Goal: Task Accomplishment & Management: Manage account settings

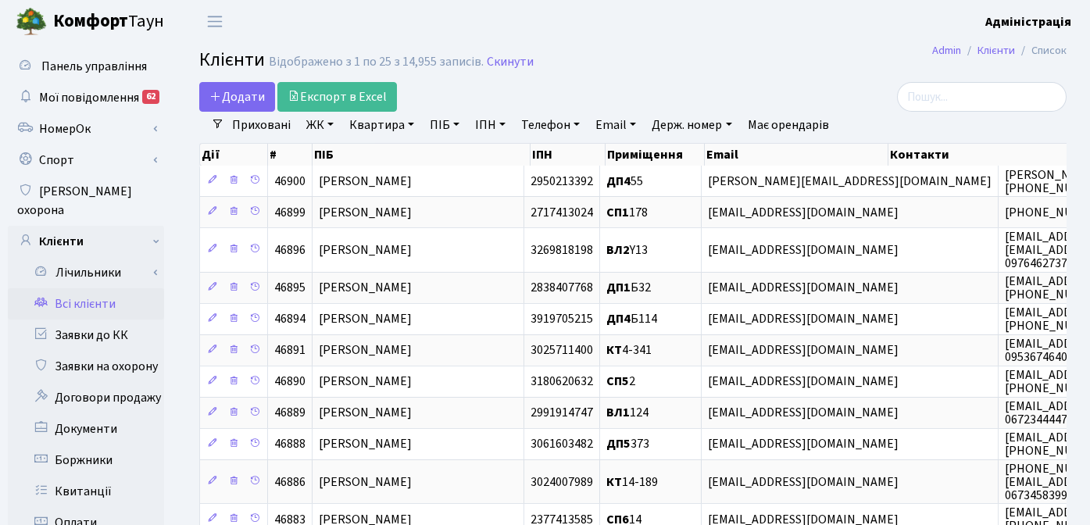
select select "25"
click at [735, 84] on div "Додати Експорт в Excel" at bounding box center [484, 97] width 570 height 30
click at [569, 36] on header "Комфорт Таун Адміністрація Мій обліковий запис Вийти" at bounding box center [545, 21] width 1090 height 43
click at [91, 290] on link "Всі клієнти" at bounding box center [86, 303] width 156 height 31
select select "25"
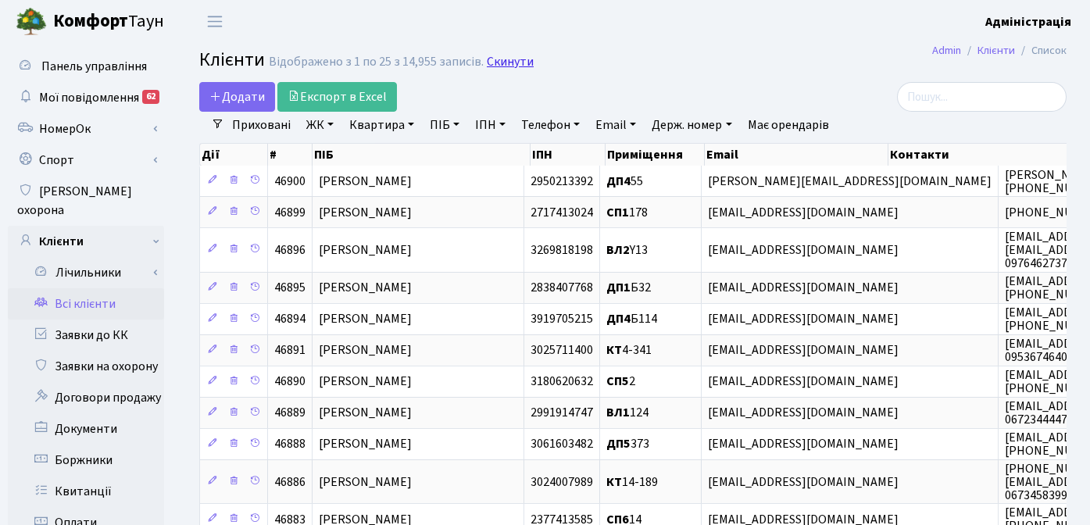
click at [501, 57] on link "Скинути" at bounding box center [510, 62] width 47 height 15
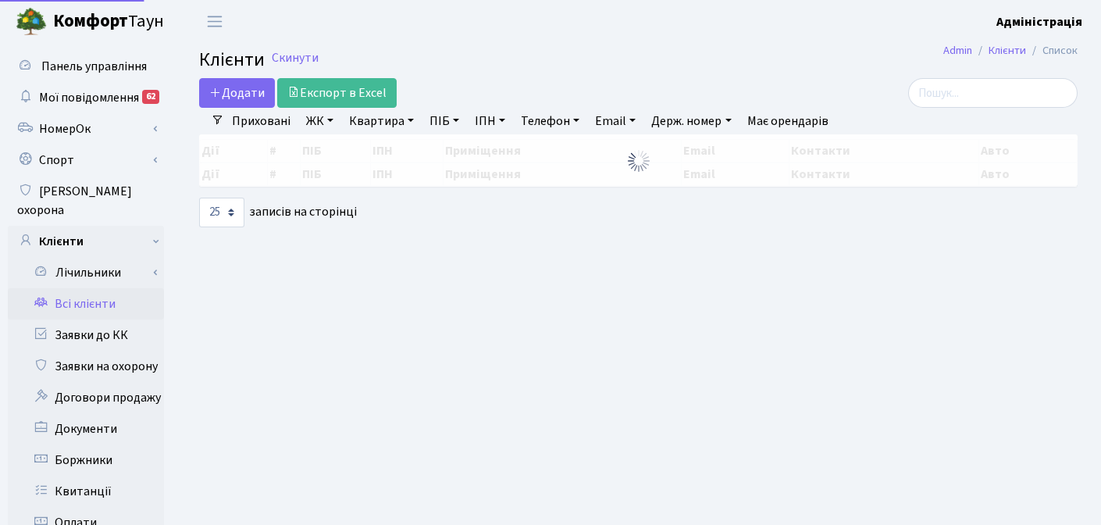
select select "25"
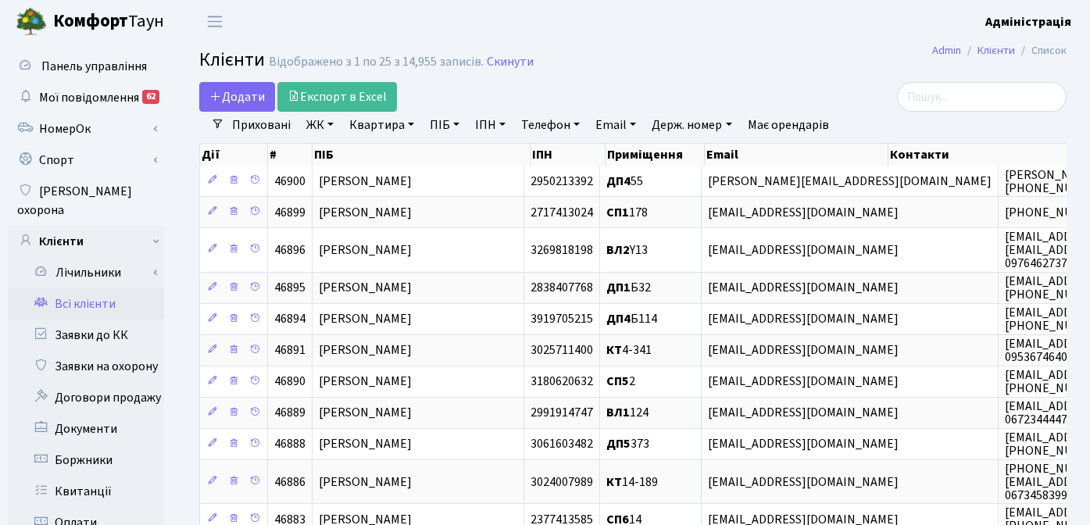
click at [731, 92] on div "Додати Експорт в Excel" at bounding box center [484, 97] width 570 height 30
click at [307, 126] on link "ЖК" at bounding box center [320, 125] width 40 height 27
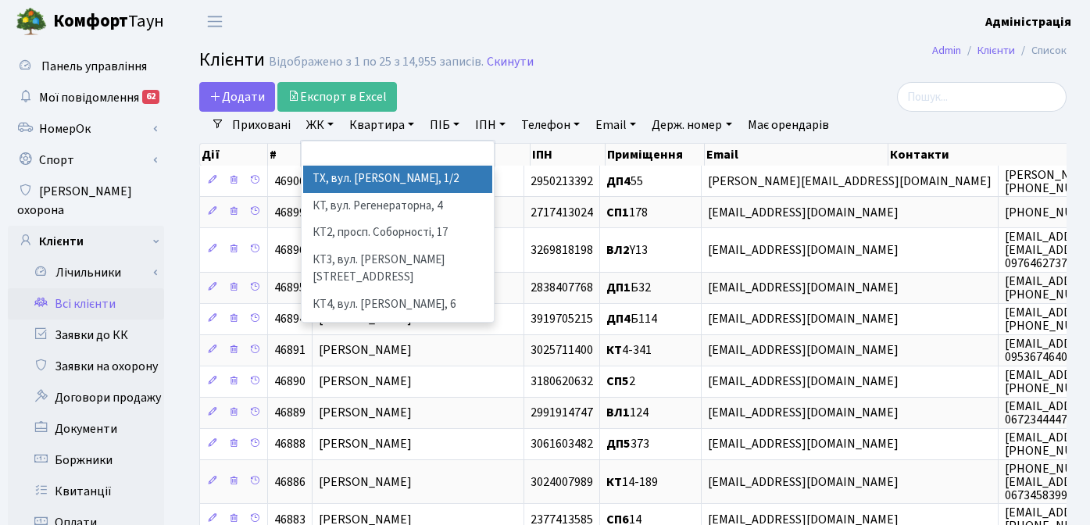
click at [567, 97] on div "Додати Експорт в Excel" at bounding box center [484, 97] width 570 height 30
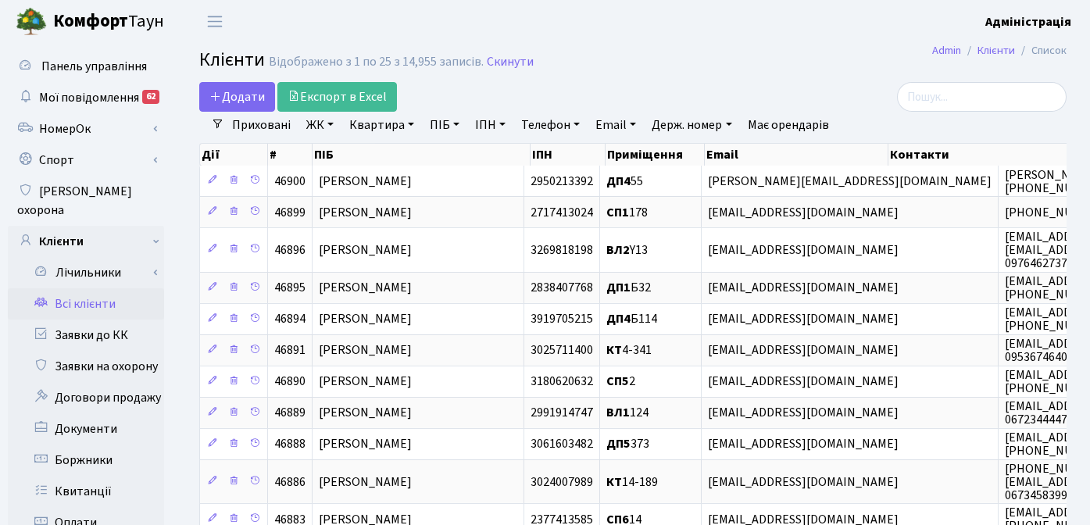
click at [756, 30] on header "Комфорт Таун Адміністрація Мій обліковий запис Вийти" at bounding box center [545, 21] width 1090 height 43
click at [102, 288] on link "Всі клієнти" at bounding box center [86, 303] width 156 height 31
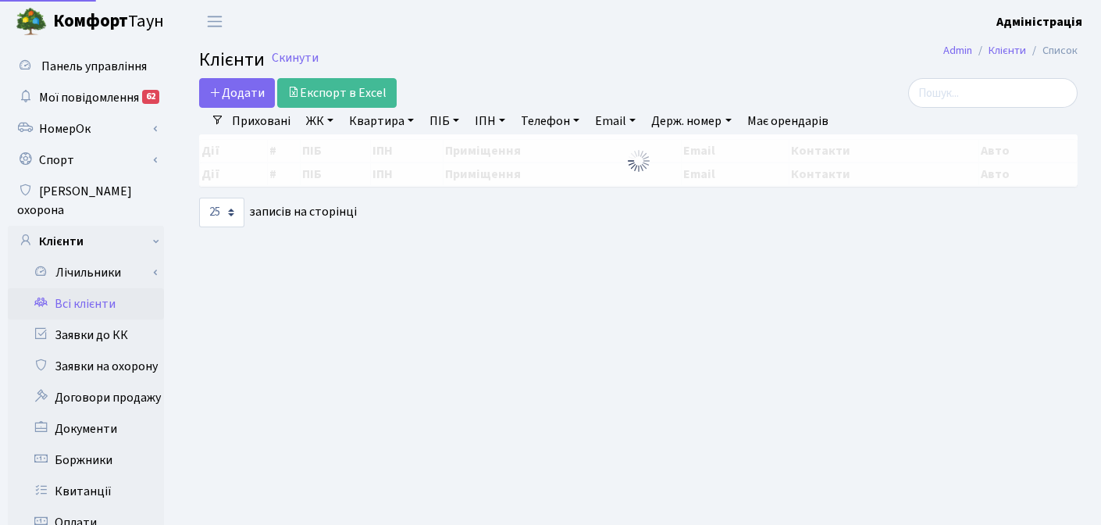
select select "25"
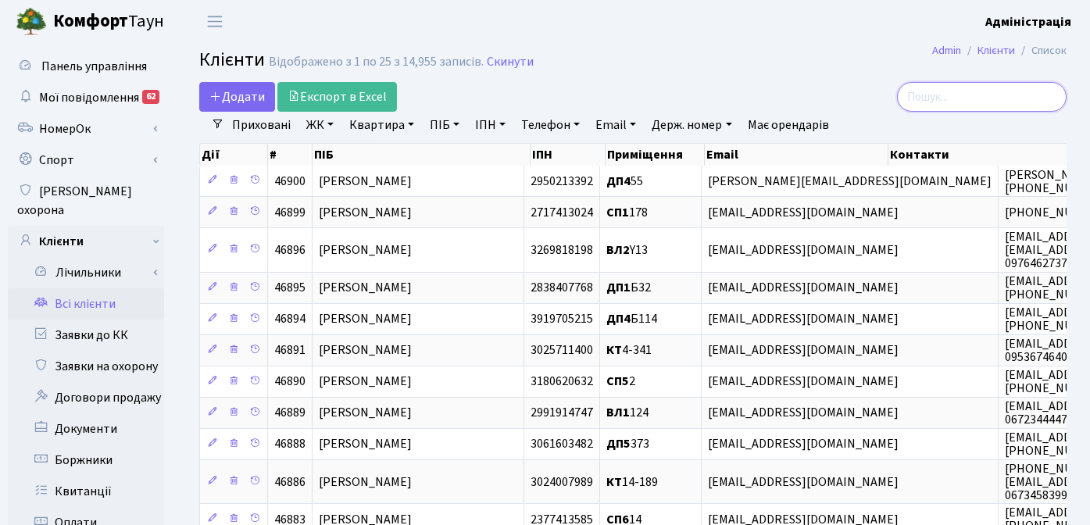
click at [980, 98] on input "search" at bounding box center [981, 97] width 169 height 30
paste input "sergey2104@gmail.com"
type input "sergey2104@gmail.com"
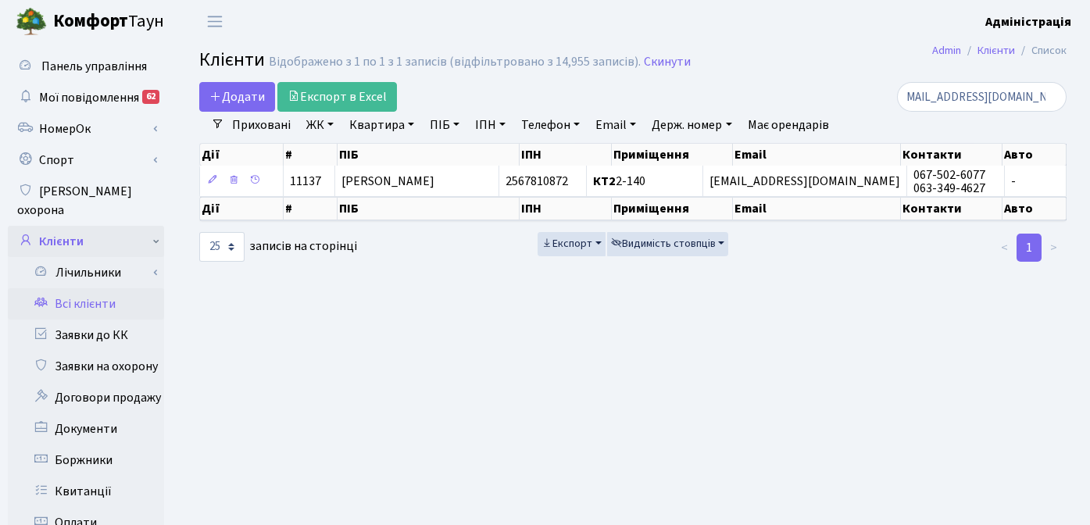
scroll to position [0, 0]
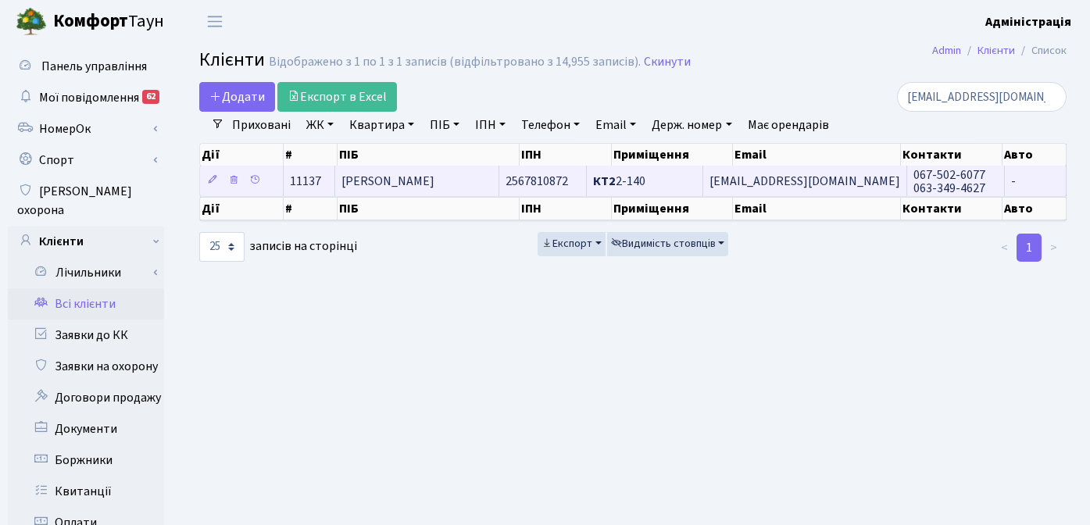
click at [923, 176] on span "067-502-6077 063-349-4627" at bounding box center [949, 181] width 72 height 30
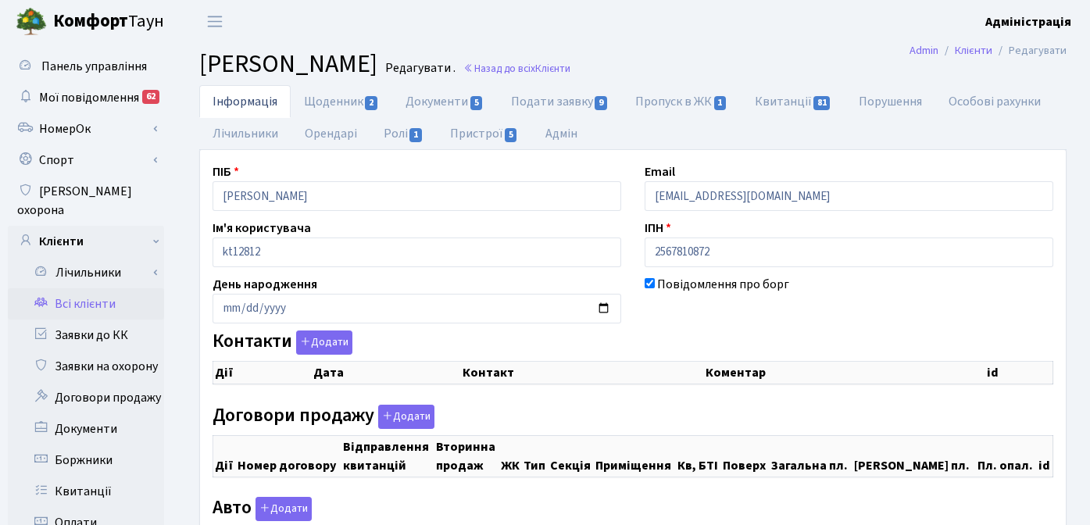
checkbox input "true"
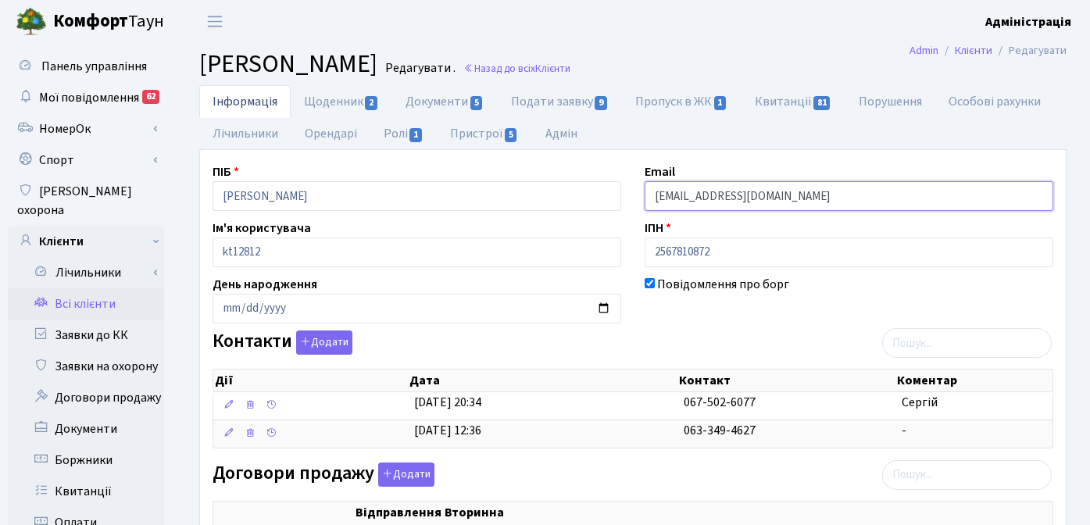
drag, startPoint x: 779, startPoint y: 198, endPoint x: 613, endPoint y: 198, distance: 166.4
paste input "[DOMAIN_NAME]"
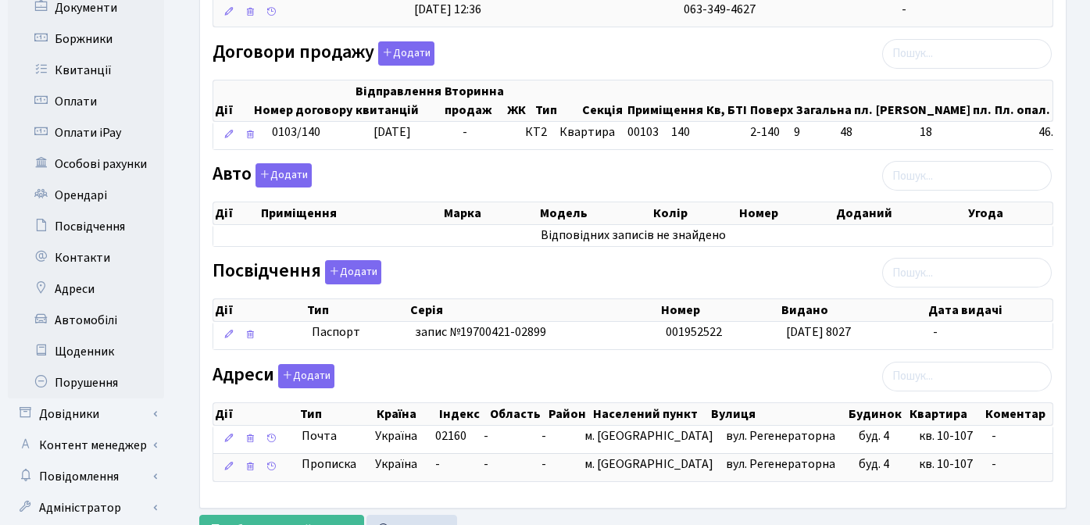
scroll to position [487, 0]
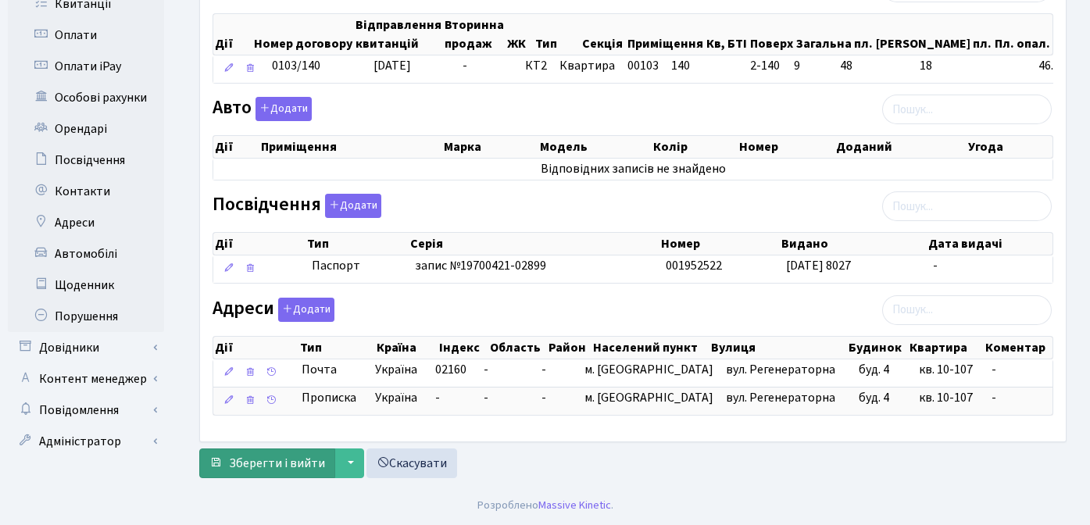
type input "sergey2104@comfort-town.com.ua"
click at [260, 458] on span "Зберегти і вийти" at bounding box center [277, 463] width 96 height 17
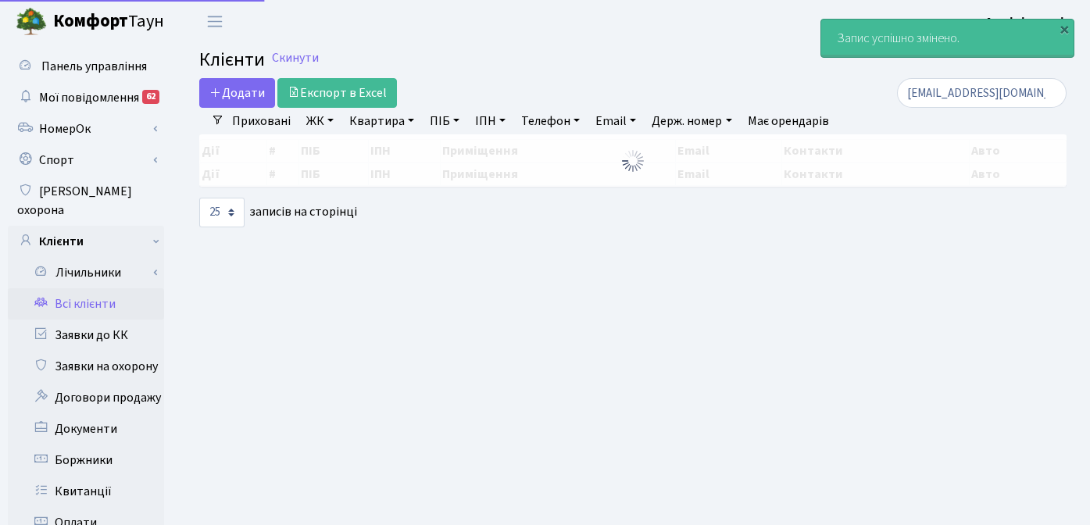
select select "25"
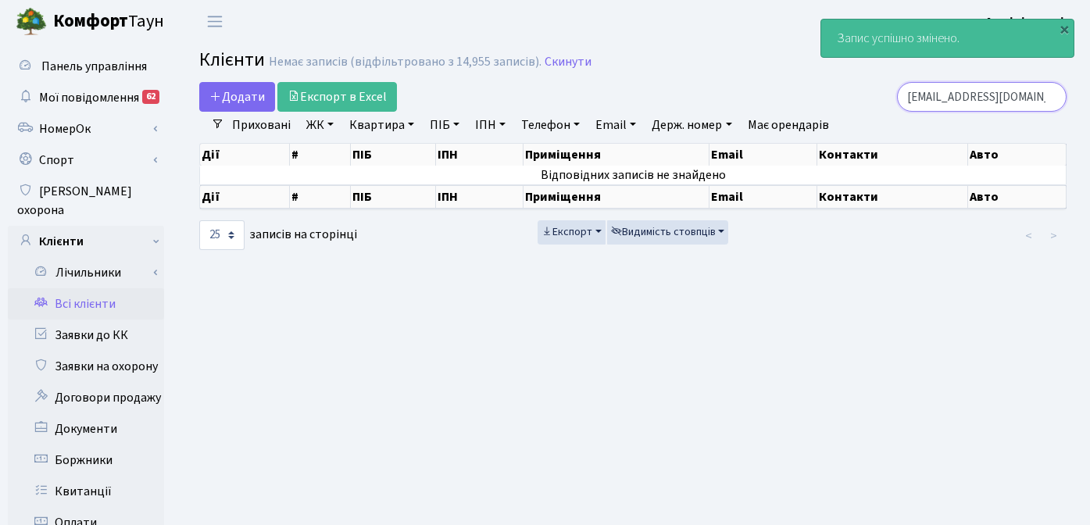
click at [1013, 101] on input "sergey2104@gmail.com" at bounding box center [981, 97] width 169 height 30
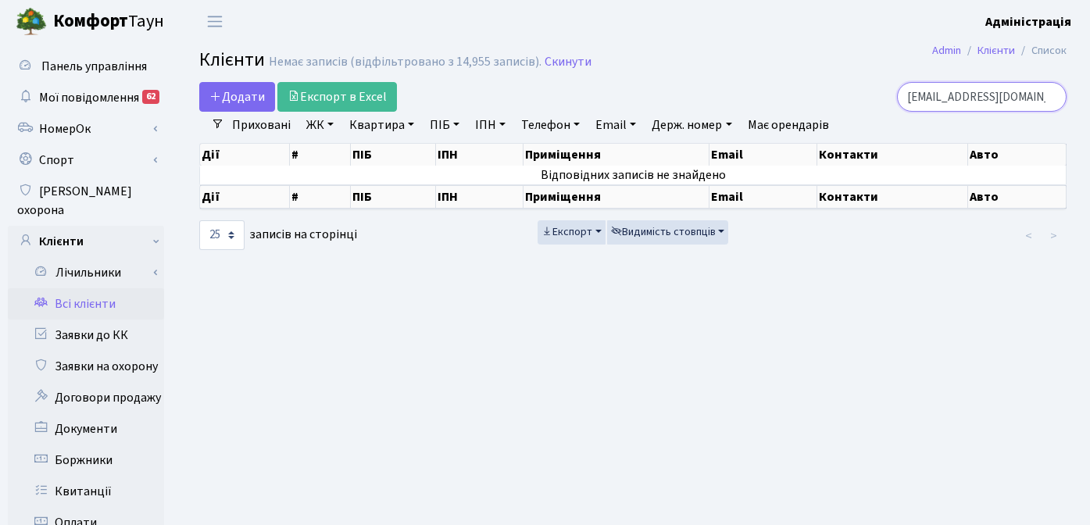
paste input "oleg.gafenko"
type input "[PERSON_NAME][EMAIL_ADDRESS][DOMAIN_NAME]"
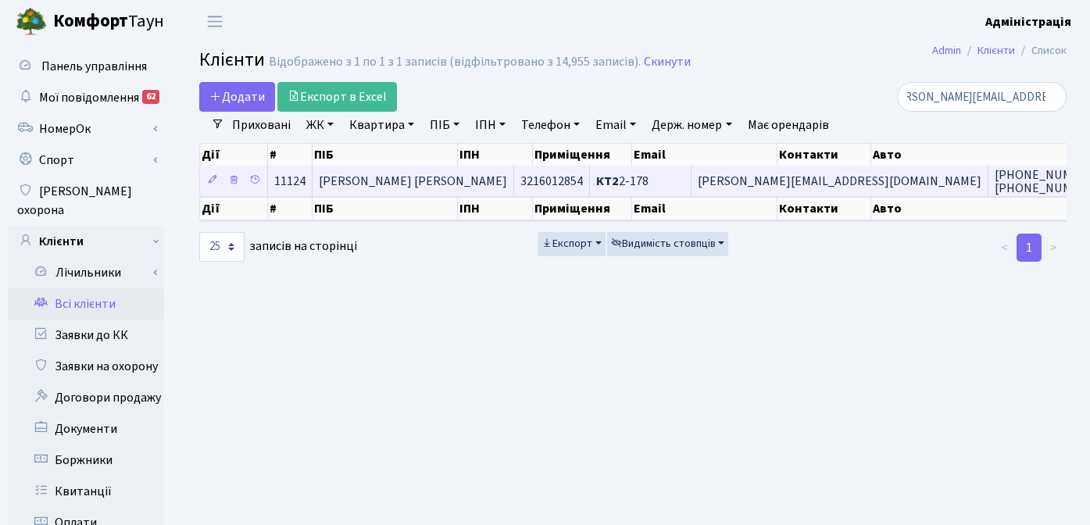
click at [691, 187] on td "[PERSON_NAME][EMAIL_ADDRESS][DOMAIN_NAME]" at bounding box center [839, 181] width 297 height 30
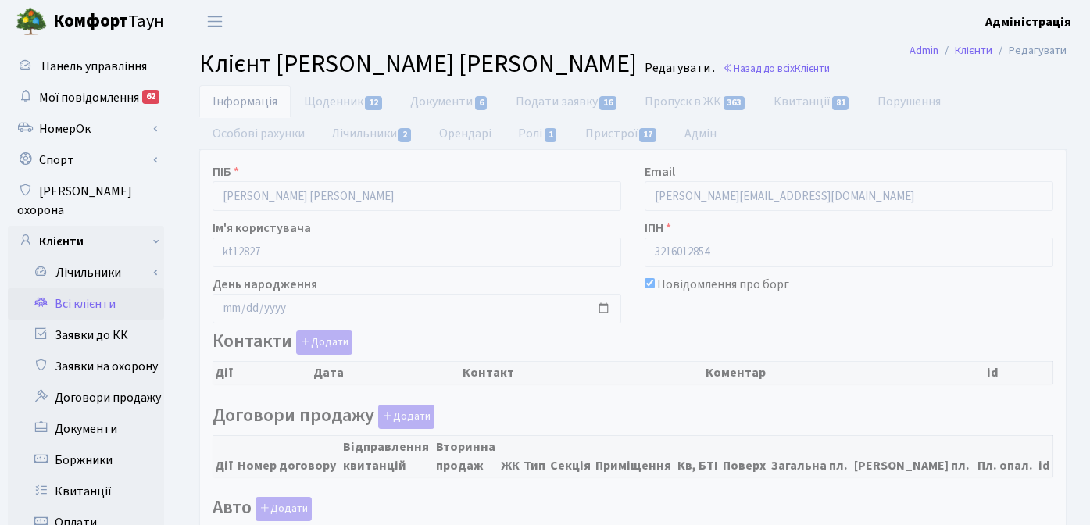
checkbox input "true"
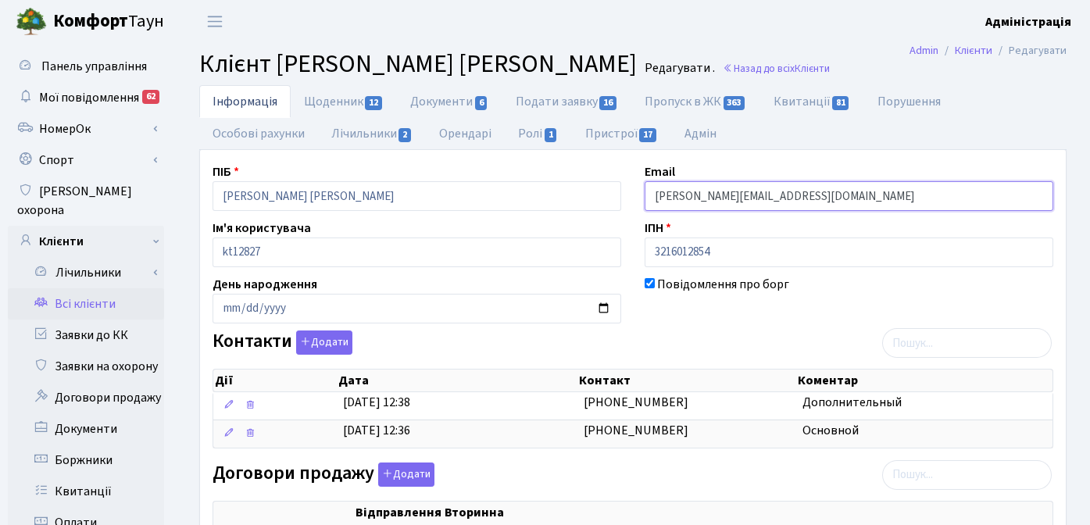
click at [806, 201] on input "[PERSON_NAME][EMAIL_ADDRESS][DOMAIN_NAME]" at bounding box center [848, 196] width 408 height 30
paste input "[DOMAIN_NAME]"
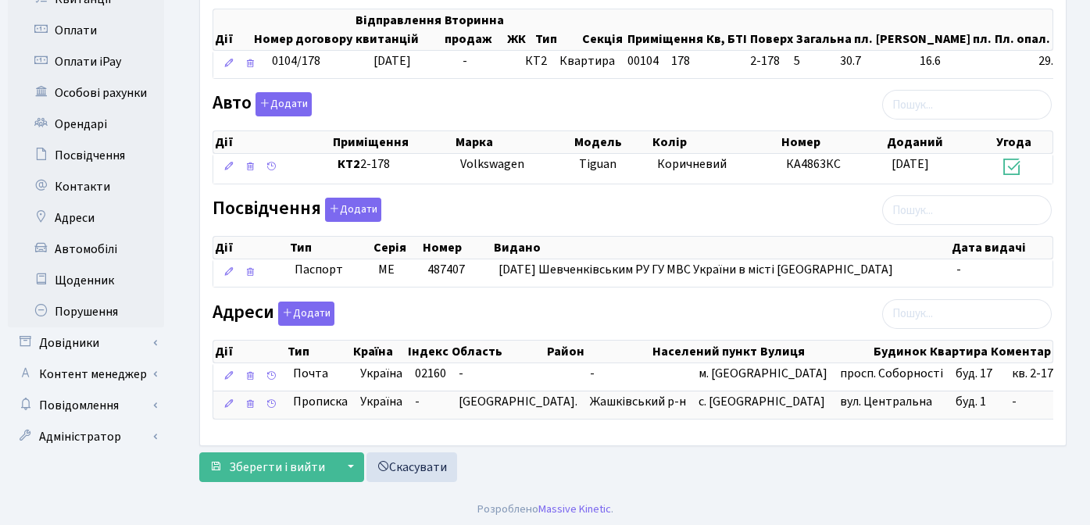
scroll to position [496, 0]
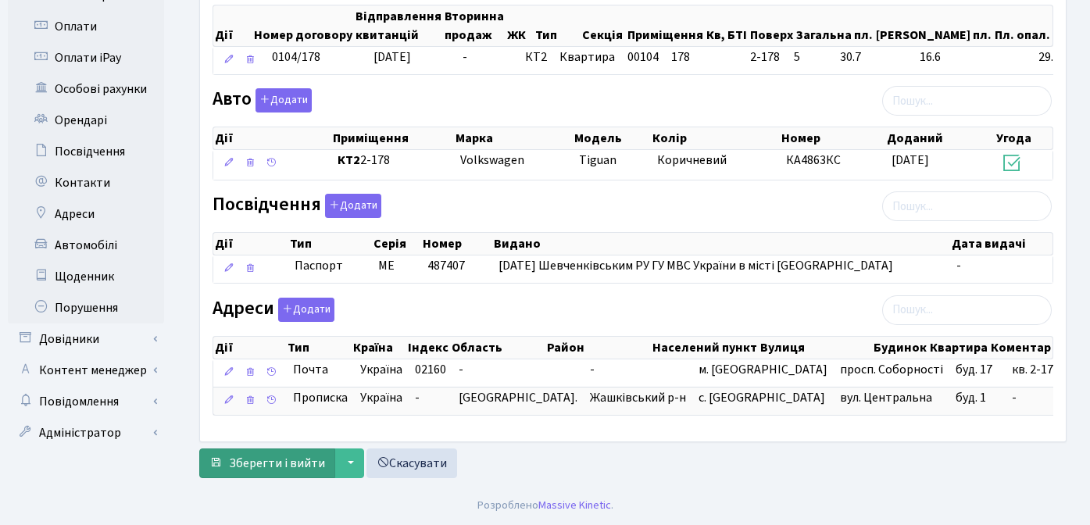
type input "[PERSON_NAME][EMAIL_ADDRESS][DOMAIN_NAME]"
click at [269, 466] on span "Зберегти і вийти" at bounding box center [277, 463] width 96 height 17
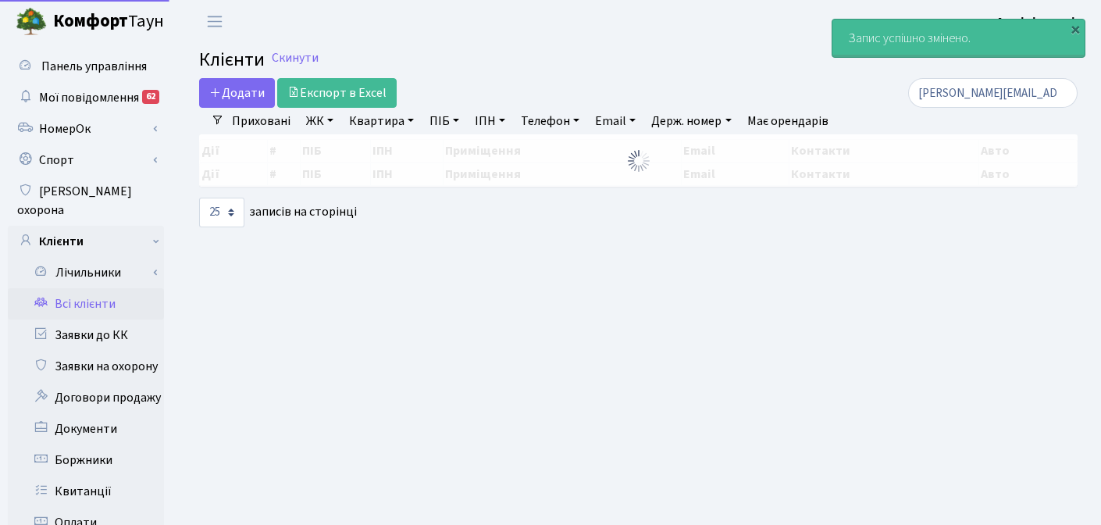
select select "25"
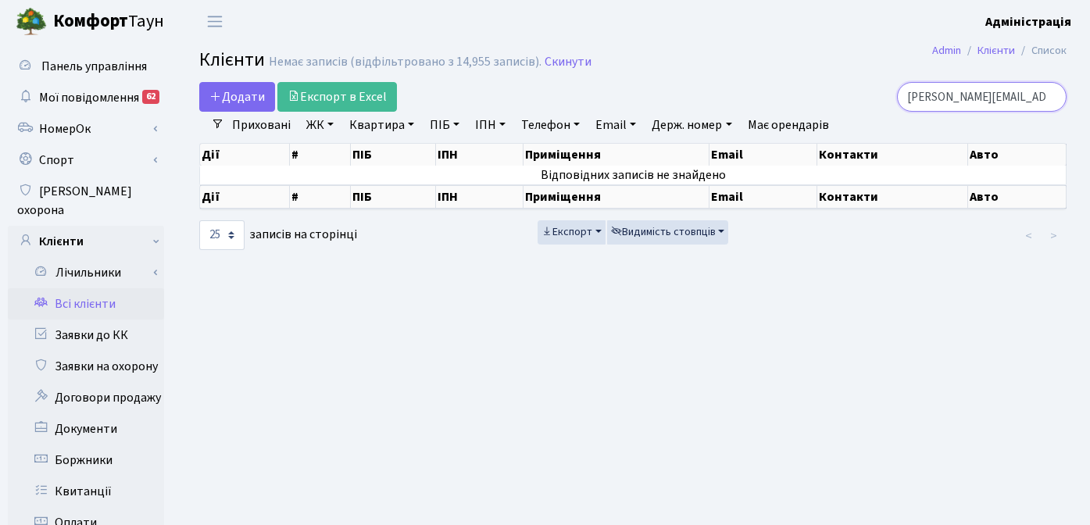
click at [999, 95] on input "oleg.gafenko@gmail.com" at bounding box center [981, 97] width 169 height 30
paste input "[EMAIL_ADDRESS][DOMAIN_NAME]"
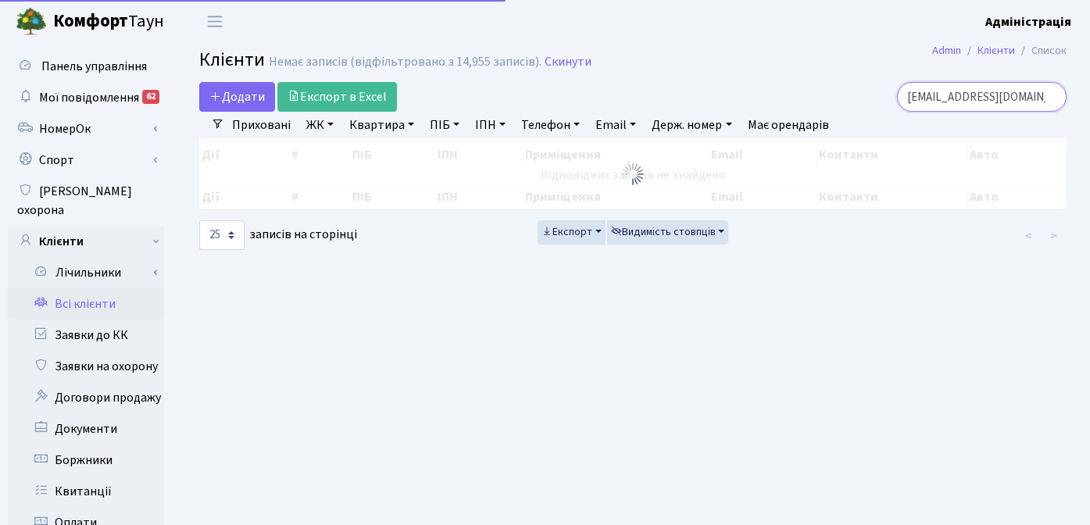
click at [1009, 86] on input "rrr555@comfort-town.com.ua" at bounding box center [981, 97] width 169 height 30
click at [1010, 98] on input "rrr555@comfort-town.com.ua" at bounding box center [981, 97] width 169 height 30
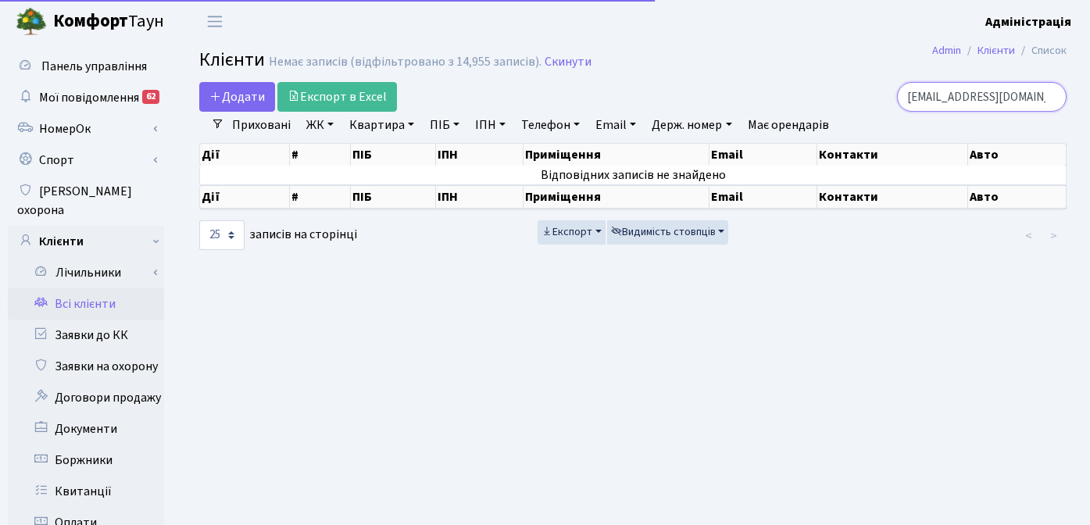
paste input "КТ 10-107 , КТ2 2-1059"
click at [981, 99] on input "КТ 10-107 , КТ2 2-1059" at bounding box center [981, 97] width 169 height 30
paste input "rrr555@ukr.net"
type input "rrr555@ukr.net"
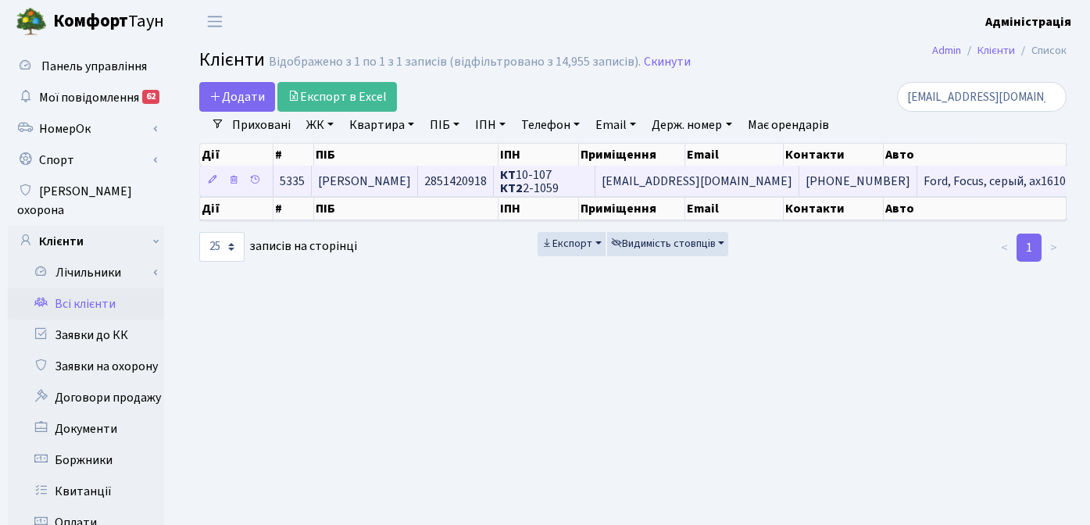
click at [851, 180] on span "(063) 271-92-92" at bounding box center [857, 181] width 105 height 17
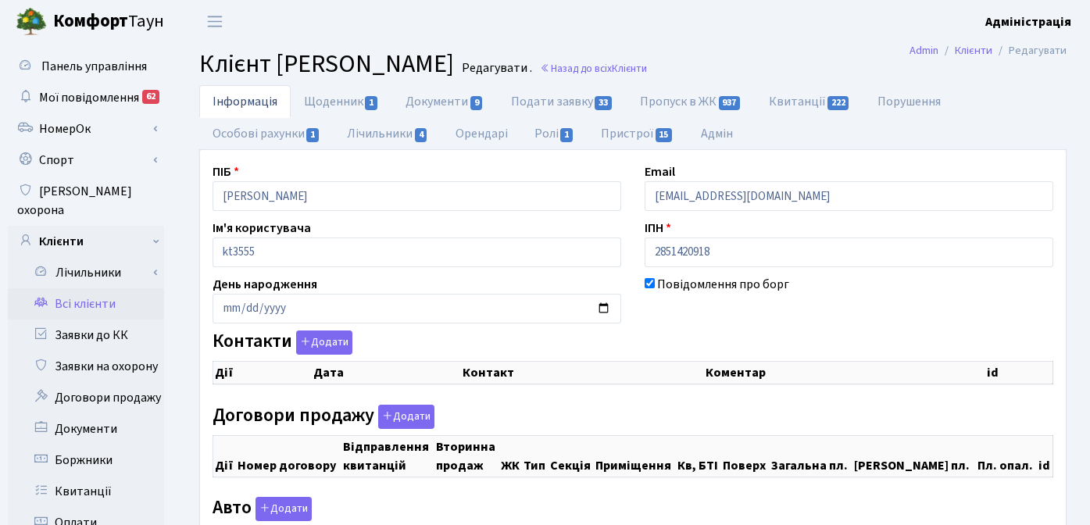
checkbox input "true"
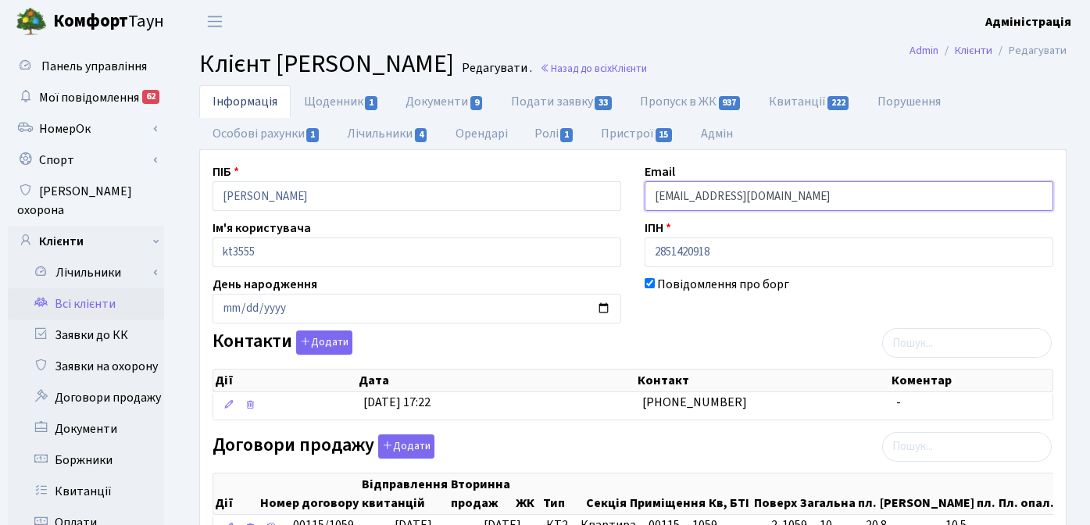
click at [752, 196] on input "[EMAIL_ADDRESS][DOMAIN_NAME]" at bounding box center [848, 196] width 408 height 30
paste input "comfort-town.com.ua"
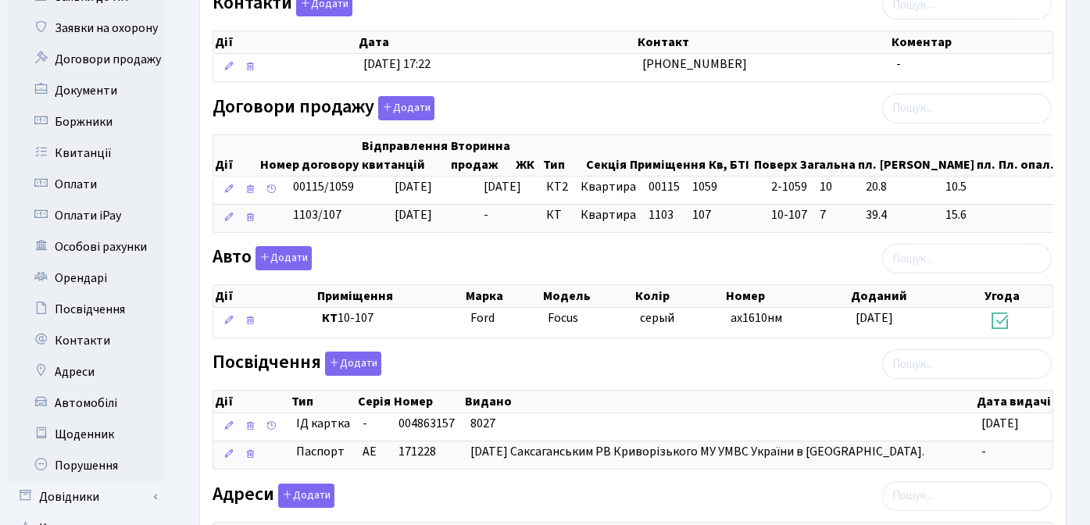
scroll to position [536, 0]
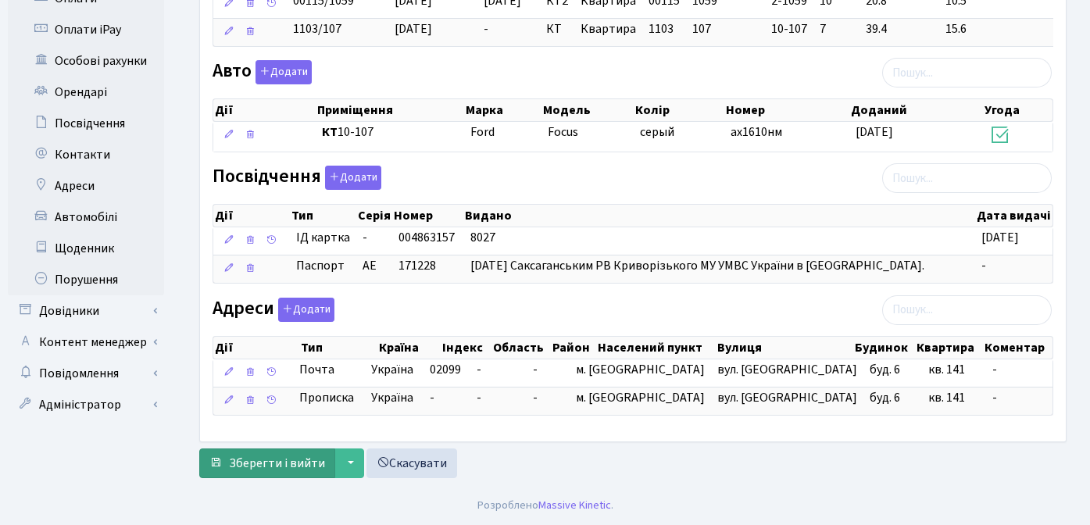
type input "rrr555@comfort-town.com.ua"
click at [267, 469] on span "Зберегти і вийти" at bounding box center [277, 463] width 96 height 17
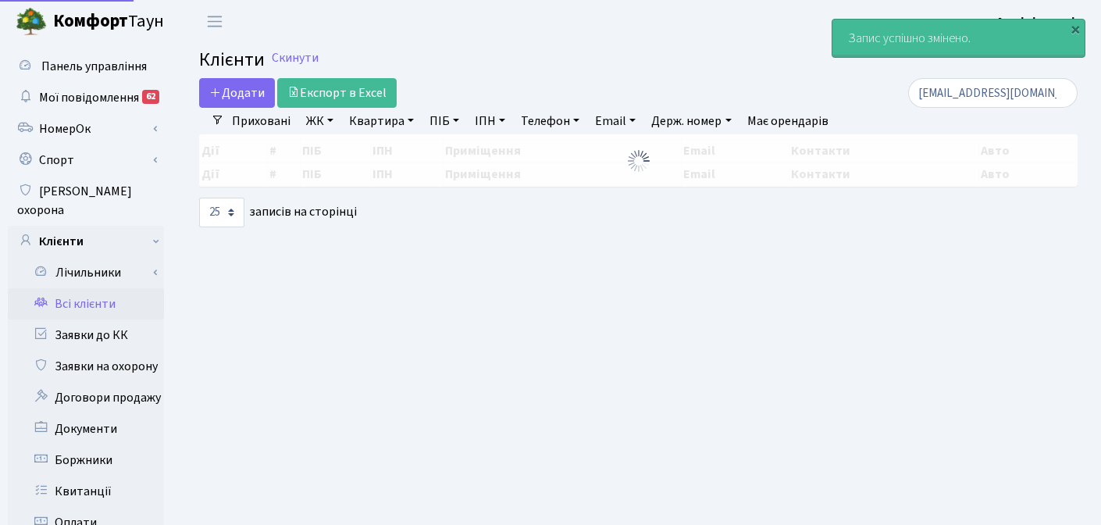
select select "25"
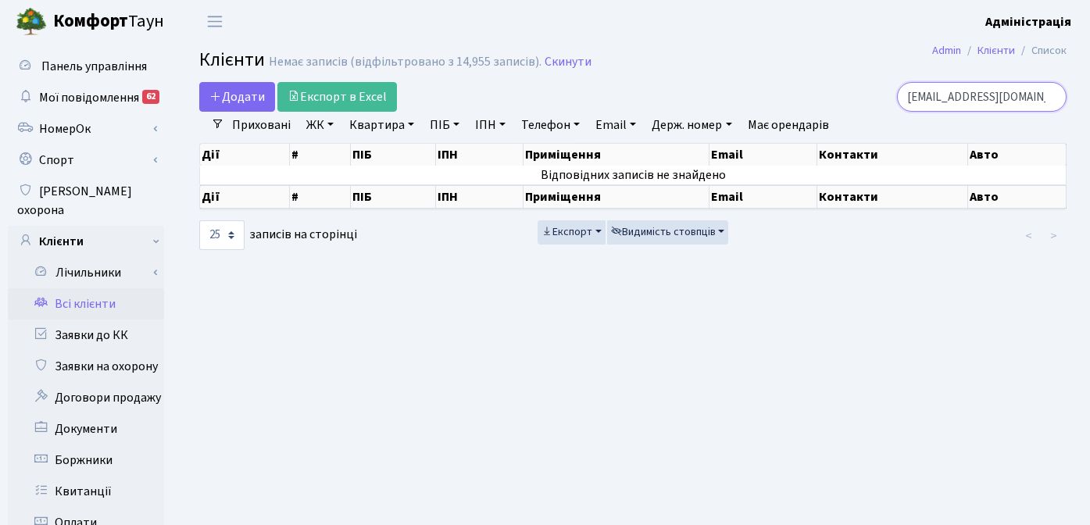
click at [1036, 95] on input "rrr555@ukr.net" at bounding box center [981, 97] width 169 height 30
paste input "24041964"
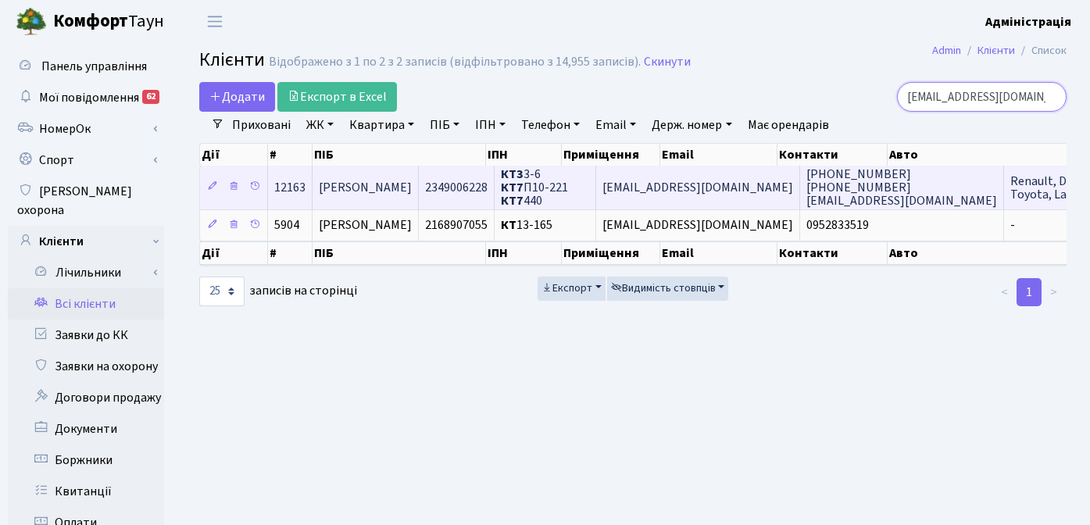
type input "[EMAIL_ADDRESS][DOMAIN_NAME]"
click at [703, 187] on span "[EMAIL_ADDRESS][DOMAIN_NAME]" at bounding box center [697, 187] width 191 height 17
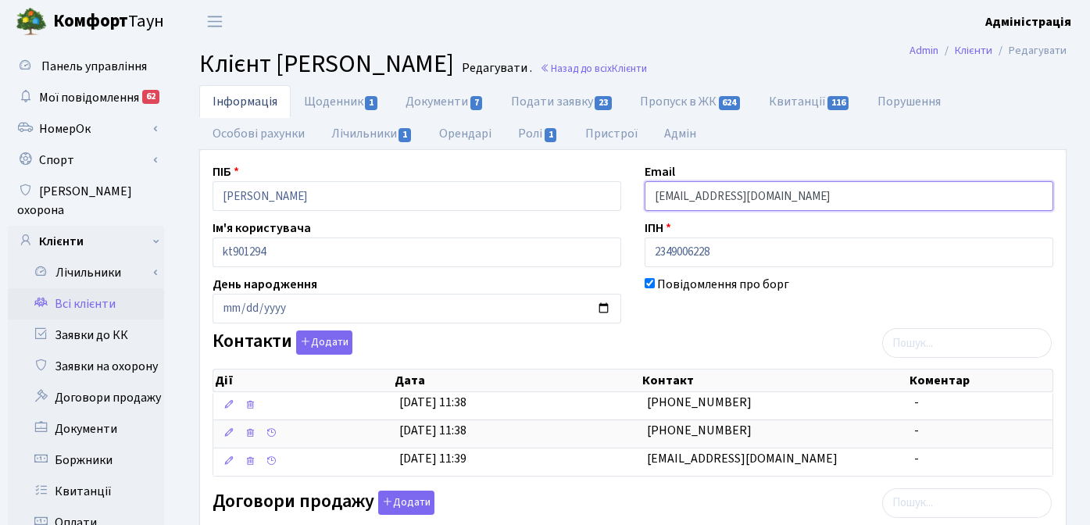
click at [779, 197] on input "[EMAIL_ADDRESS][DOMAIN_NAME]" at bounding box center [848, 196] width 408 height 30
paste input "@[DOMAIN_NAME]"
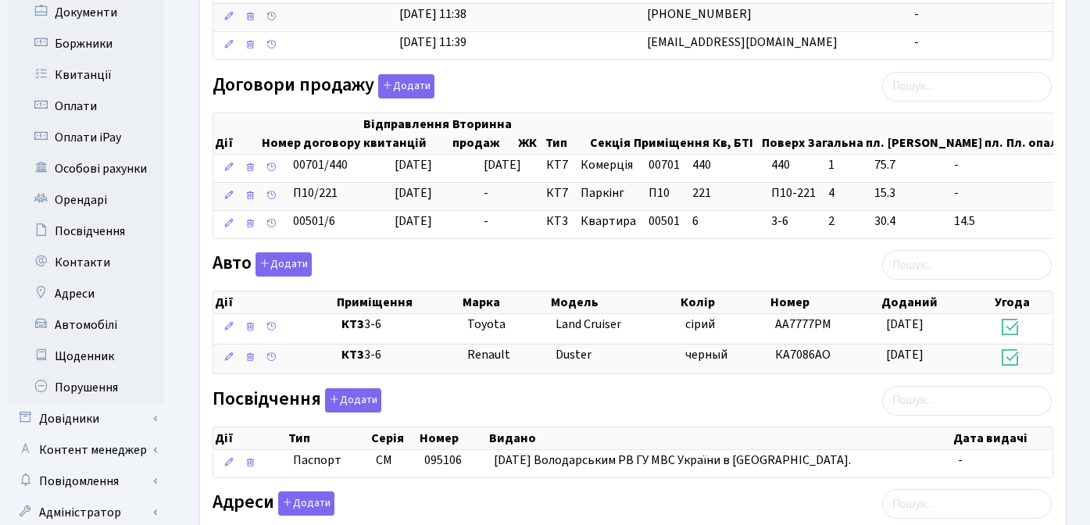
scroll to position [622, 0]
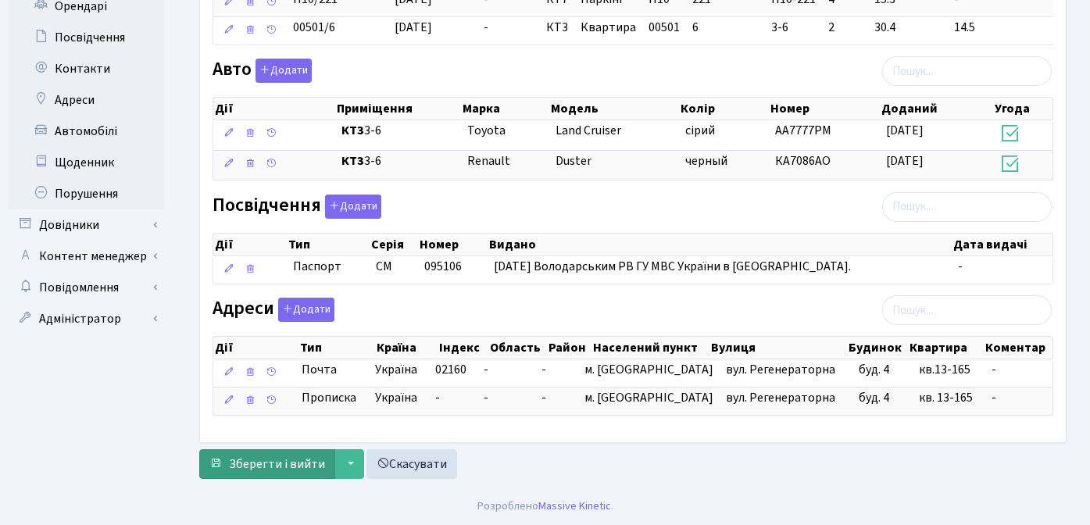
type input "[EMAIL_ADDRESS][DOMAIN_NAME]"
click at [269, 467] on span "Зберегти і вийти" at bounding box center [277, 463] width 96 height 17
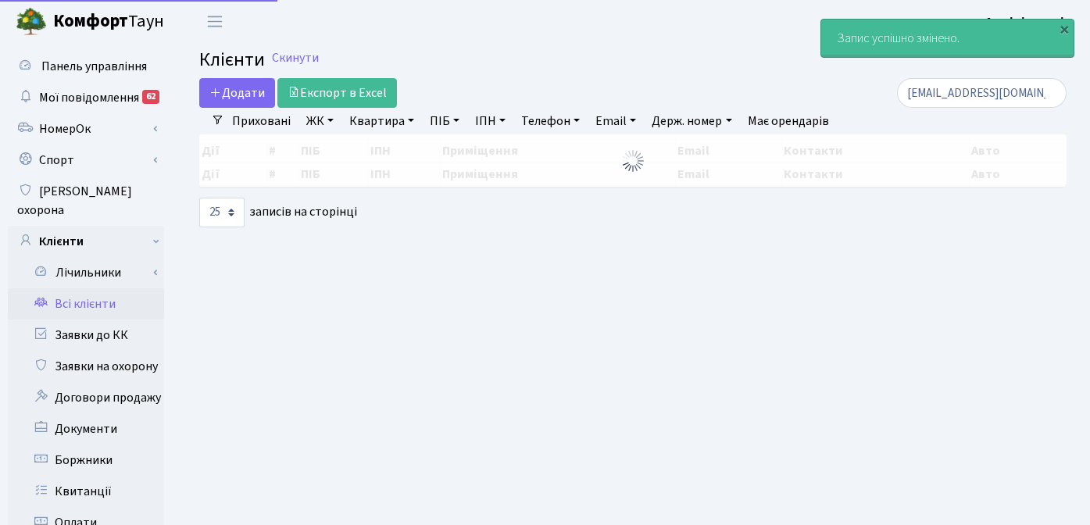
select select "25"
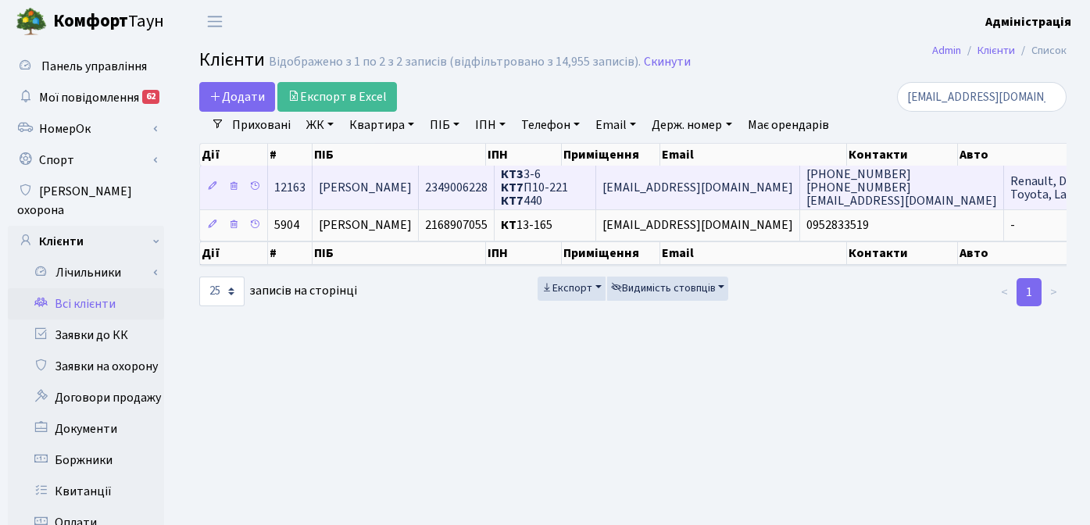
click at [869, 197] on span "(095) 283-35-19 093-389-98-21 24041964@ukr.net" at bounding box center [901, 188] width 191 height 44
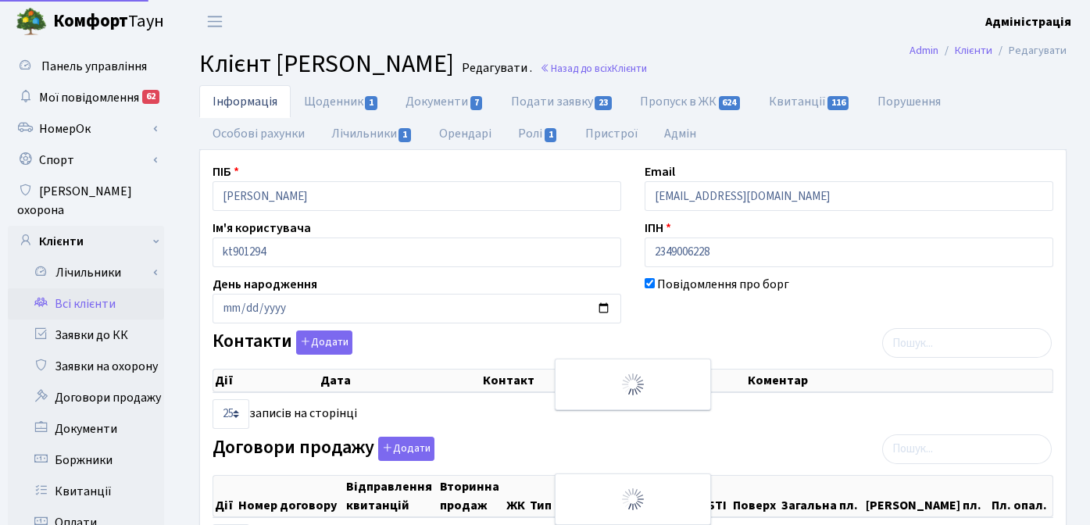
select select "25"
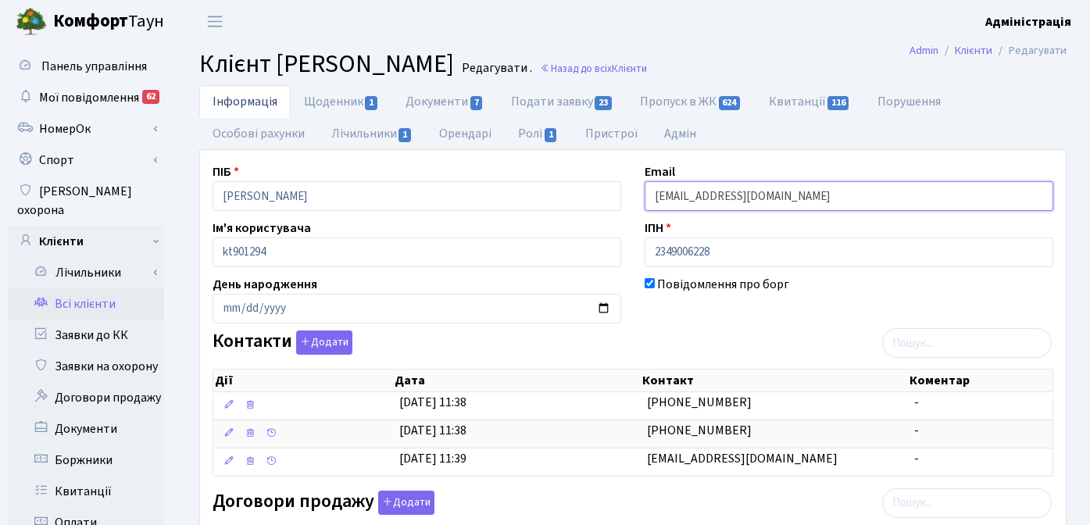
click at [701, 197] on input "24041964@comfort-town.com.ua" at bounding box center [848, 196] width 408 height 30
click at [729, 305] on div "Повідомлення про борг" at bounding box center [849, 299] width 432 height 48
click at [710, 202] on input "240419641@comfort-town.com.ua" at bounding box center [848, 196] width 408 height 30
drag, startPoint x: 856, startPoint y: 196, endPoint x: 630, endPoint y: 193, distance: 225.7
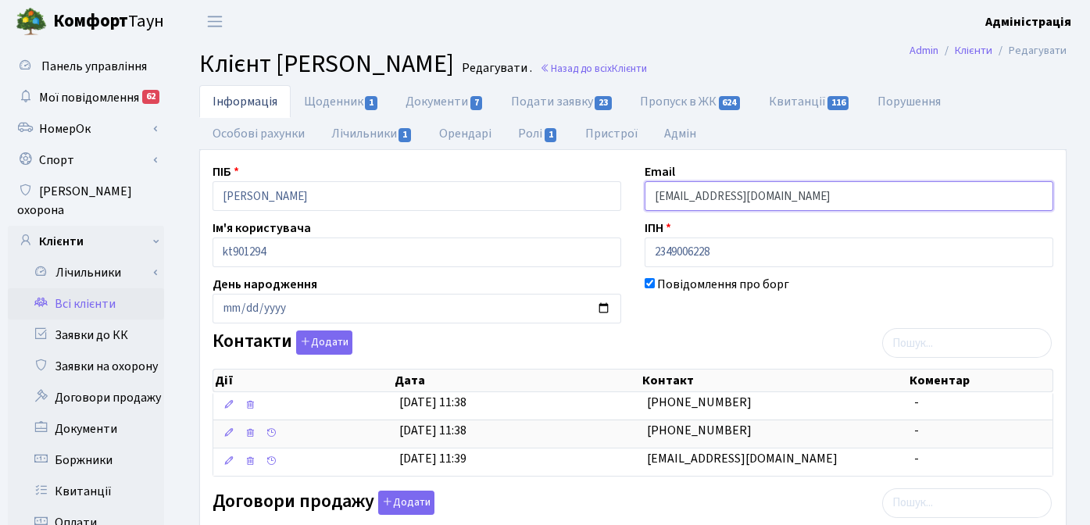
paste input "email"
type input "24041964@comfort-town.com.ua"
click at [736, 314] on div "Повідомлення про борг" at bounding box center [849, 299] width 432 height 48
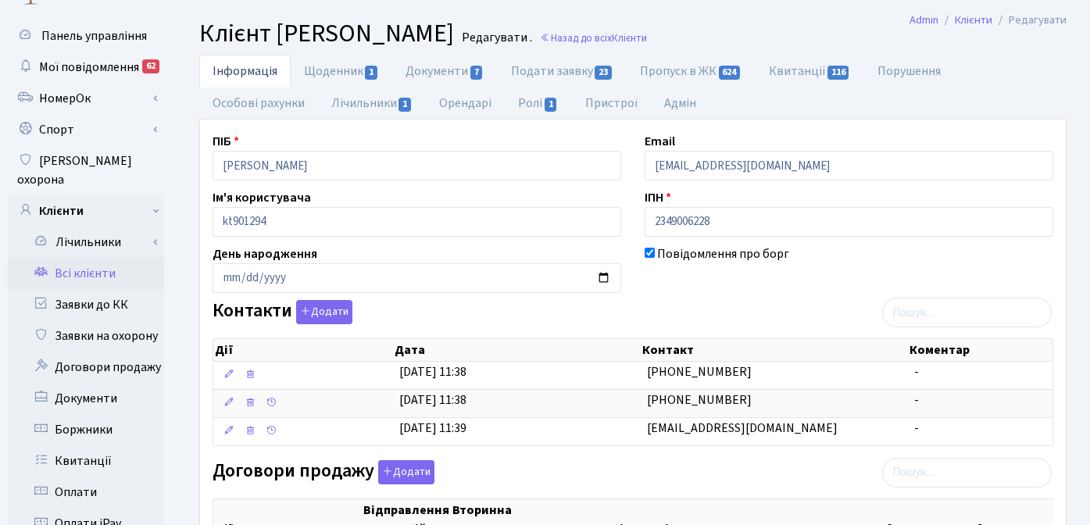
scroll to position [49, 0]
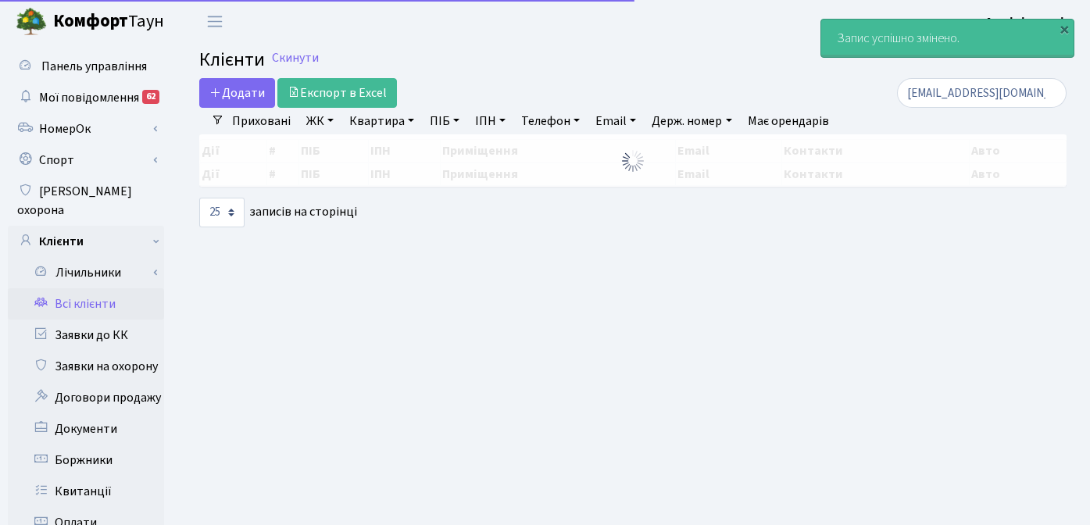
select select "25"
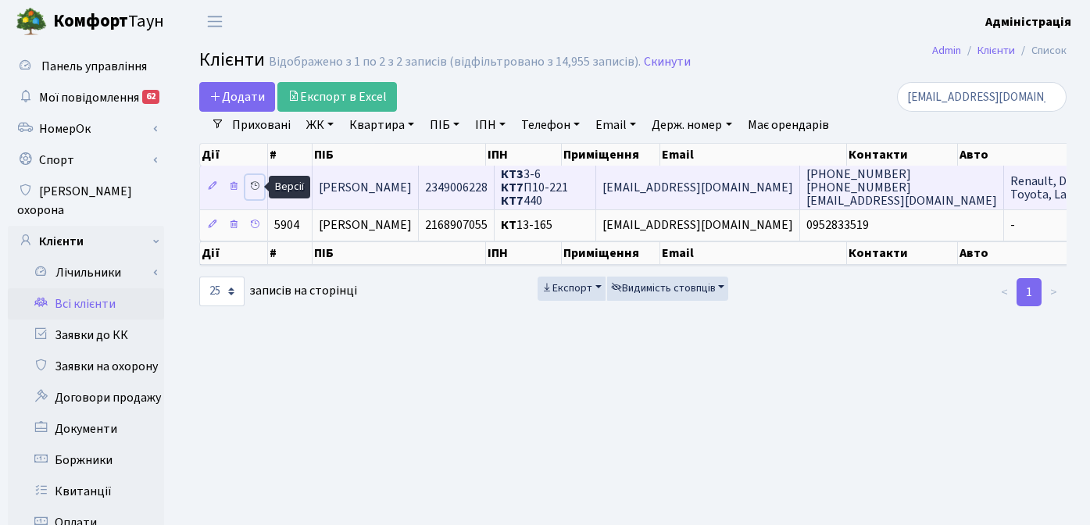
click at [255, 184] on icon at bounding box center [254, 185] width 11 height 11
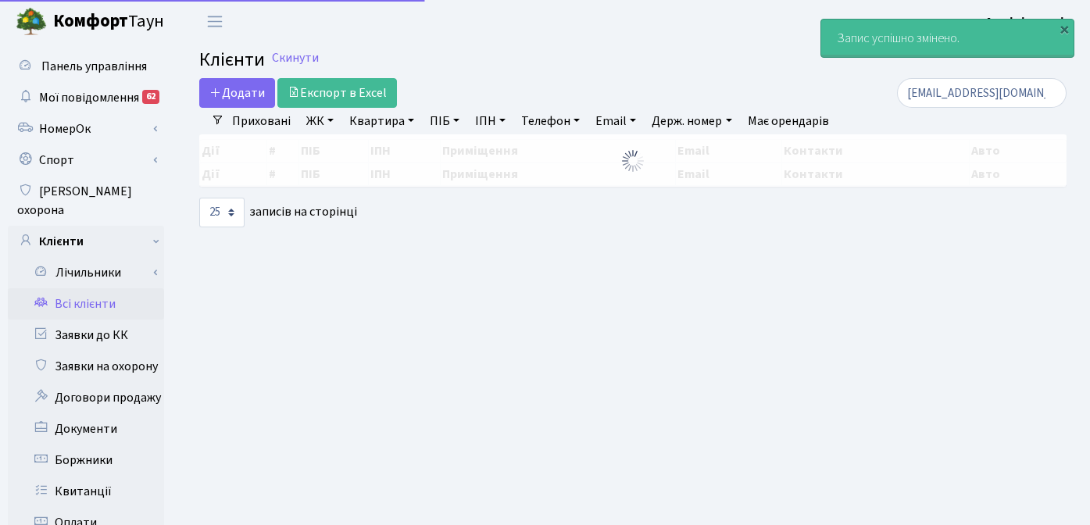
select select "25"
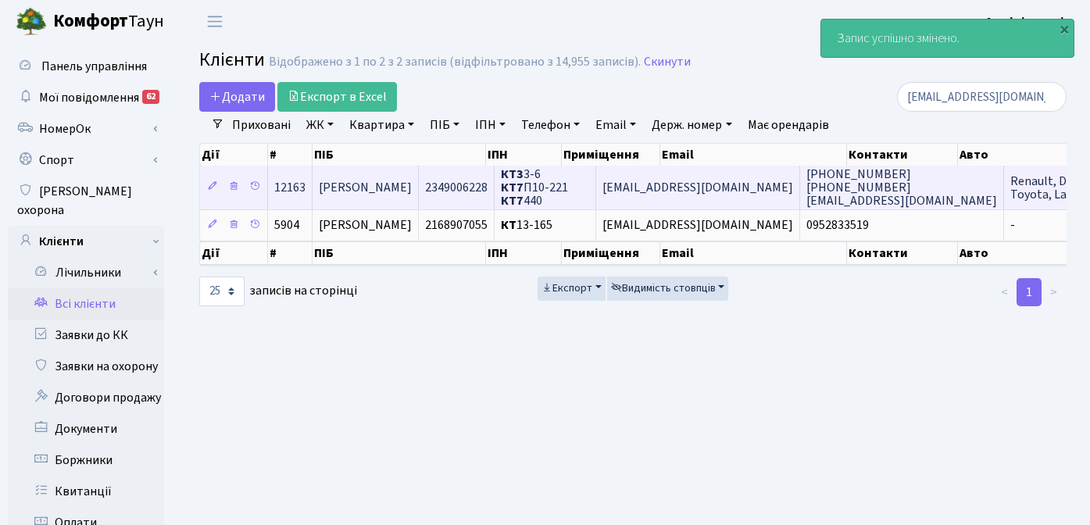
click at [764, 188] on span "[EMAIL_ADDRESS][DOMAIN_NAME]" at bounding box center [697, 187] width 191 height 17
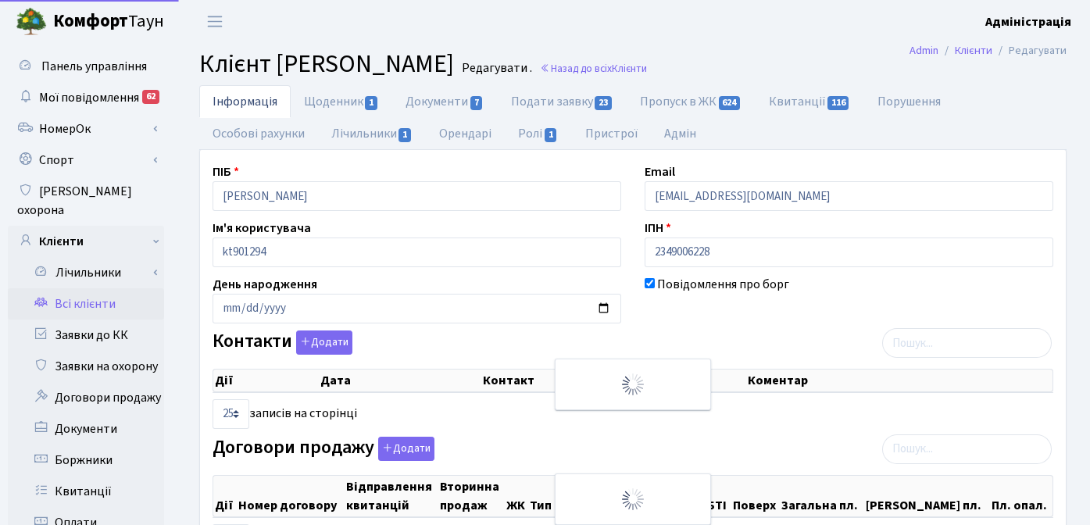
select select "25"
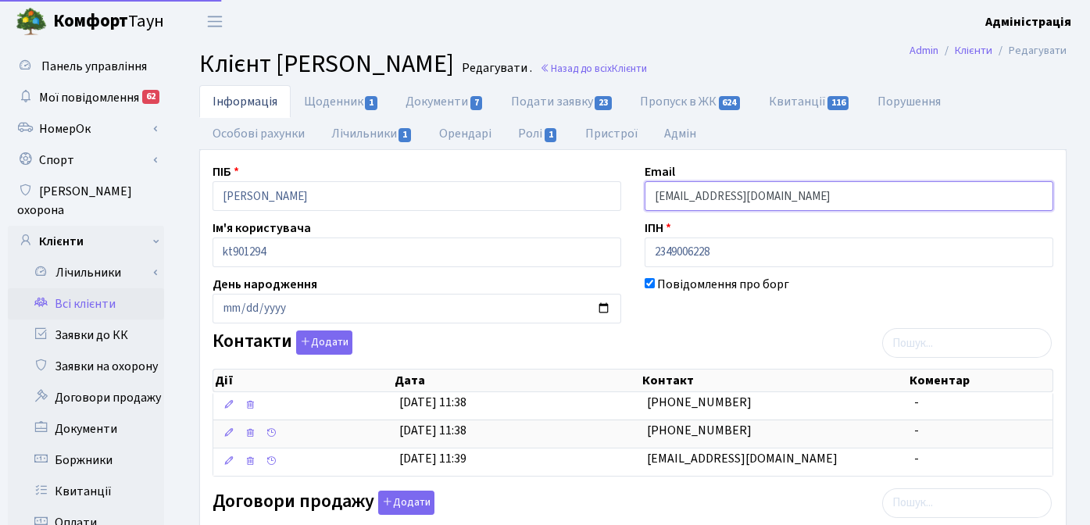
click at [701, 199] on input "[EMAIL_ADDRESS][DOMAIN_NAME]" at bounding box center [848, 196] width 408 height 30
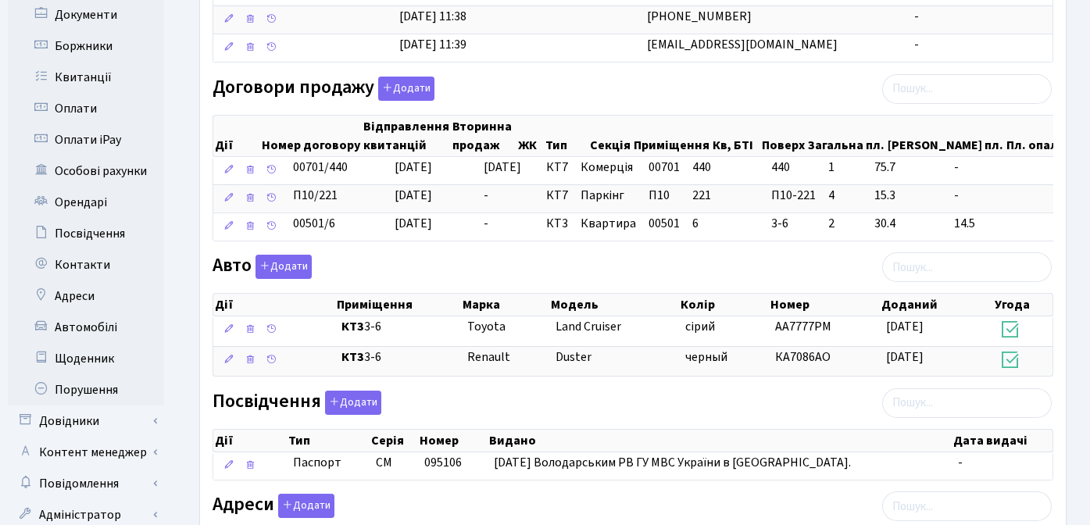
scroll to position [622, 0]
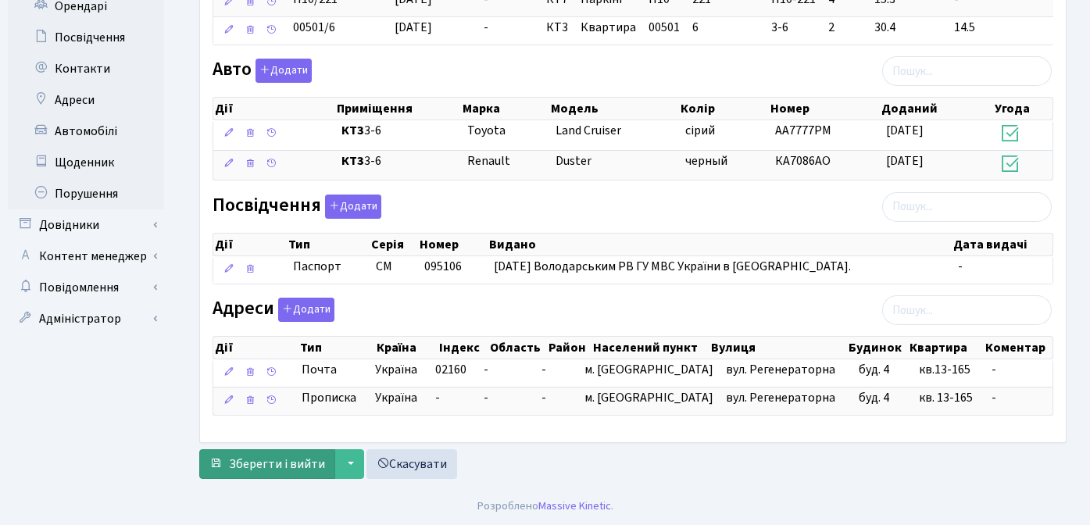
type input "240419641@comfort-town.com.ua"
click at [266, 465] on span "Зберегти і вийти" at bounding box center [277, 463] width 96 height 17
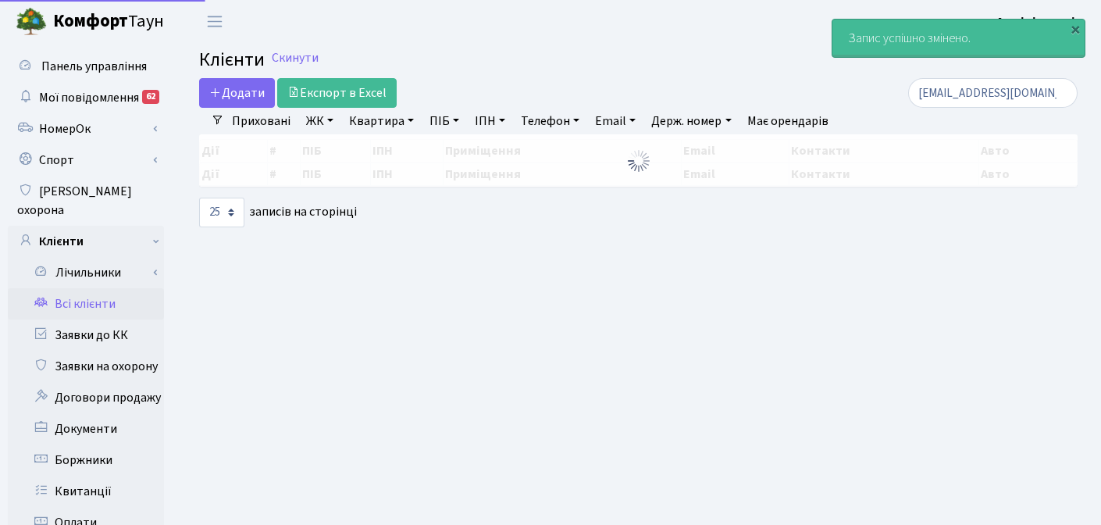
select select "25"
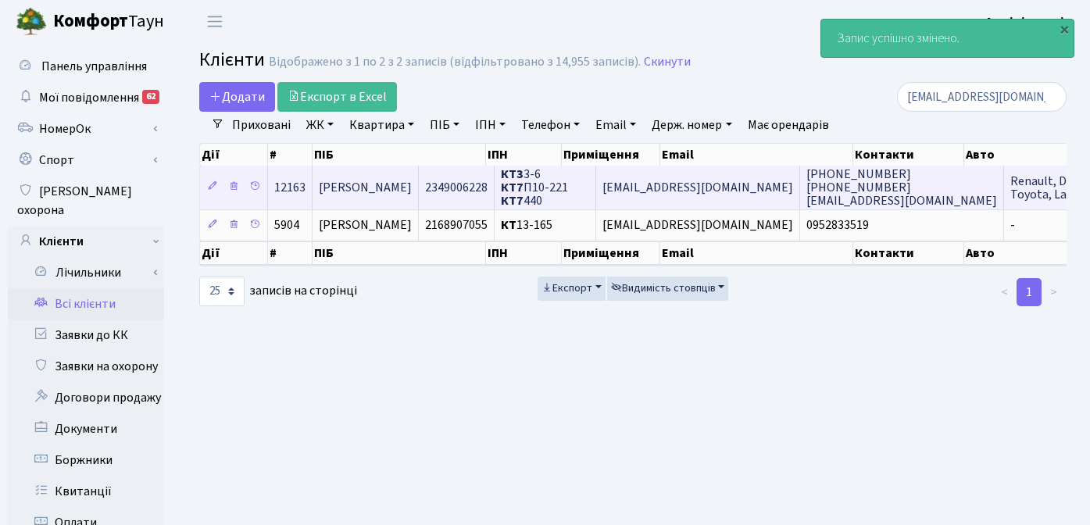
click at [722, 183] on span "[EMAIL_ADDRESS][DOMAIN_NAME]" at bounding box center [697, 187] width 191 height 17
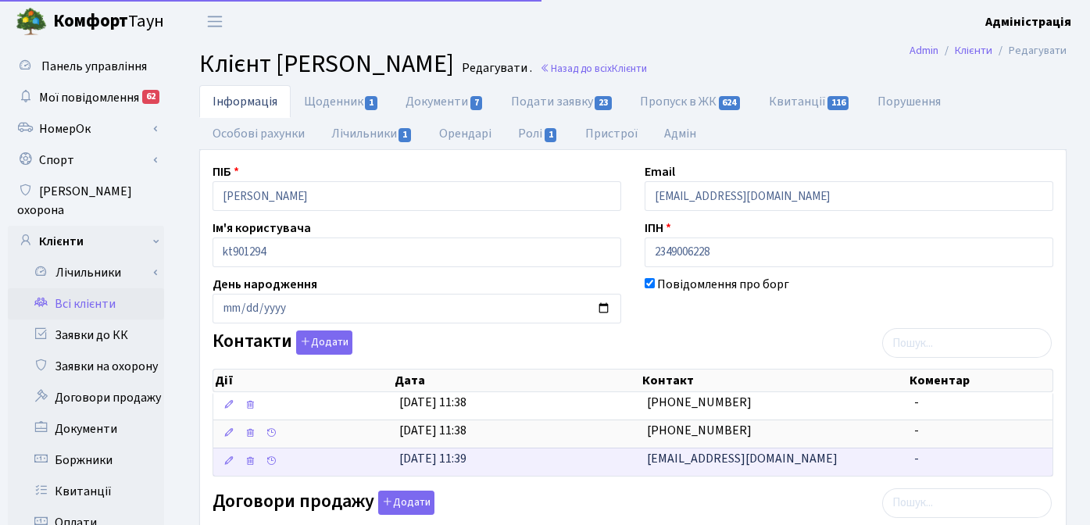
click at [677, 458] on span "[EMAIL_ADDRESS][DOMAIN_NAME]" at bounding box center [742, 458] width 191 height 17
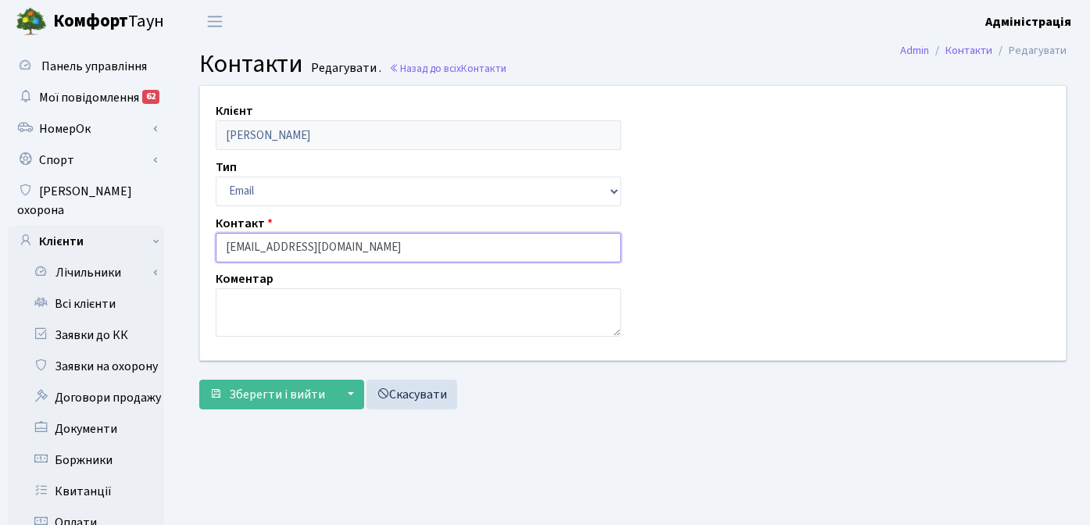
drag, startPoint x: 360, startPoint y: 253, endPoint x: 197, endPoint y: 244, distance: 163.5
click at [197, 244] on div "Клієнт [PERSON_NAME] Тип Email Телефон Контакт [EMAIL_ADDRESS][DOMAIN_NAME] Ком…" at bounding box center [632, 222] width 889 height 273
paste input "[DOMAIN_NAME]"
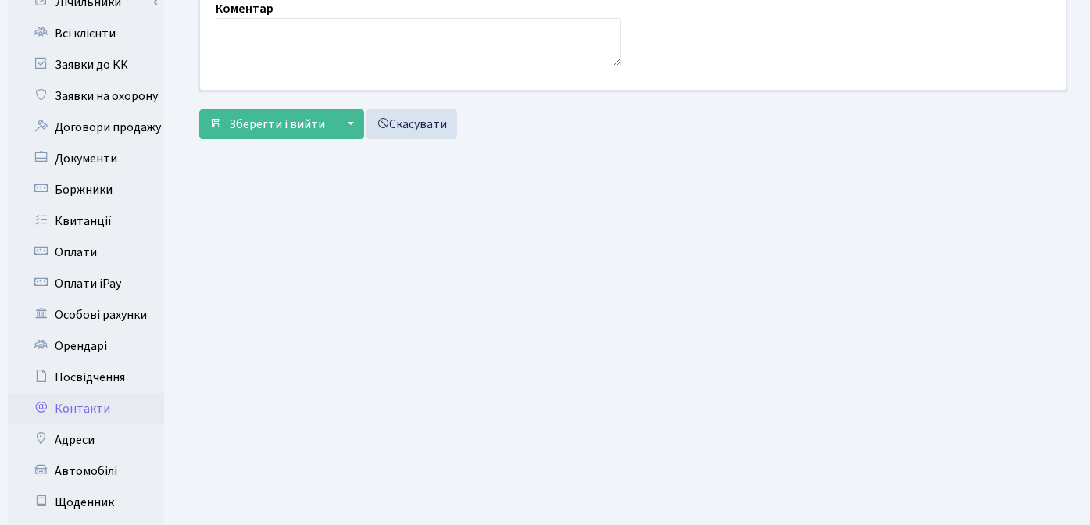
scroll to position [195, 0]
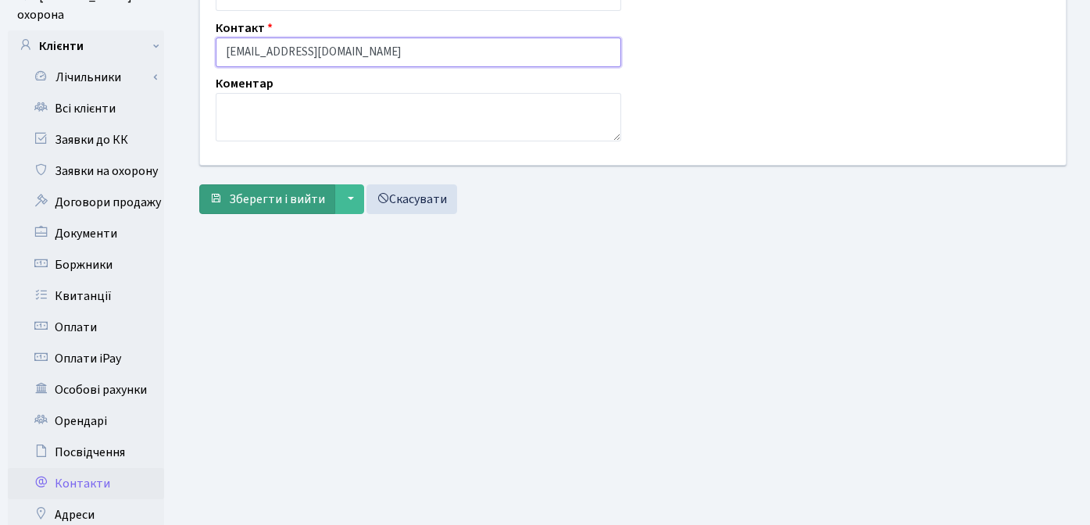
type input "[EMAIL_ADDRESS][DOMAIN_NAME]"
click at [275, 200] on span "Зберегти і вийти" at bounding box center [277, 199] width 96 height 17
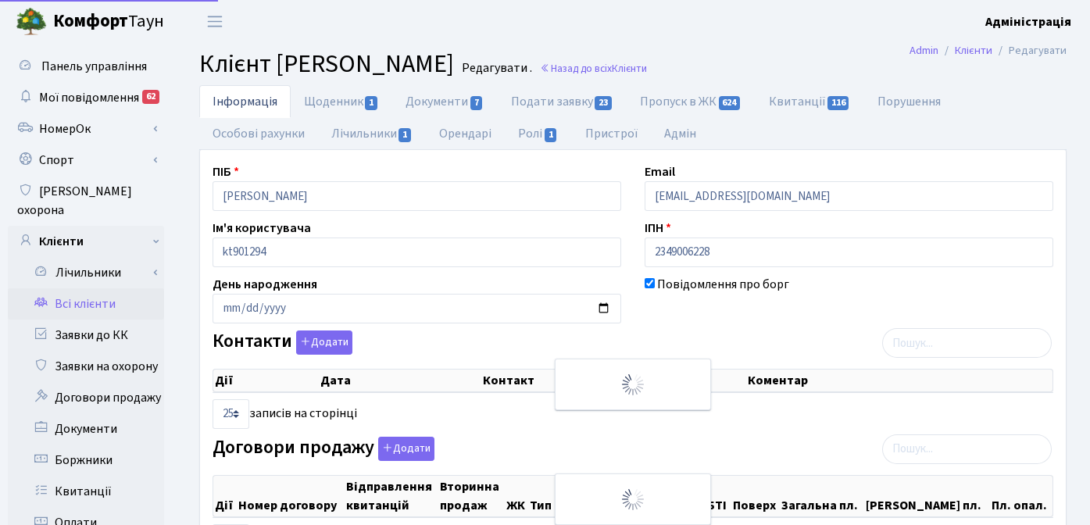
checkbox input "true"
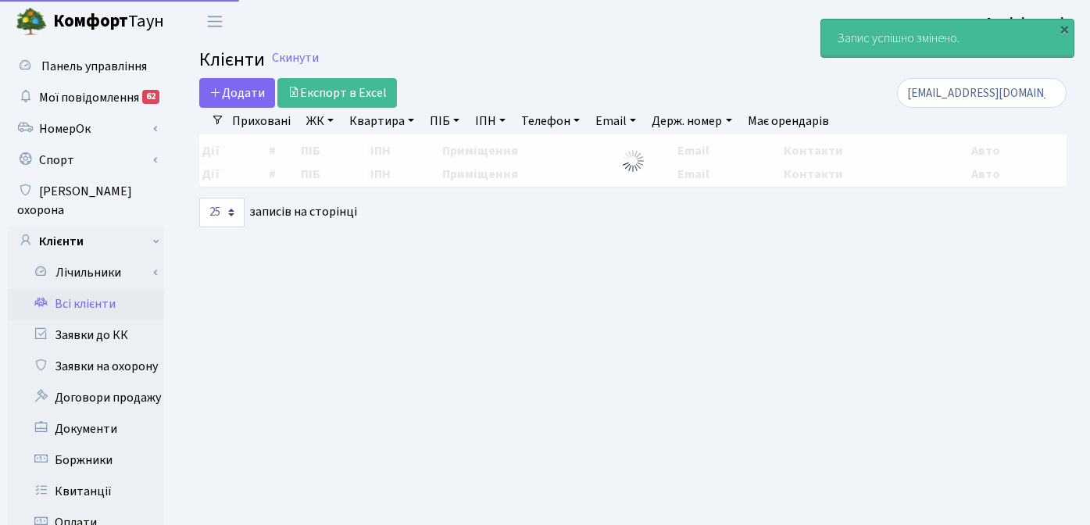
select select "25"
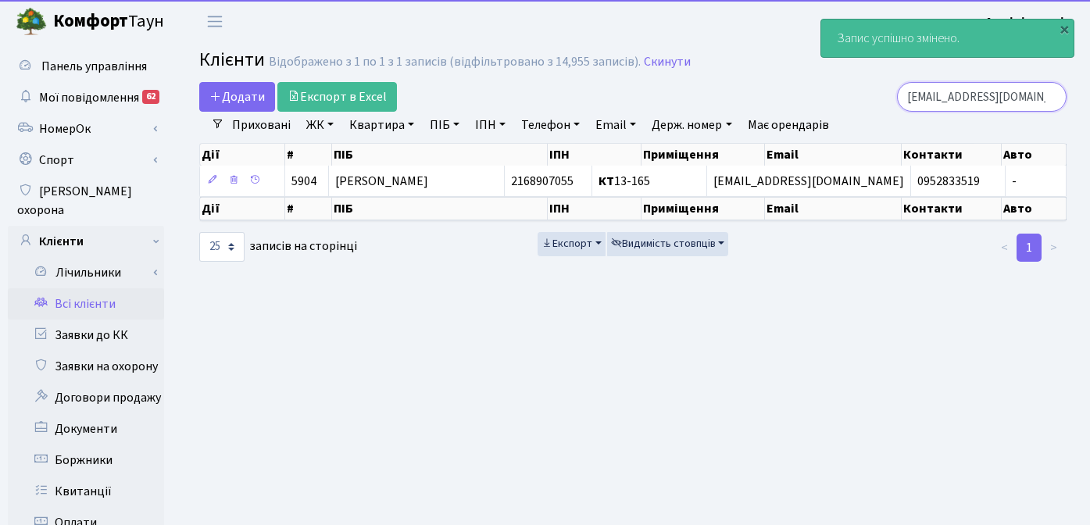
click at [999, 95] on input "[EMAIL_ADDRESS][DOMAIN_NAME]" at bounding box center [981, 97] width 169 height 30
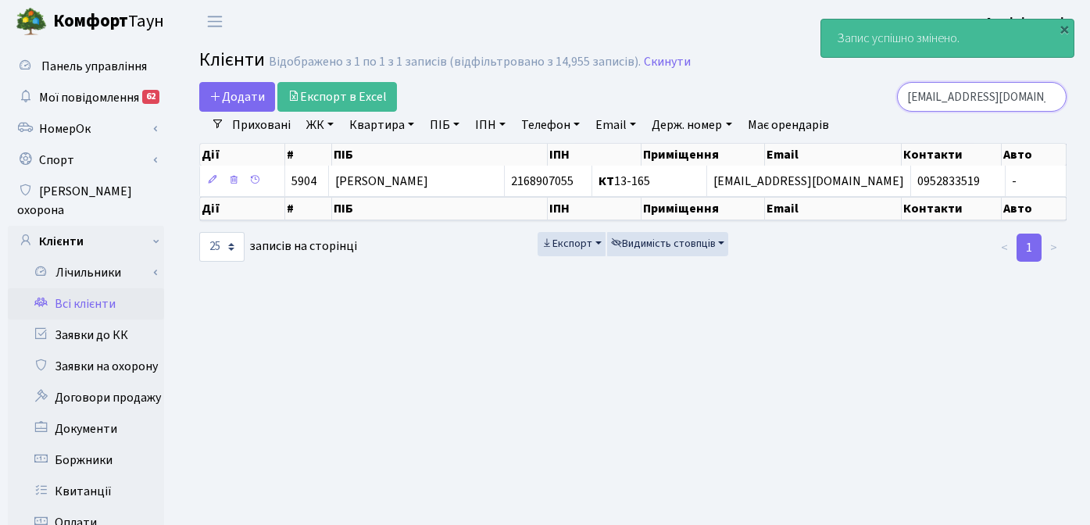
paste input "1"
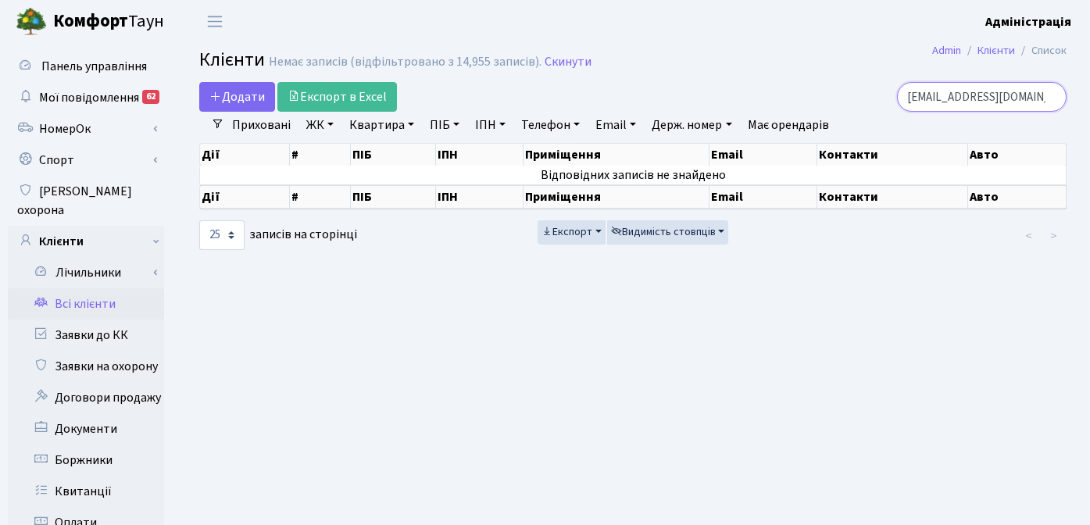
click at [993, 96] on input "240419641@ukr.net" at bounding box center [981, 97] width 169 height 30
type input "[EMAIL_ADDRESS][DOMAIN_NAME]"
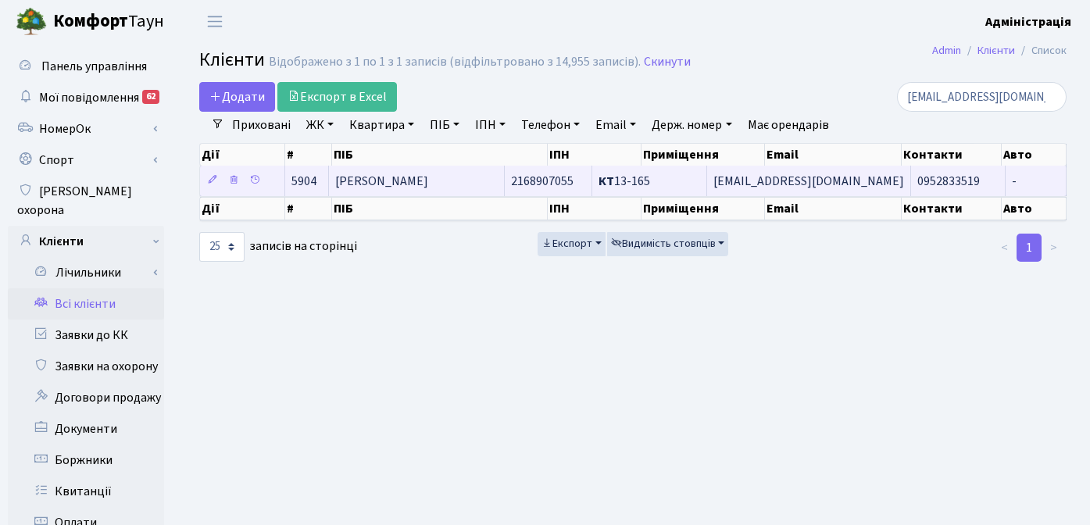
click at [821, 178] on span "24041964@ukr.net" at bounding box center [808, 181] width 191 height 17
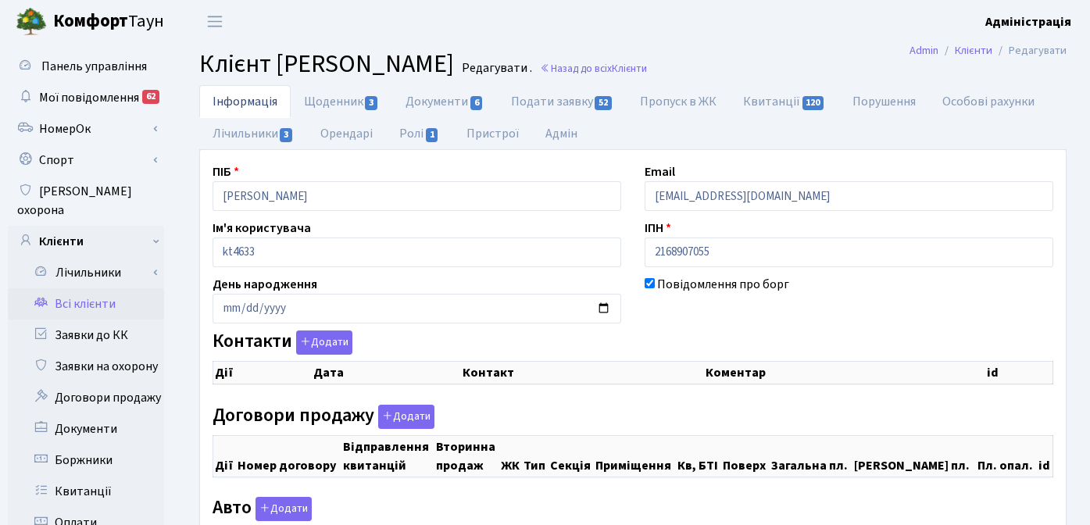
checkbox input "true"
select select "25"
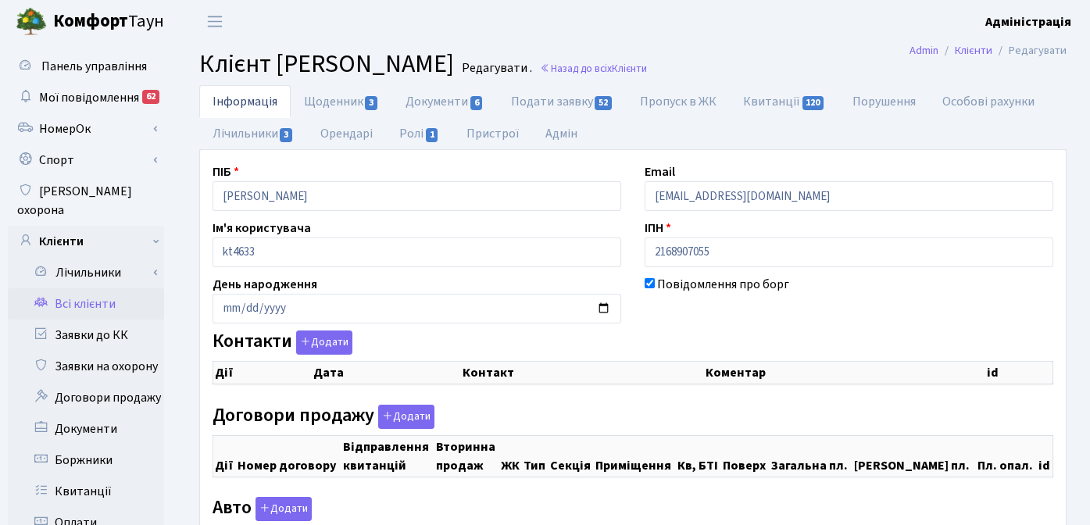
select select "25"
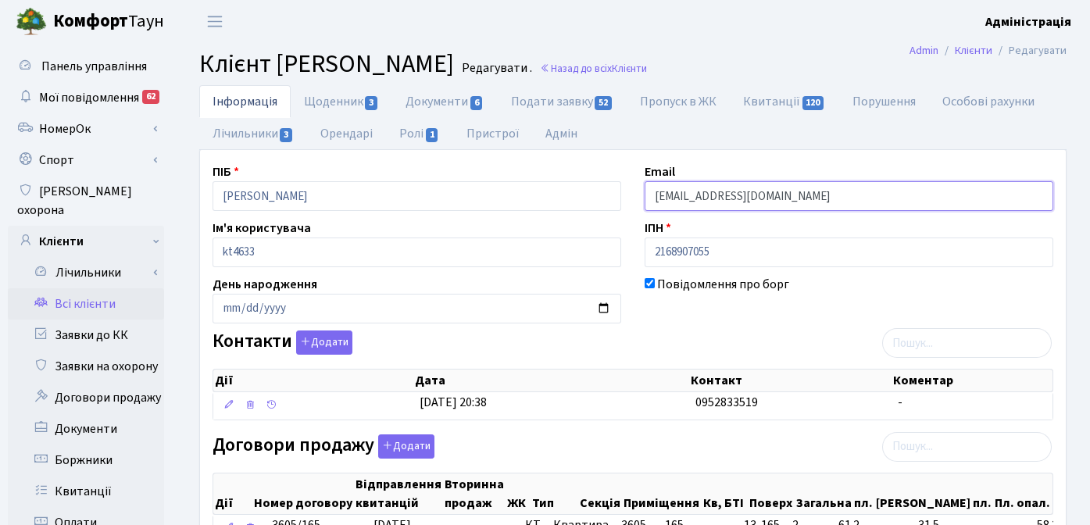
click at [791, 194] on input "[EMAIL_ADDRESS][DOMAIN_NAME]" at bounding box center [848, 196] width 408 height 30
paste input "comfort-town.com.ua"
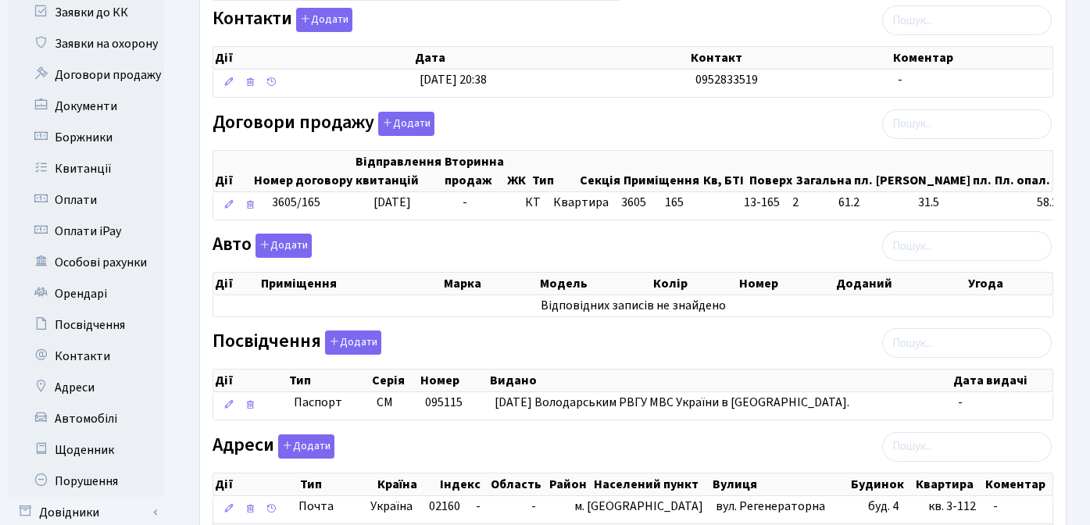
scroll to position [459, 0]
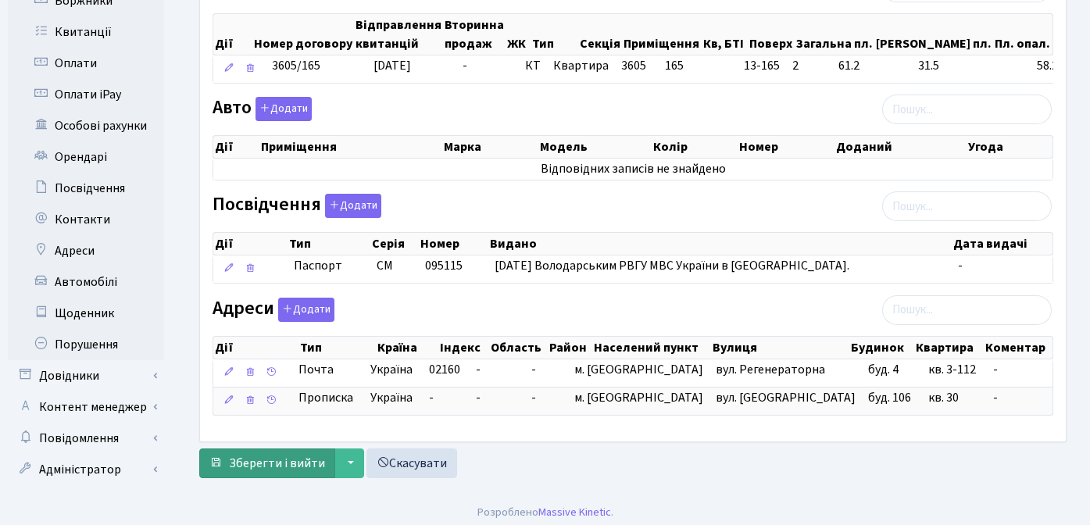
type input "24041964@comfort-town.com.ua"
click at [287, 451] on button "Зберегти і вийти" at bounding box center [267, 463] width 136 height 30
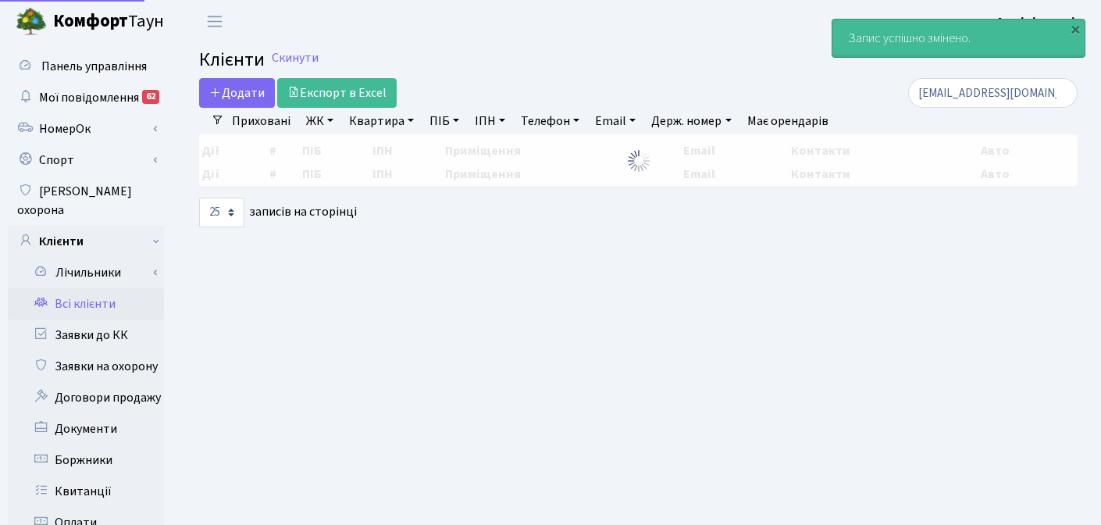
select select "25"
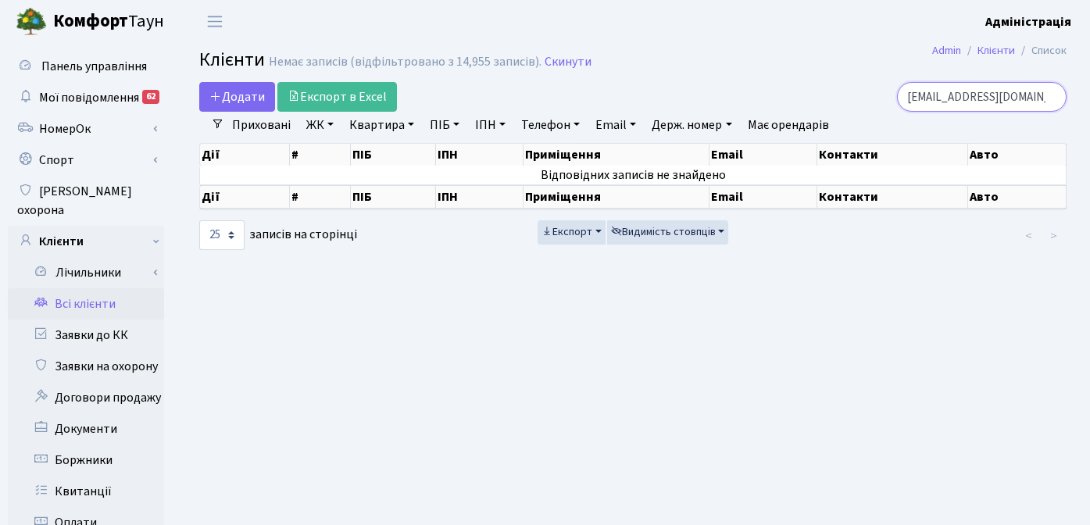
click at [998, 95] on input "24041964@ukr.net" at bounding box center [981, 97] width 169 height 30
paste input "1@comfort-town.com.ua"
type input "240419641@comfort-town.com.ua"
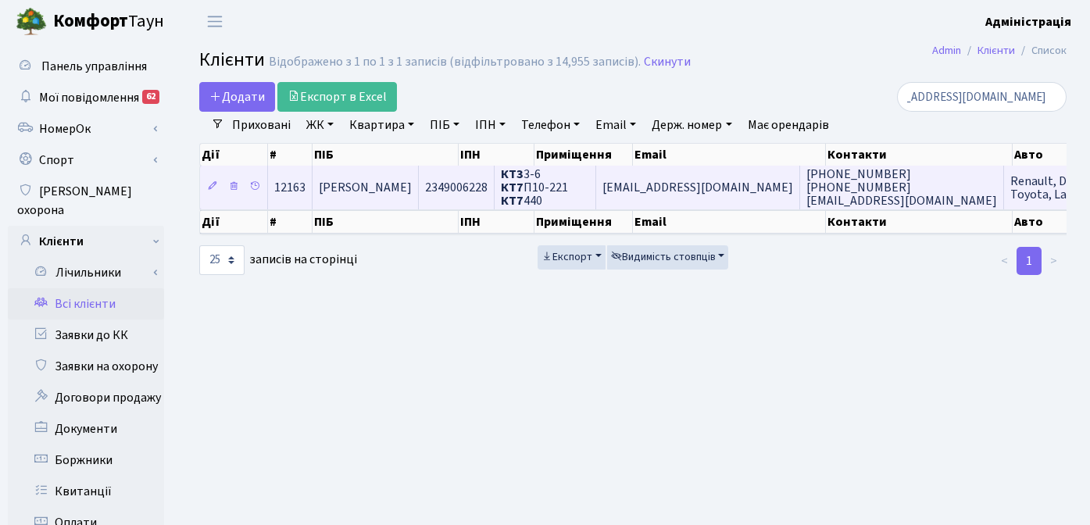
click at [739, 180] on span "240419641@comfort-town.com.ua" at bounding box center [697, 187] width 191 height 17
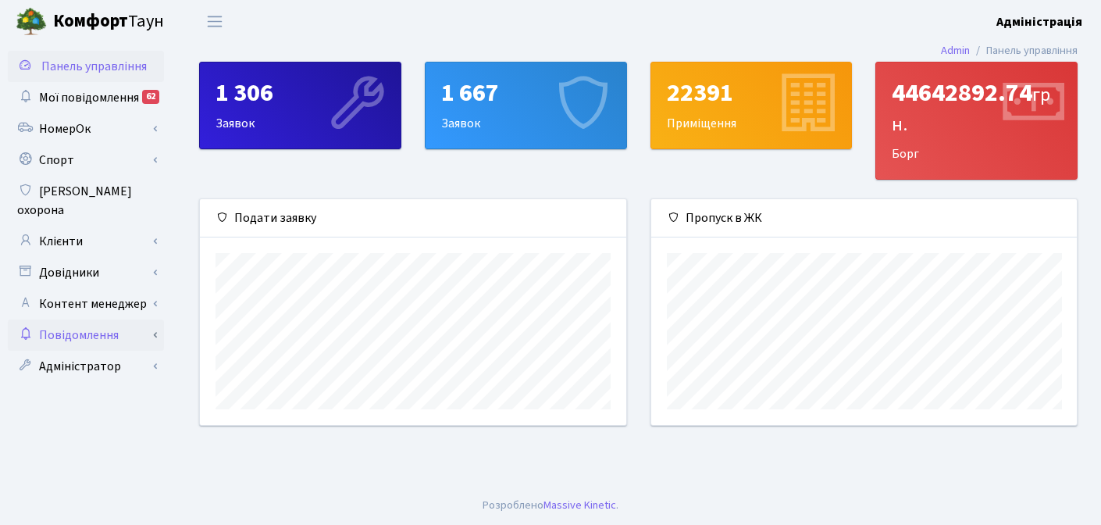
scroll to position [226, 426]
click at [97, 319] on link "Повідомлення" at bounding box center [86, 334] width 156 height 31
click at [88, 351] on link "Відправлення" at bounding box center [86, 366] width 156 height 31
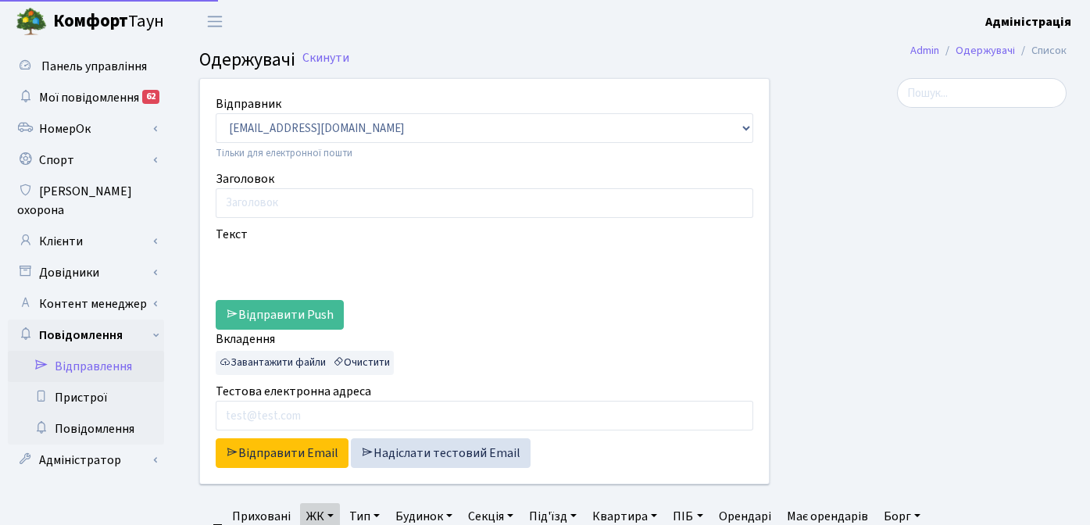
select select "25"
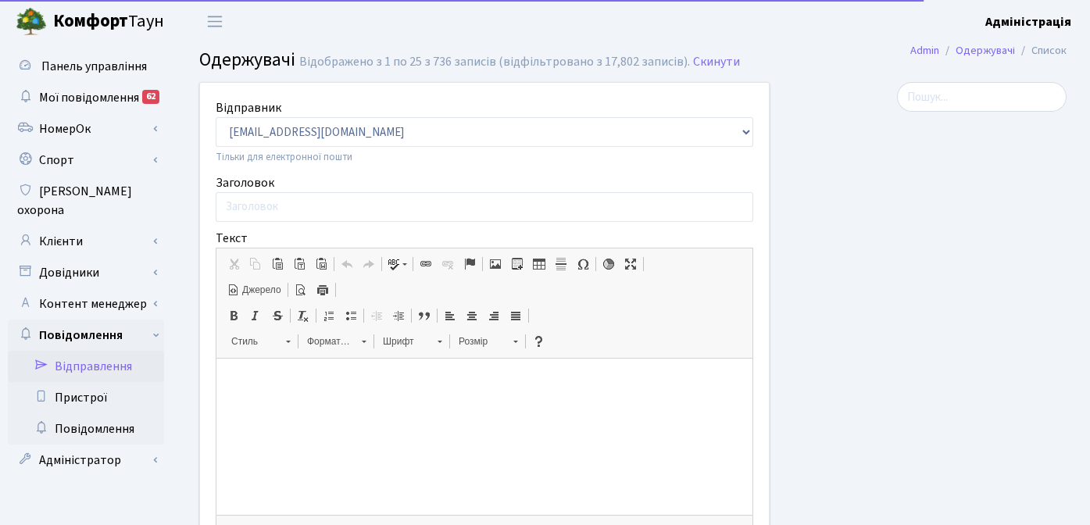
click at [316, 62] on div "Відображено з 1 по 25 з 736 записів (відфільтровано з 17,802 записів)." at bounding box center [494, 62] width 391 height 15
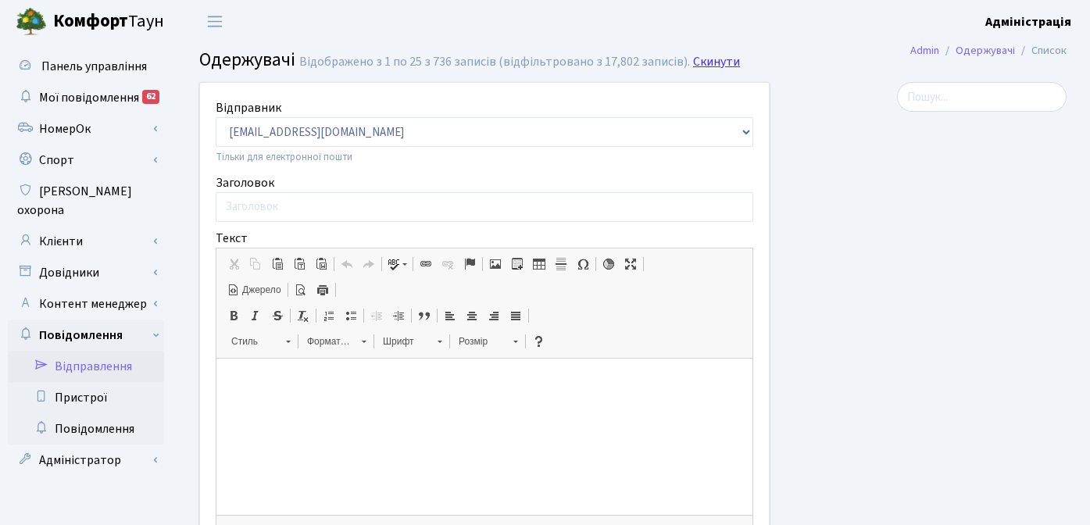
click at [694, 60] on link "Скинути" at bounding box center [716, 62] width 47 height 15
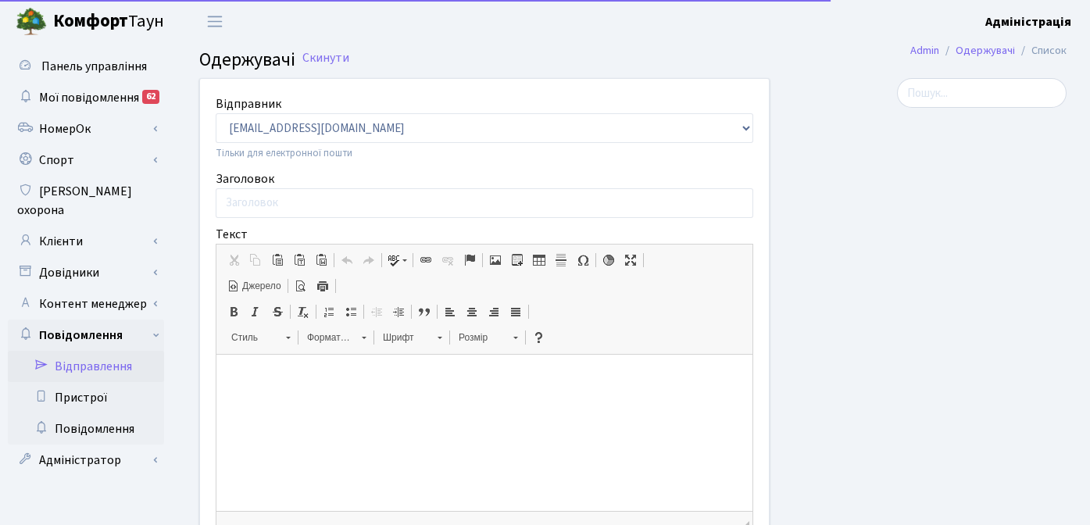
select select "25"
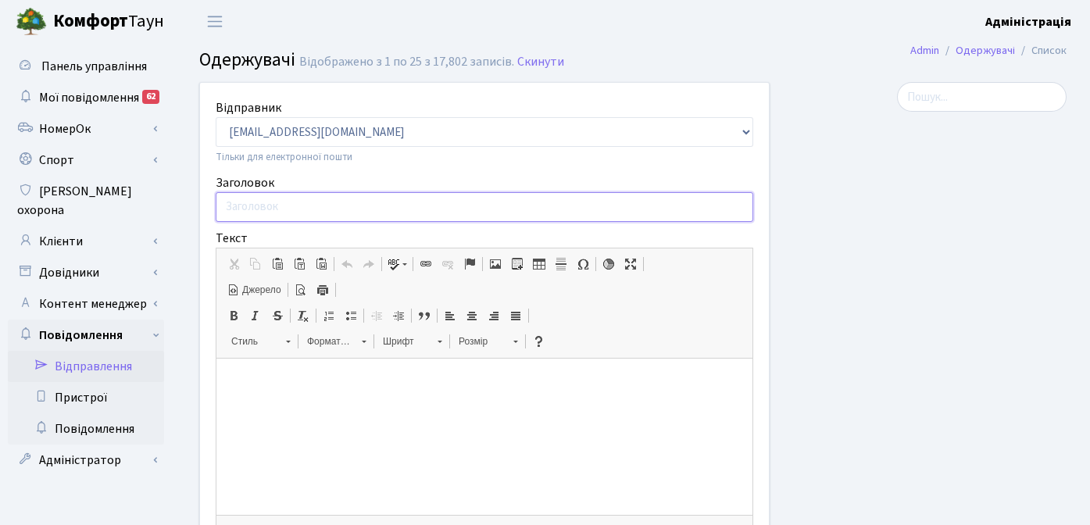
click at [592, 207] on input "Заголовок" at bounding box center [484, 207] width 537 height 30
click at [315, 201] on input "Заголовок" at bounding box center [484, 207] width 537 height 30
paste input "Захистіть квартиру від небажаних ситуацій"
type input "Захистіть квартиру від небажаних ситуацій"
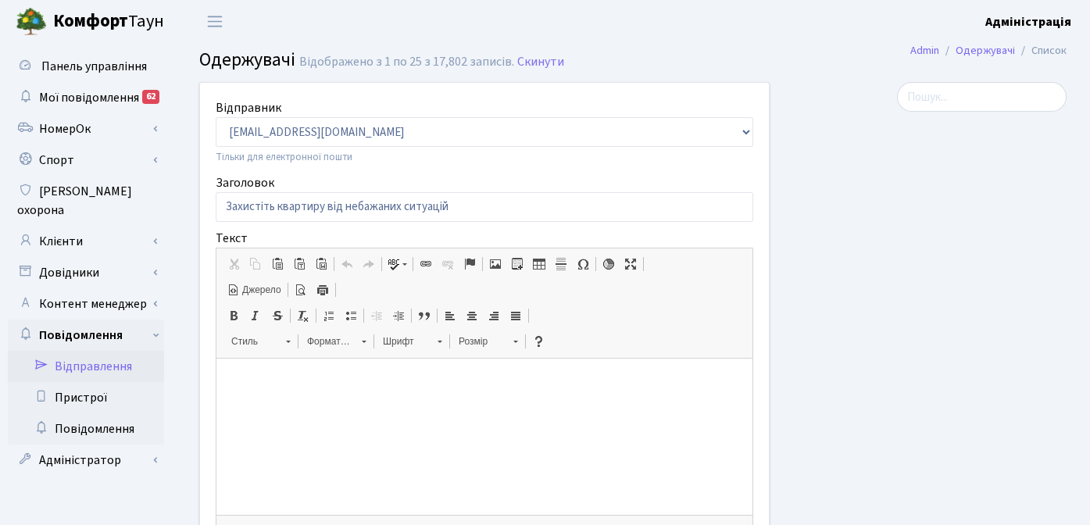
click at [276, 373] on html at bounding box center [484, 382] width 536 height 48
click at [249, 291] on span "Джерело" at bounding box center [260, 290] width 41 height 13
click at [299, 401] on textarea "Текстовий редактор, bodyOriginal" at bounding box center [484, 436] width 536 height 156
paste textarea "Несподіване затоплення може зіпсувати ремонт, стосунки з сусідами та коштувати …"
type textarea "Несподіване затоплення може зіпсувати ремонт, стосунки з сусідами та коштувати …"
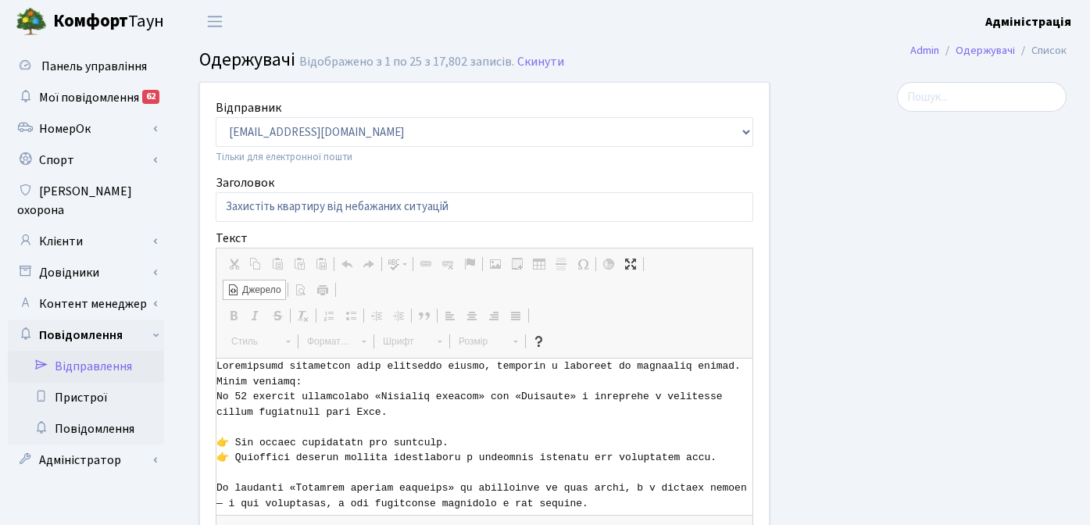
scroll to position [86, 0]
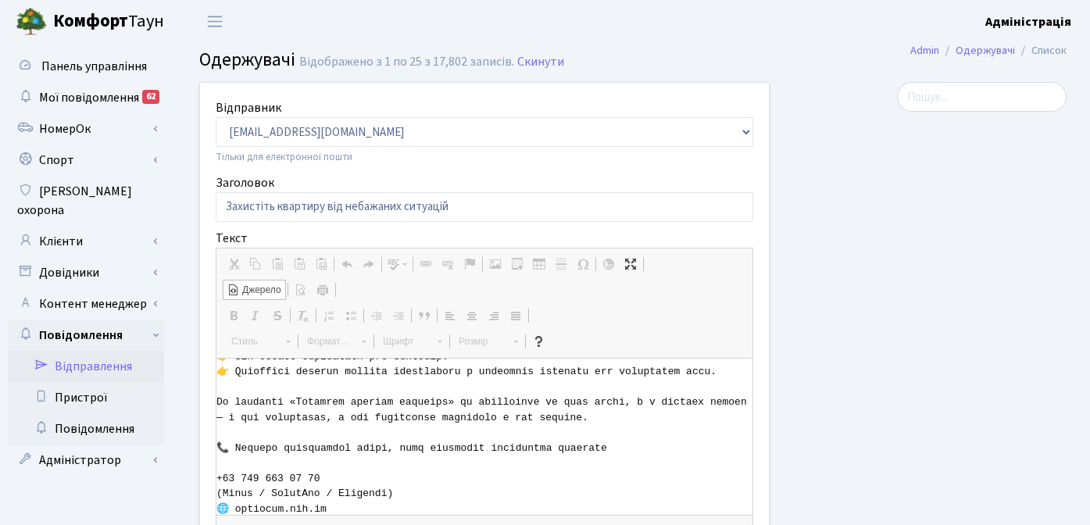
click at [251, 287] on span "Джерело" at bounding box center [260, 290] width 41 height 13
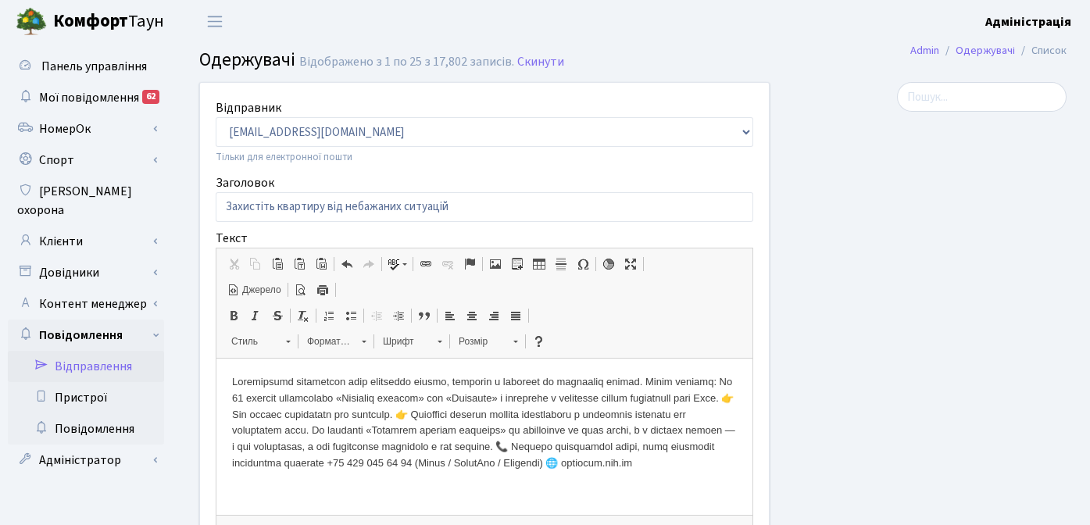
scroll to position [0, 0]
click at [262, 288] on span "Джерело" at bounding box center [260, 290] width 41 height 13
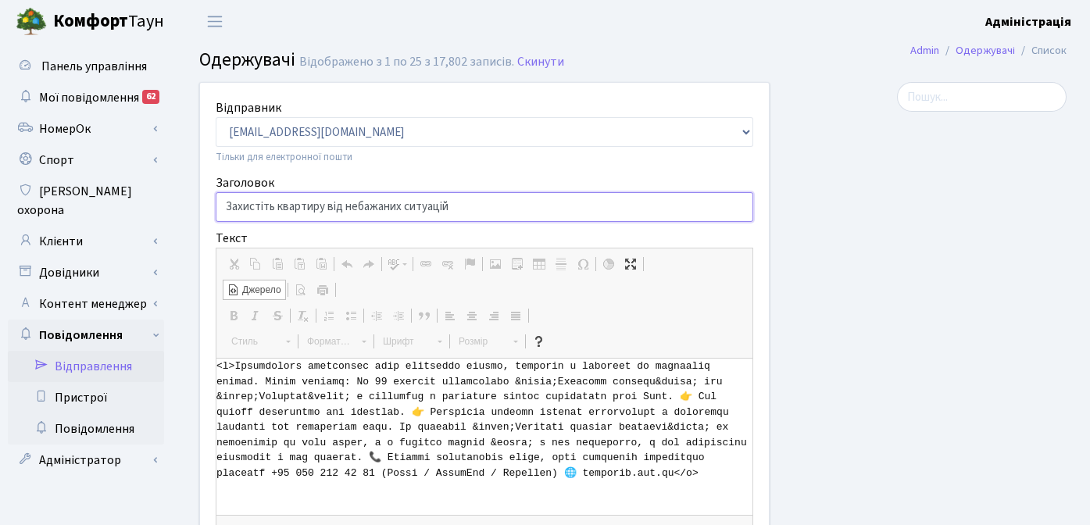
click at [420, 209] on input "Захистіть квартиру від небажаних ситуацій" at bounding box center [484, 207] width 537 height 30
drag, startPoint x: 479, startPoint y: 206, endPoint x: 405, endPoint y: 207, distance: 73.4
click at [405, 207] on input "Захистіть квартиру від небажаних ситуацій" at bounding box center [484, 207] width 537 height 30
type input "Захистіть квартиру від небажаних подій"
click at [290, 420] on textarea "Текстовий редактор, bodyOriginal" at bounding box center [484, 436] width 536 height 156
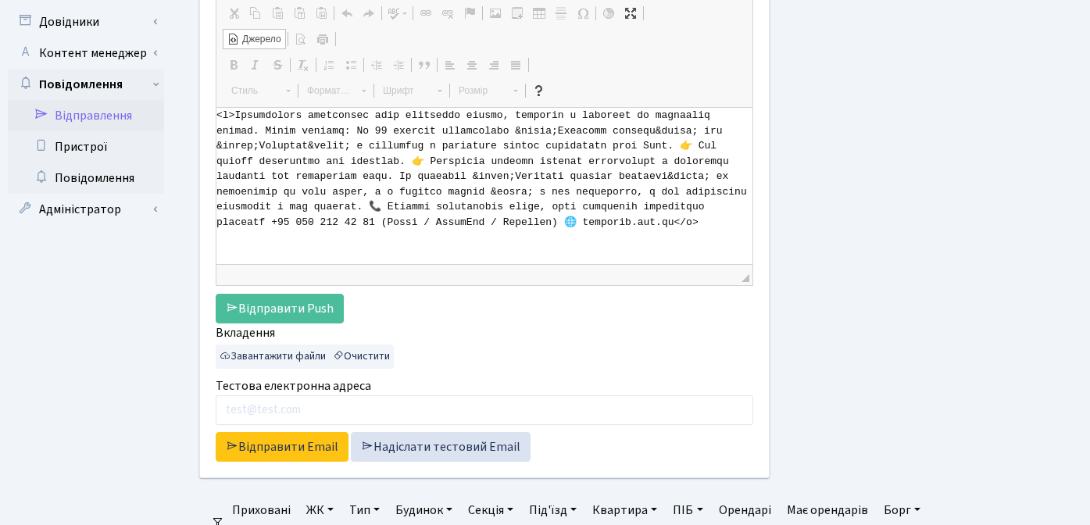
scroll to position [243, 0]
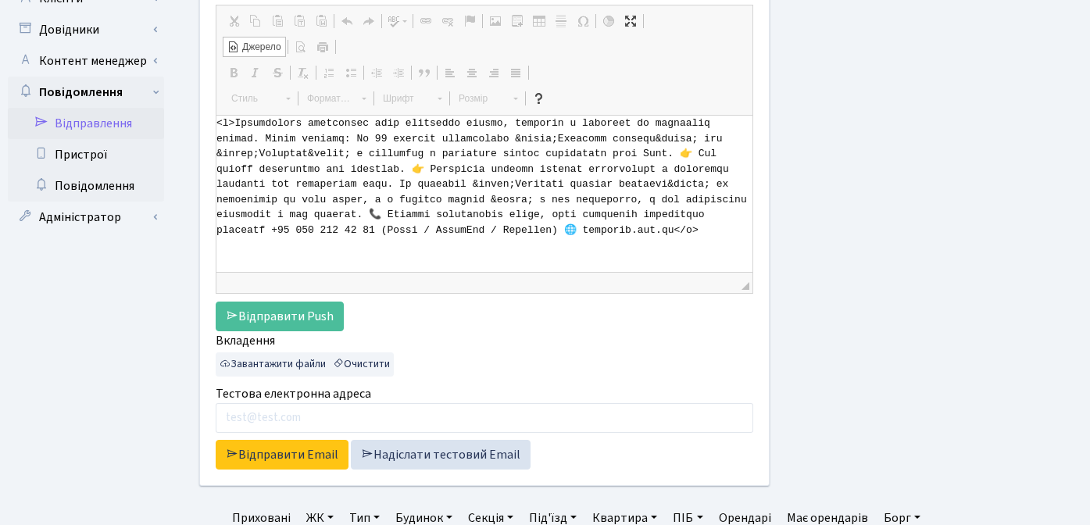
click at [259, 45] on span "Джерело" at bounding box center [260, 47] width 41 height 13
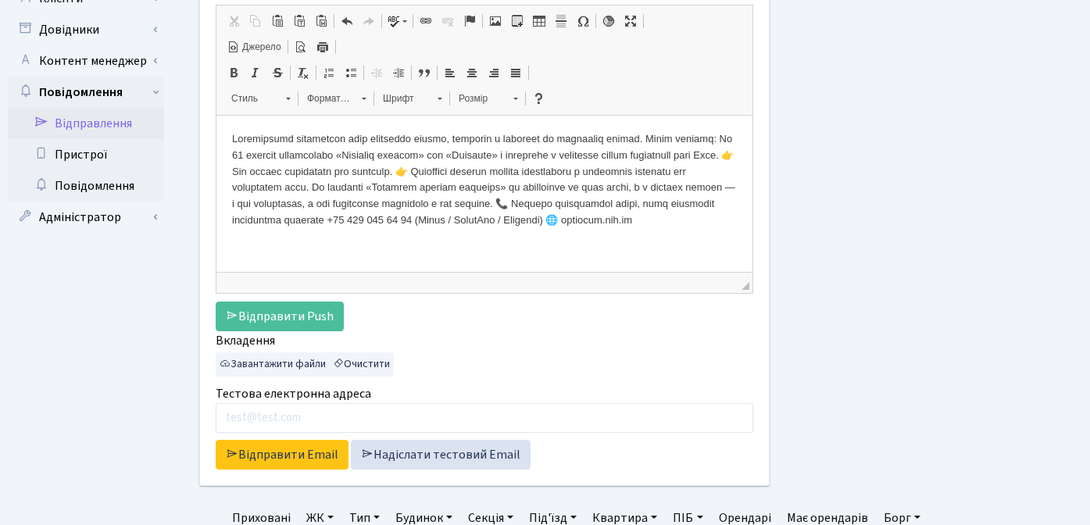
scroll to position [0, 0]
click at [304, 169] on p at bounding box center [484, 180] width 505 height 98
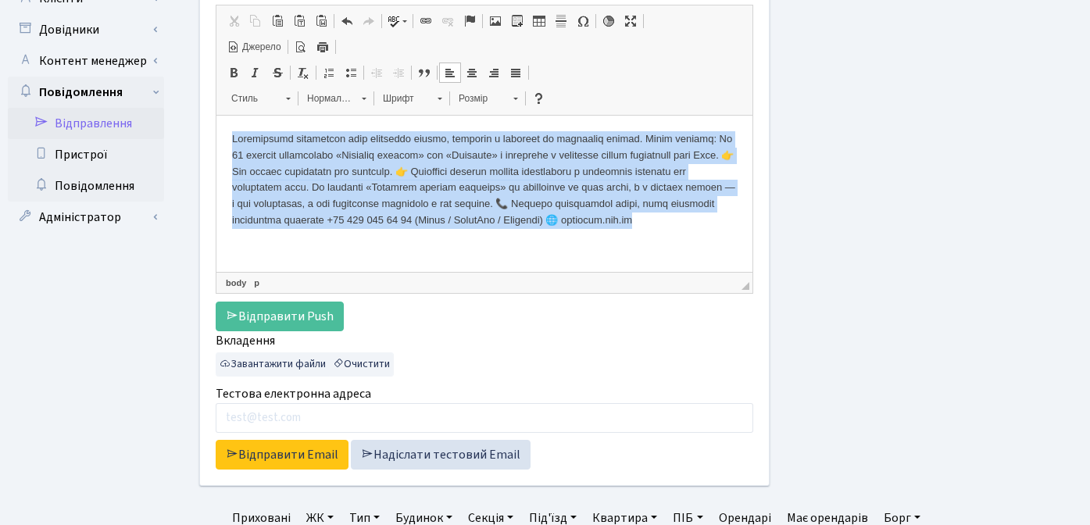
drag, startPoint x: 224, startPoint y: 141, endPoint x: 476, endPoint y: 235, distance: 268.4
click at [476, 235] on html at bounding box center [484, 180] width 536 height 129
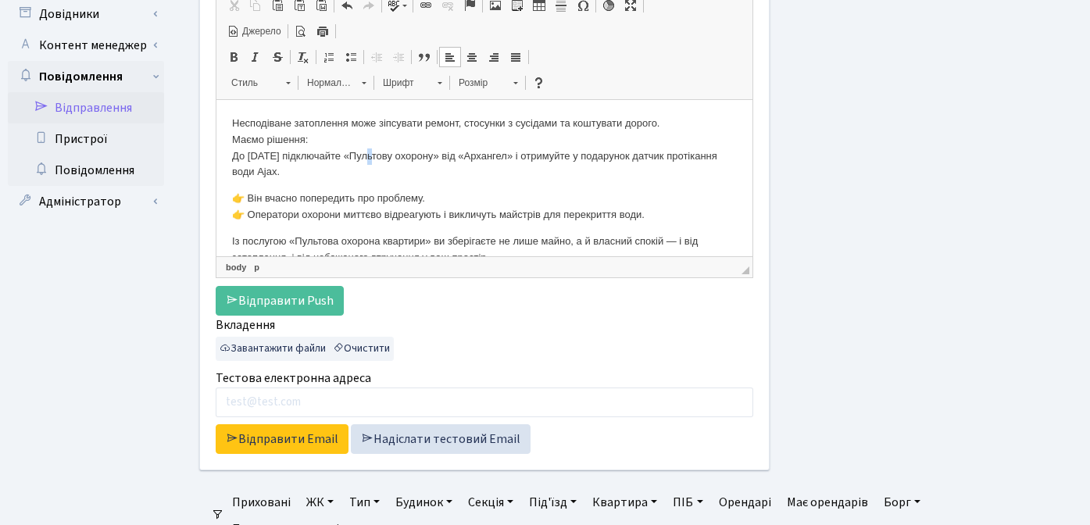
click at [372, 156] on p "Несподіване затоплення може зіпсувати ремонт, стосунки з сусідами та коштувати …" at bounding box center [484, 148] width 505 height 65
click at [480, 158] on p "Несподіване затоплення може зіпсувати ремонт, стосунки з сусідами та коштувати …" at bounding box center [484, 148] width 505 height 65
click at [344, 176] on p "Несподіване затоплення може зіпсувати ремонт, стосунки з сусідами та коштувати …" at bounding box center [484, 148] width 505 height 65
click at [369, 155] on p "Несподіване затоплення може зіпсувати ремонт, стосунки з сусідами та коштувати …" at bounding box center [484, 148] width 505 height 65
click at [405, 182] on body "Несподіване затоплення може зіпсувати ремонт, стосунки з сусідами та коштувати …" at bounding box center [484, 236] width 505 height 241
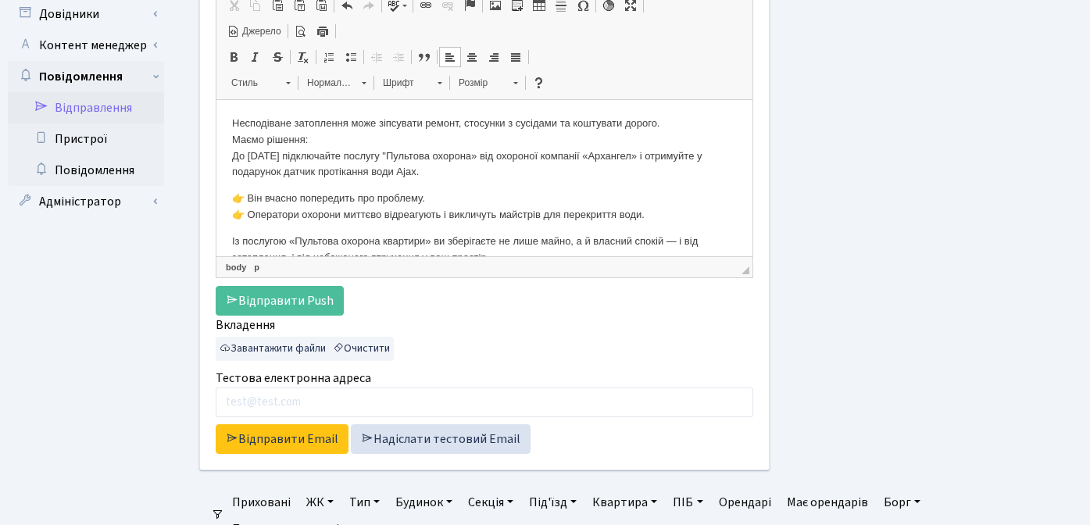
click at [354, 173] on p "Несподіване затоплення може зіпсувати ремонт, стосунки з сусідами та коштувати …" at bounding box center [484, 148] width 505 height 65
click at [468, 172] on p "Несподіване затоплення може зіпсувати ремонт, стосунки з сусідами та коштувати …" at bounding box center [484, 148] width 505 height 65
click at [378, 204] on p "👉 Він вчасно попередить про проблему. 👉 Оператори охорони миттєво відреагують і…" at bounding box center [484, 207] width 505 height 33
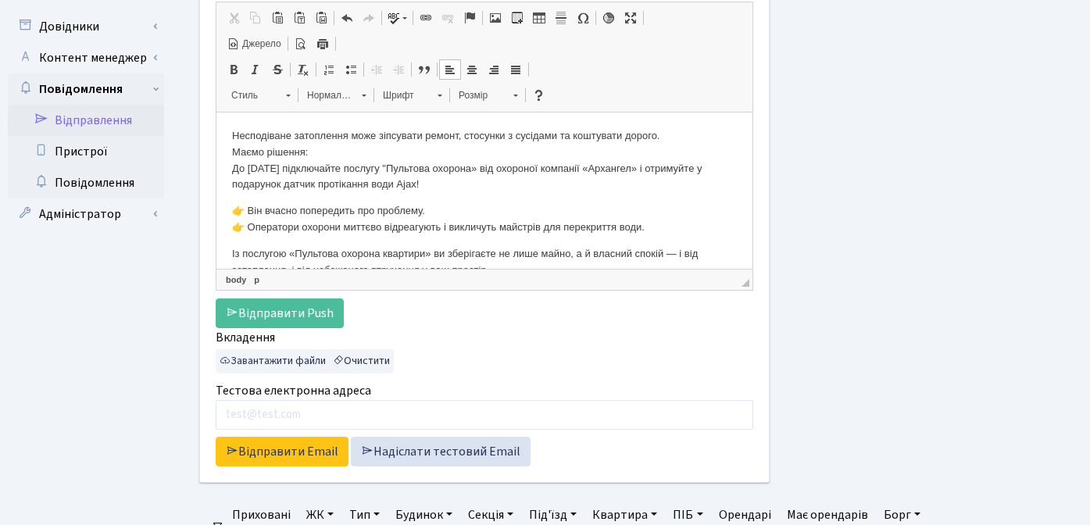
scroll to position [245, 0]
click at [234, 151] on p "Несподіване затоплення може зіпсувати ремонт, стосунки з сусідами та коштувати …" at bounding box center [484, 161] width 505 height 65
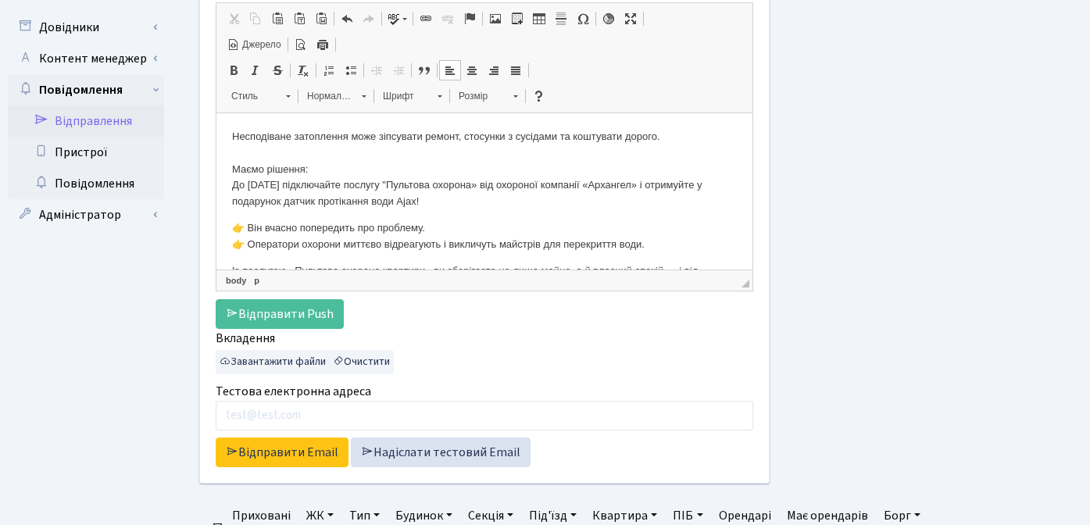
click at [351, 173] on p "Несподіване затоплення може зіпсувати ремонт, стосунки з сусідами та коштувати …" at bounding box center [484, 169] width 505 height 81
click at [396, 204] on p "Несподіване затоплення може зіпсувати ремонт, стосунки з сусідами та коштувати …" at bounding box center [484, 169] width 505 height 81
drag, startPoint x: 465, startPoint y: 206, endPoint x: 226, endPoint y: 188, distance: 239.7
click at [226, 188] on html "Несподіване затоплення може зіпсувати ремонт, стосунки з сусідами та коштувати …" at bounding box center [484, 257] width 536 height 289
click at [384, 196] on p "Несподіване затоплення може зіпсувати ремонт, стосунки з сусідами та коштувати …" at bounding box center [484, 169] width 505 height 81
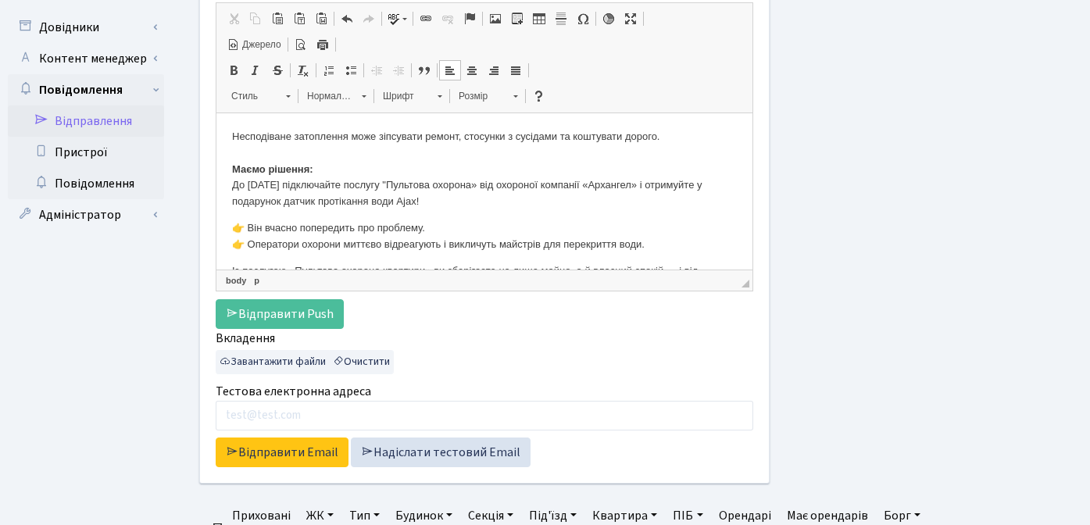
drag, startPoint x: 441, startPoint y: 202, endPoint x: 219, endPoint y: 191, distance: 222.9
click at [219, 191] on html "Несподіване затоплення може зіпсувати ремонт, стосунки з сусідами та коштувати …" at bounding box center [484, 257] width 536 height 289
click at [349, 220] on p "👉 Він вчасно попередить про проблему. 👉 Оператори охорони миттєво відреагують і…" at bounding box center [484, 236] width 505 height 33
drag, startPoint x: 343, startPoint y: 168, endPoint x: 225, endPoint y: 165, distance: 118.0
click at [225, 165] on html "Несподіване затоплення може зіпсувати ремонт, стосунки з сусідами та коштувати …" at bounding box center [484, 257] width 536 height 289
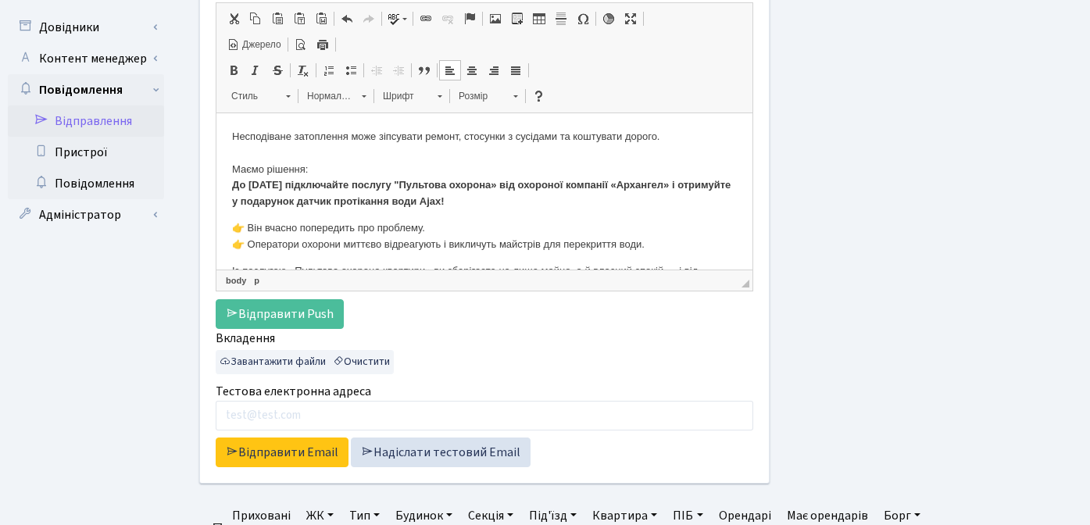
click strong "До 15 вересня підключайте послугу "Пультова охорона» від охороної компанії «Арх…"
click strong "До 15 вересня підключайте послугу "Пультова охорона" від охороної компанії «Арх…"
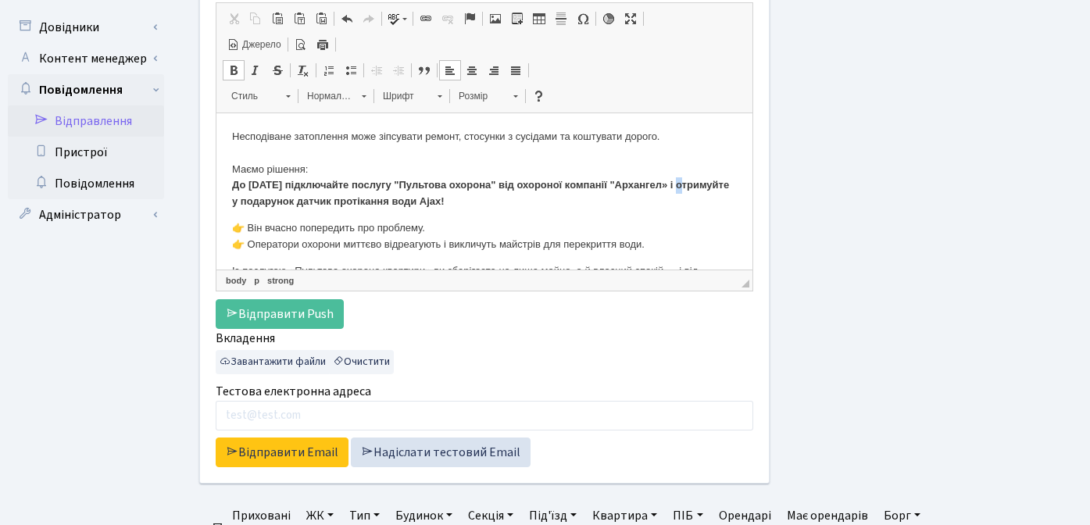
click strong "До 15 вересня підключайте послугу "Пультова охорона" від охороної компанії "Арх…"
click at [488, 214] on body "Несподіване затоплення може зіпсувати ремонт, стосунки з сусідами та коштувати …" at bounding box center [484, 258] width 505 height 258
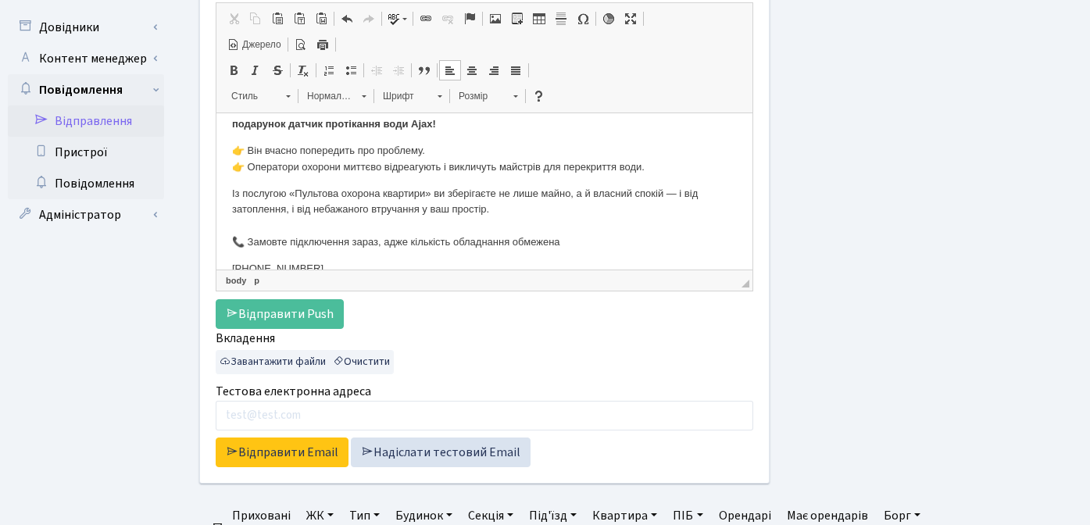
scroll to position [78, 0]
click at [295, 194] on p "Із послугою «Пультова охорона квартири» ви зберігаєте не лише майно, а й власни…" at bounding box center [484, 217] width 505 height 65
click at [434, 195] on p "Із послугою "Пультова охорона квартири» ви зберігаєте не лише майно, а й власни…" at bounding box center [484, 217] width 505 height 65
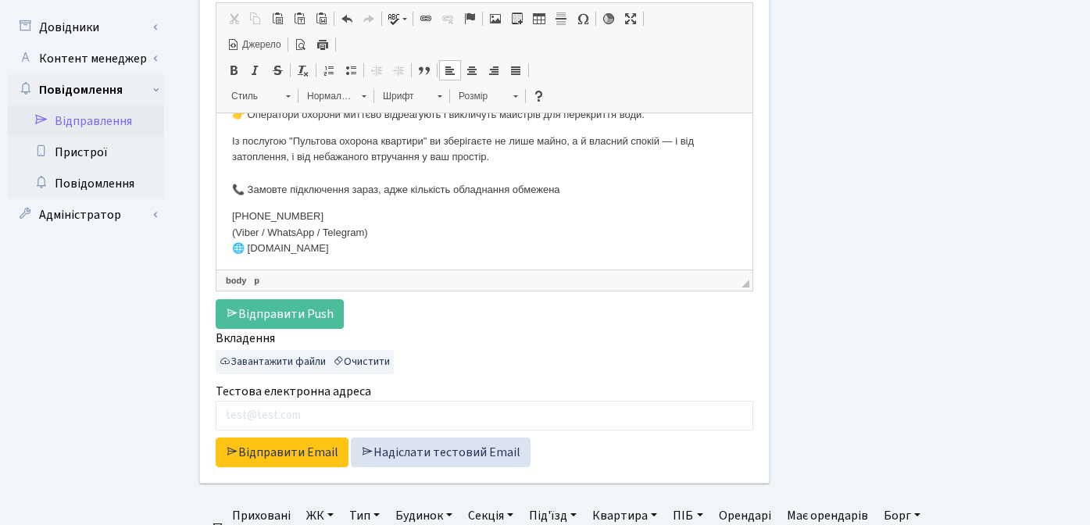
scroll to position [133, 0]
drag, startPoint x: 364, startPoint y: 245, endPoint x: 225, endPoint y: 212, distance: 143.0
click at [225, 212] on html "Несподіване затоплення може зіпсувати ремонт, стосунки з сусідами та коштувати …" at bounding box center [484, 124] width 536 height 289
drag, startPoint x: 231, startPoint y: 187, endPoint x: 403, endPoint y: 210, distance: 173.4
click at [403, 210] on body "Несподіване затоплення може зіпсувати ремонт, стосунки з сусідами та коштувати …" at bounding box center [484, 125] width 505 height 258
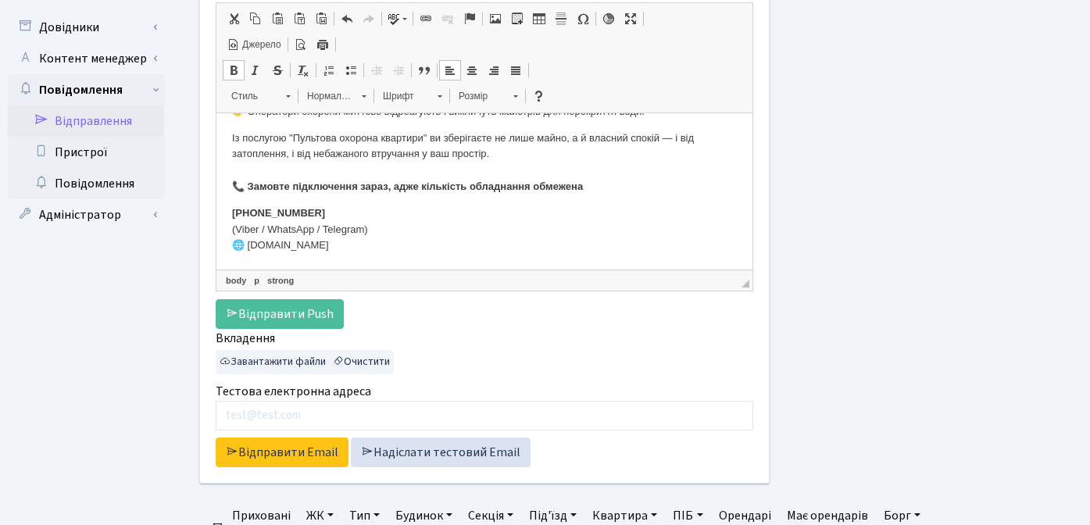
click at [476, 205] on p "+38 067 533 57 37 (Viber / WhatsApp / Telegram) 🌐 arhangel.com.ua" at bounding box center [484, 229] width 505 height 48
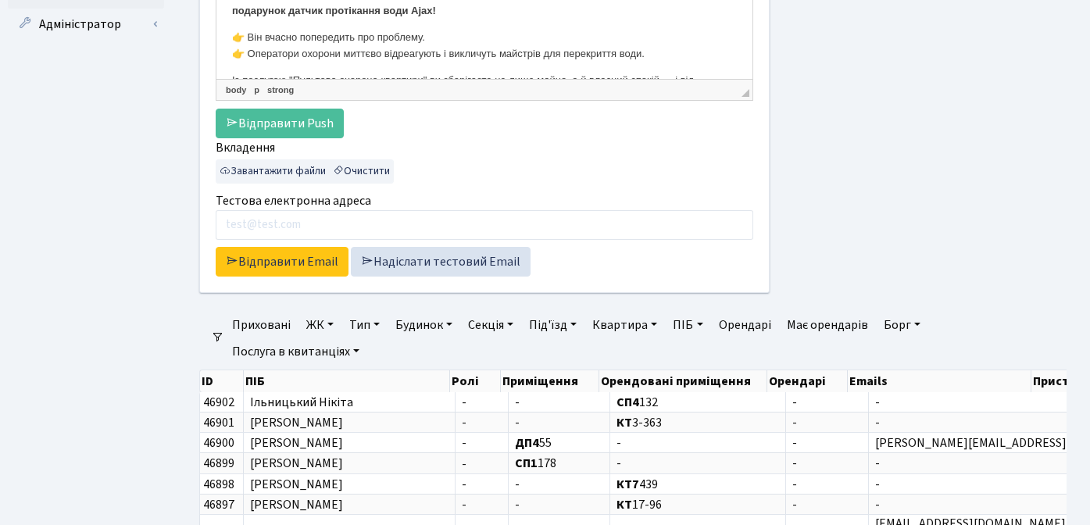
scroll to position [491, 0]
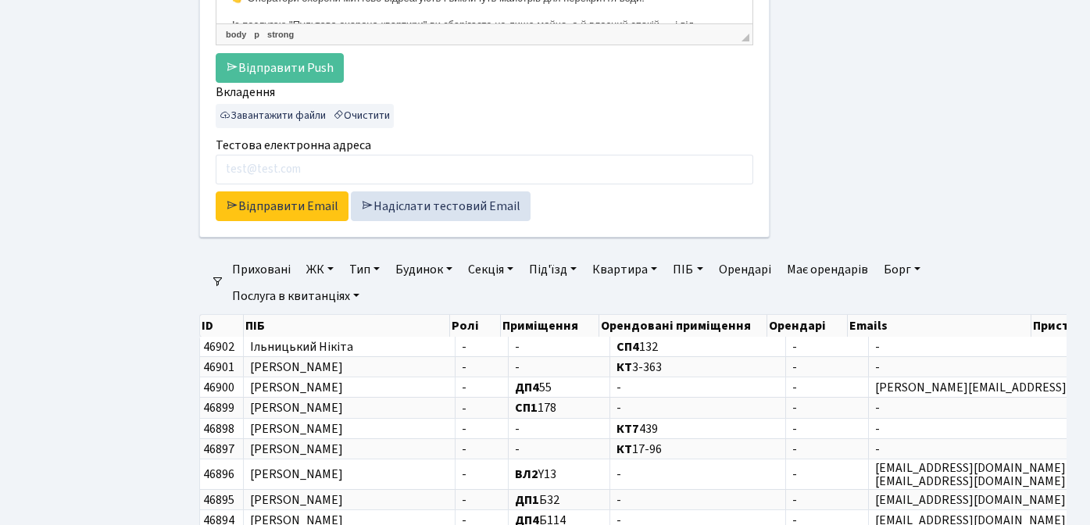
click at [308, 269] on link "ЖК" at bounding box center [320, 269] width 40 height 27
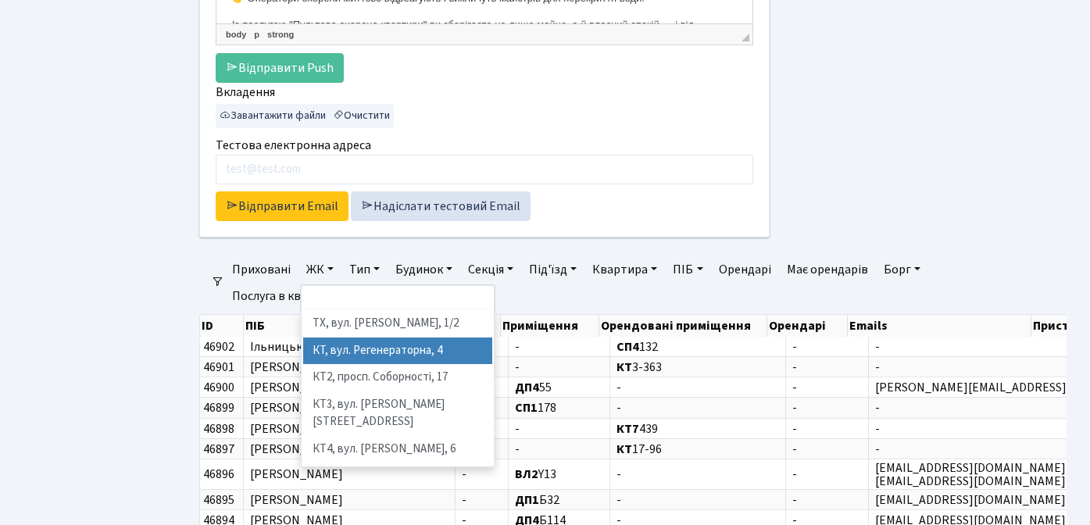
click at [342, 346] on li "КТ, вул. Регенераторна, 4" at bounding box center [397, 350] width 189 height 27
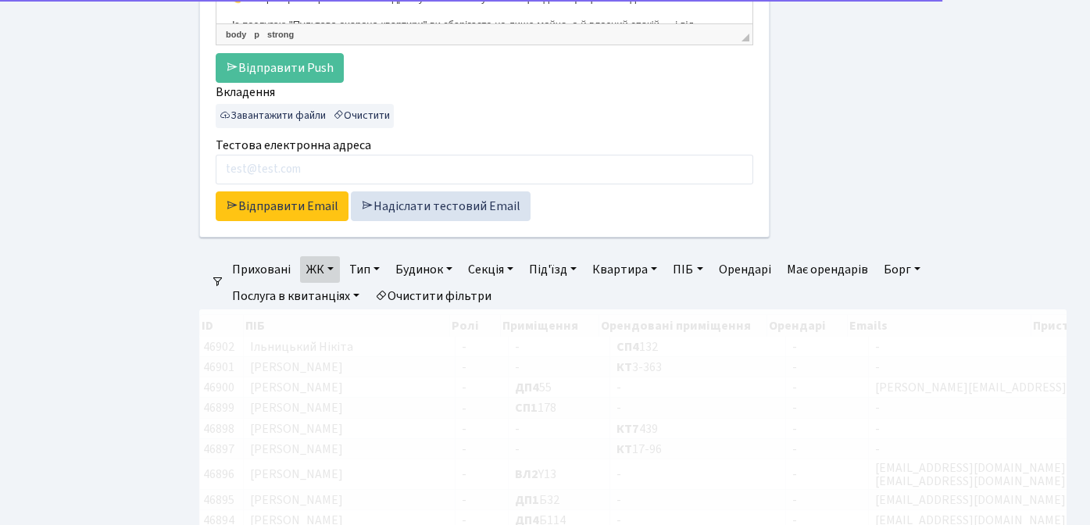
click at [319, 269] on link "ЖК" at bounding box center [320, 269] width 40 height 27
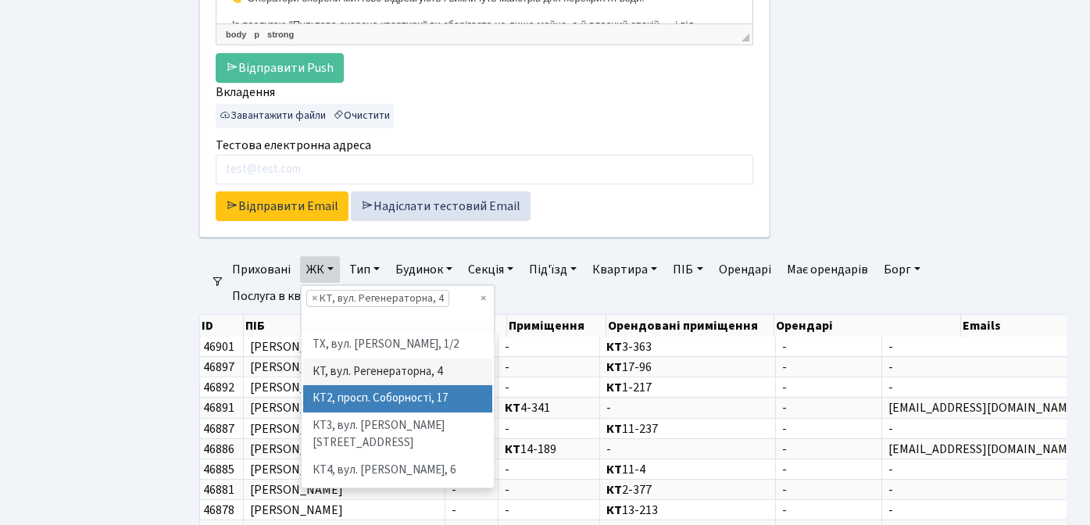
click at [330, 399] on li "КТ2, просп. Соборності, 17" at bounding box center [397, 398] width 189 height 27
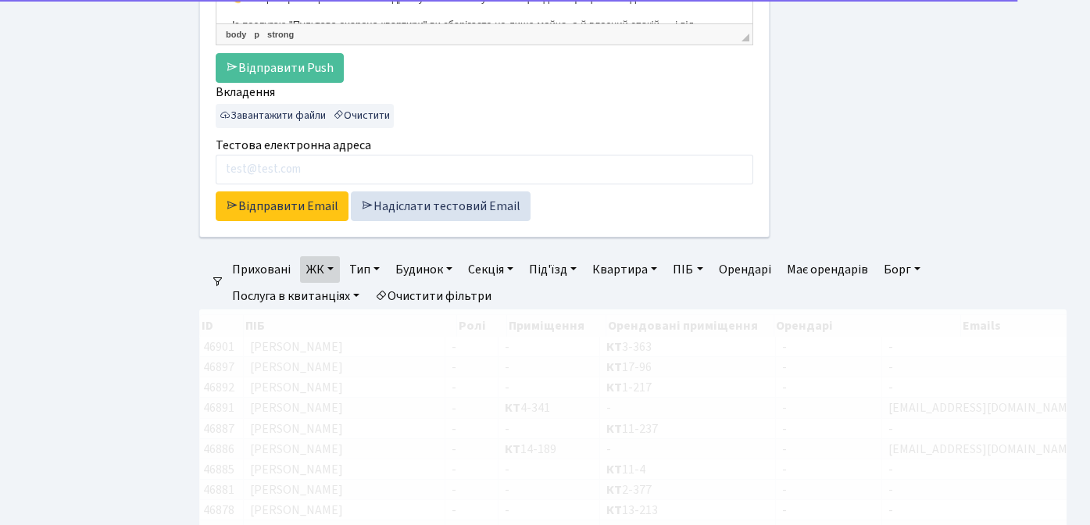
click at [320, 271] on link "ЖК" at bounding box center [320, 269] width 40 height 27
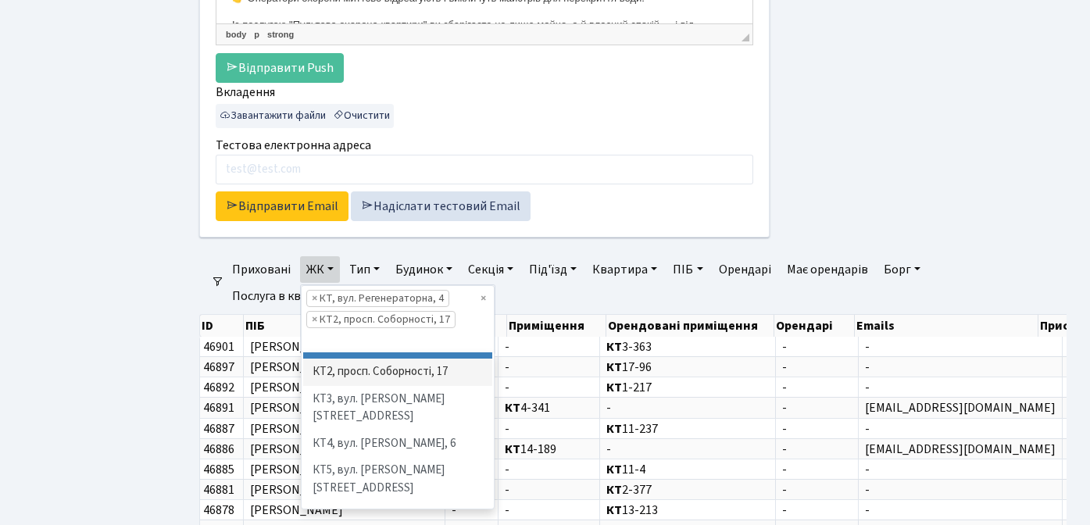
scroll to position [30, 0]
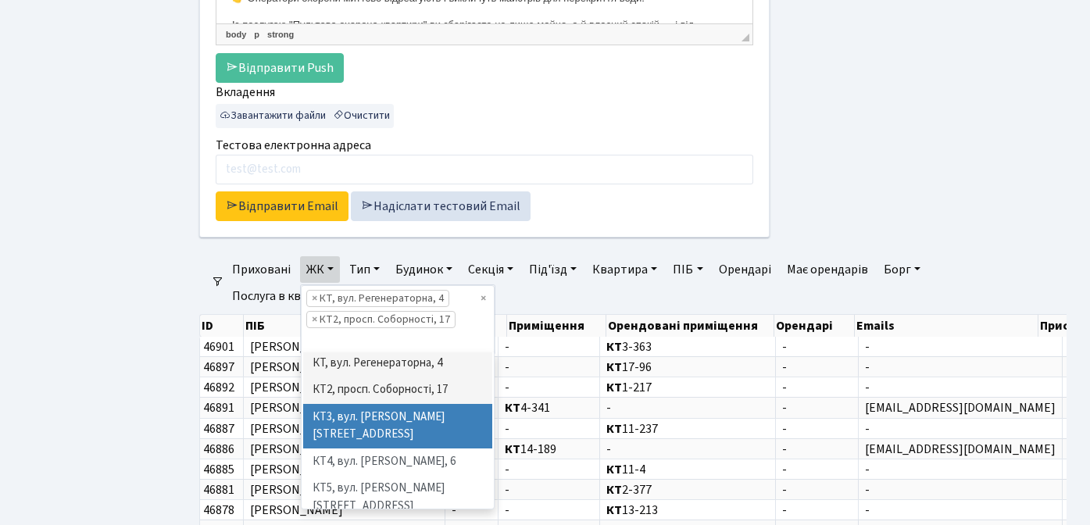
click at [344, 412] on li "КТ3, вул. [PERSON_NAME][STREET_ADDRESS]" at bounding box center [397, 426] width 189 height 45
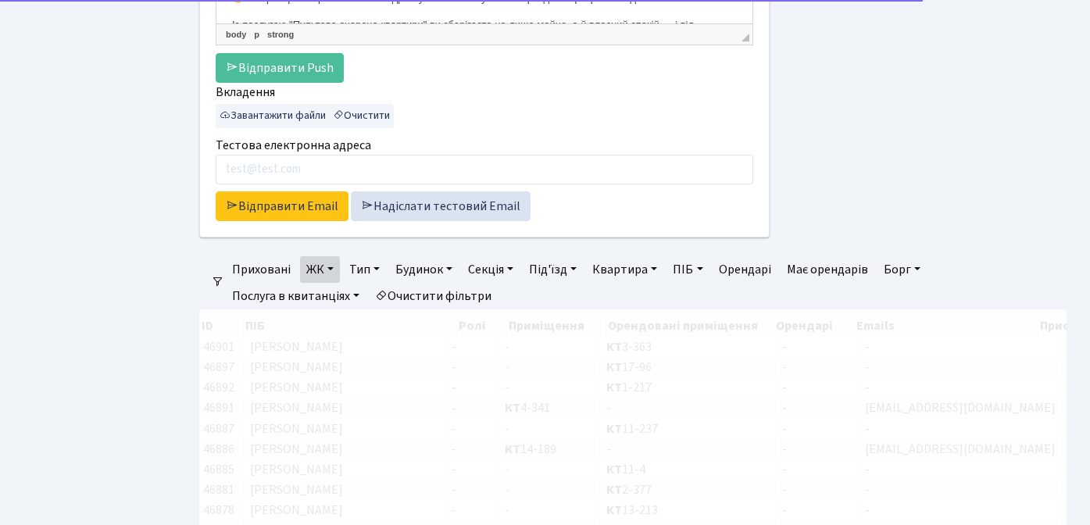
click at [318, 270] on link "ЖК" at bounding box center [320, 269] width 40 height 27
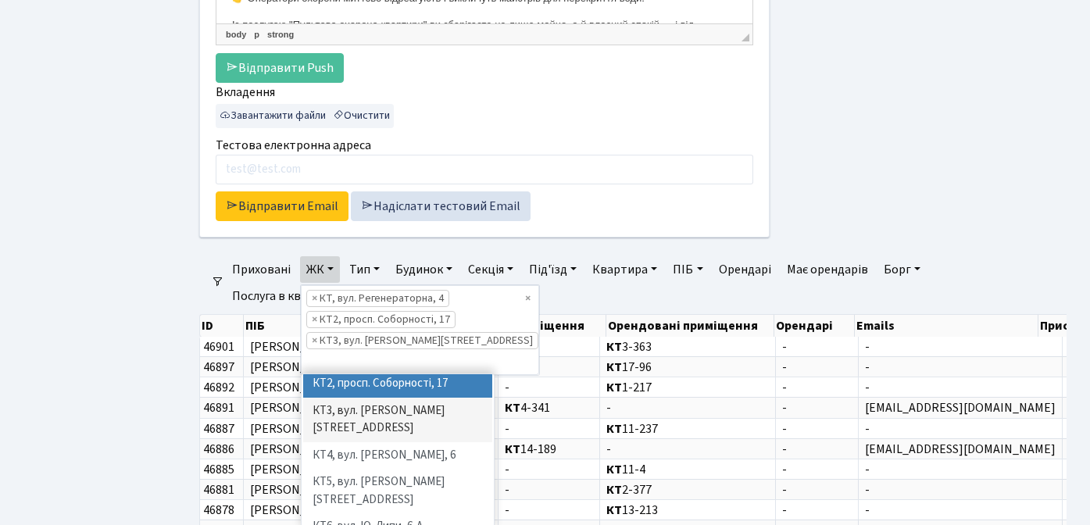
scroll to position [74, 0]
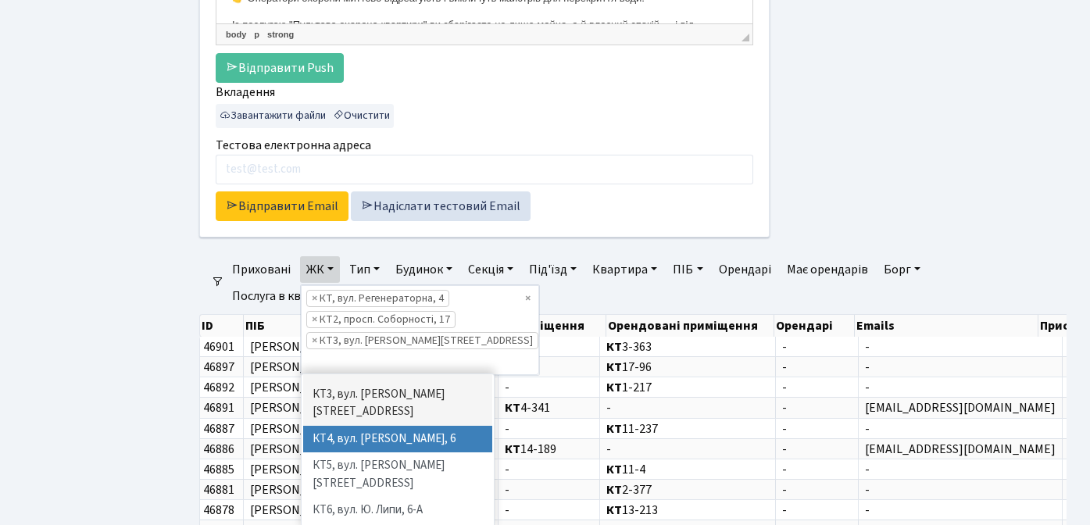
click at [348, 426] on li "КТ4, вул. [PERSON_NAME], 6" at bounding box center [397, 439] width 189 height 27
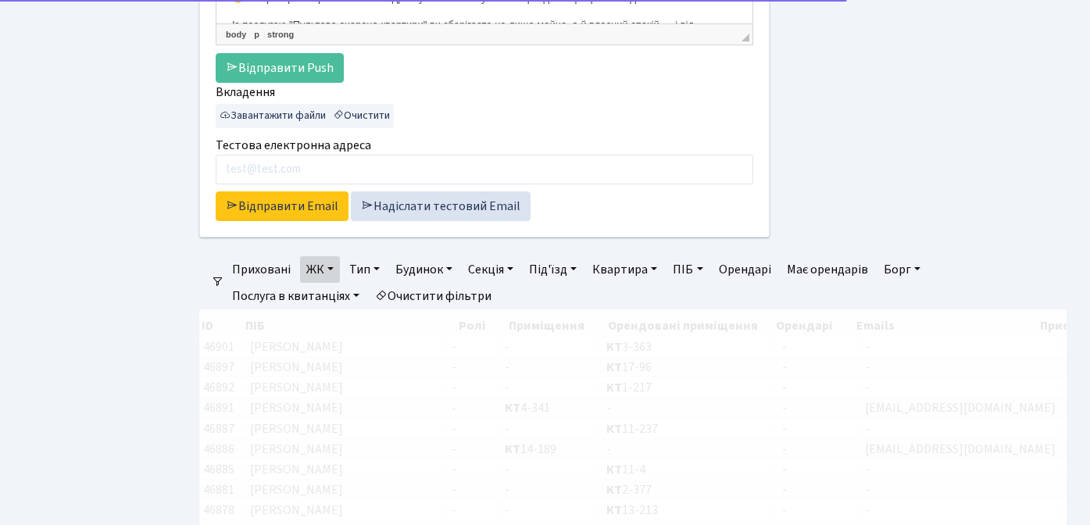
click at [319, 267] on link "ЖК" at bounding box center [320, 269] width 40 height 27
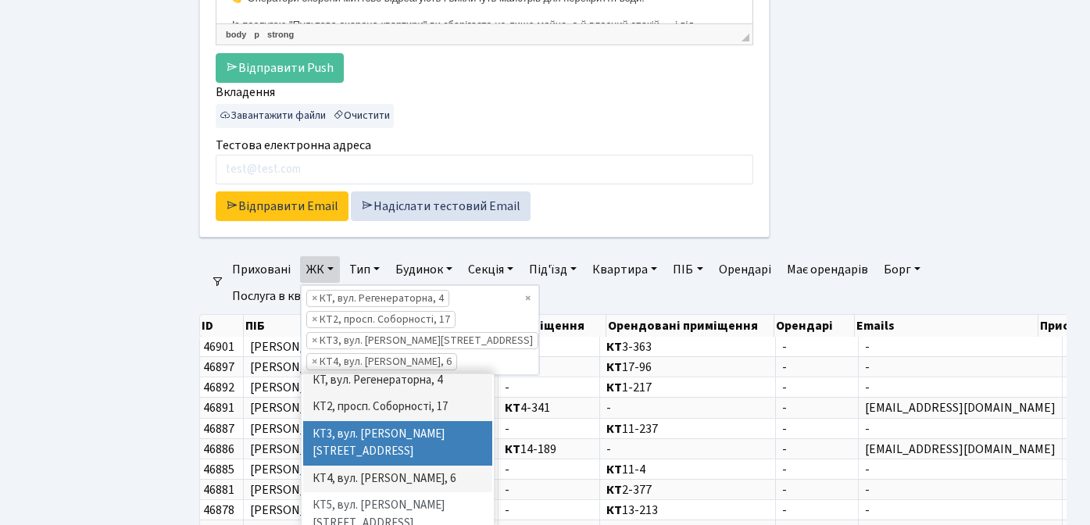
scroll to position [58, 0]
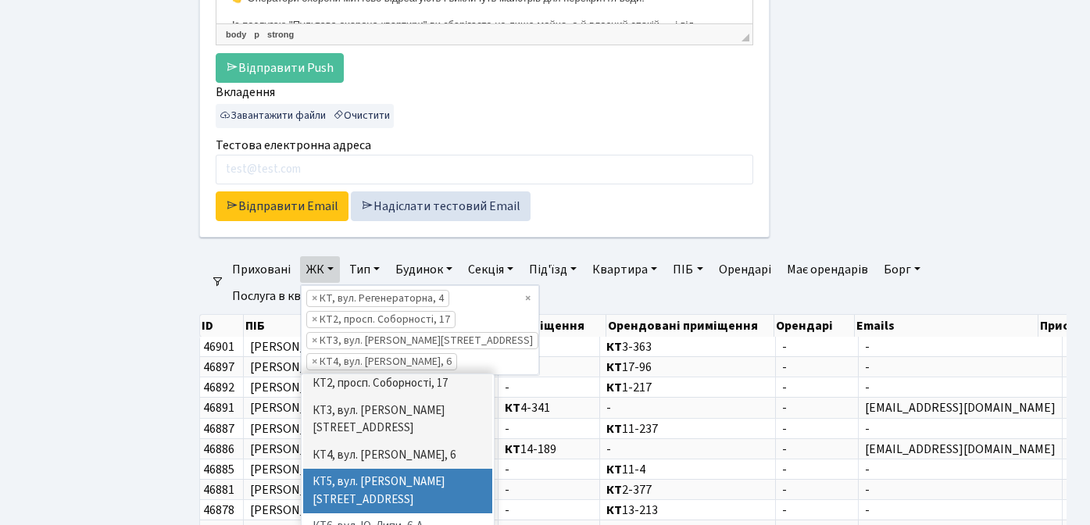
click at [349, 469] on li "КТ5, вул. [PERSON_NAME][STREET_ADDRESS]" at bounding box center [397, 491] width 189 height 45
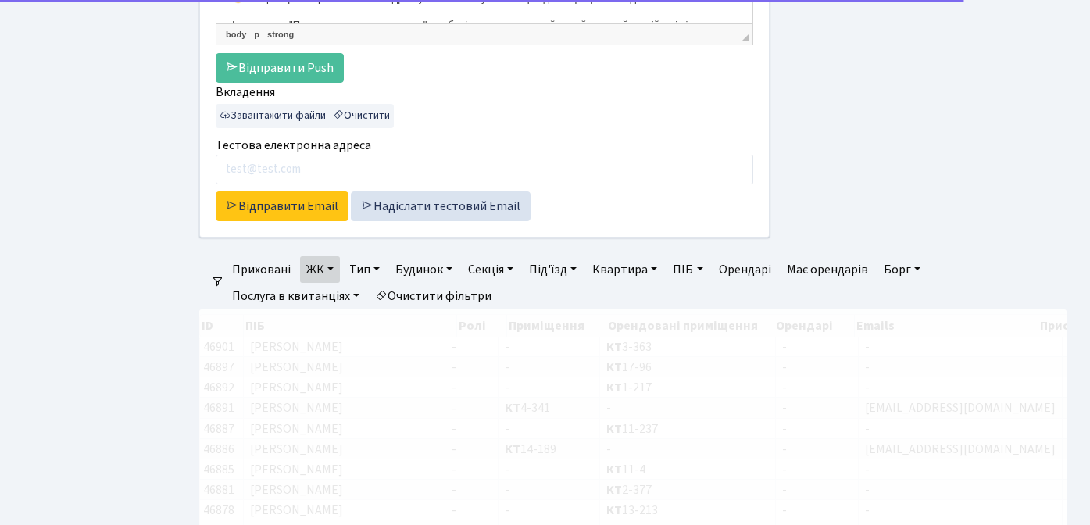
click at [328, 274] on link "ЖК" at bounding box center [320, 269] width 40 height 27
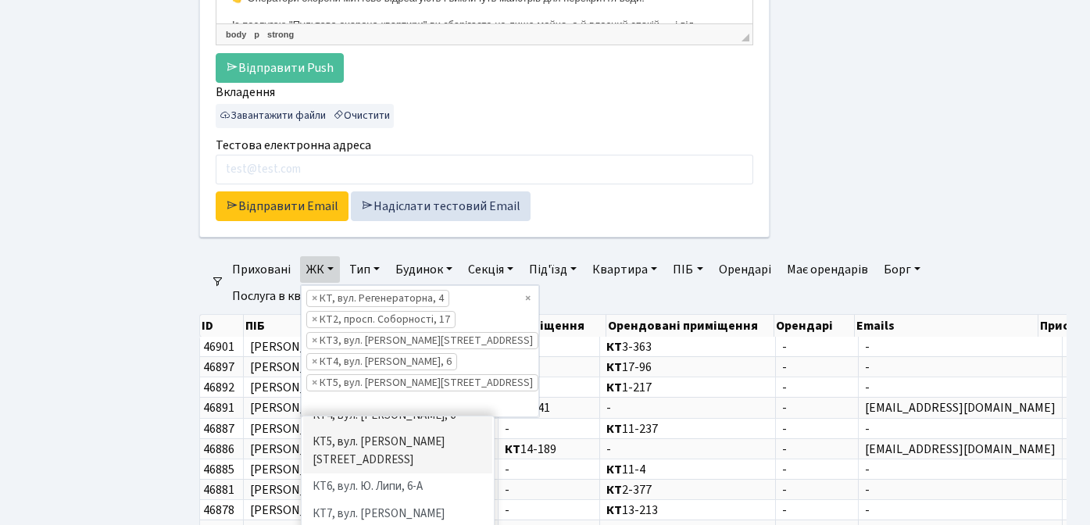
scroll to position [141, 0]
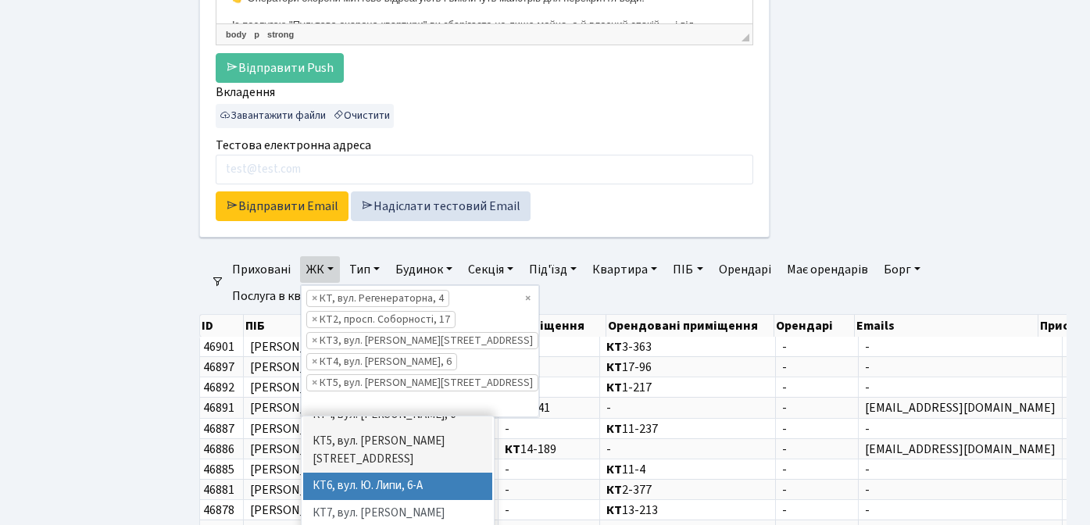
click at [344, 473] on li "КТ6, вул. Ю. Липи, 6-А" at bounding box center [397, 486] width 189 height 27
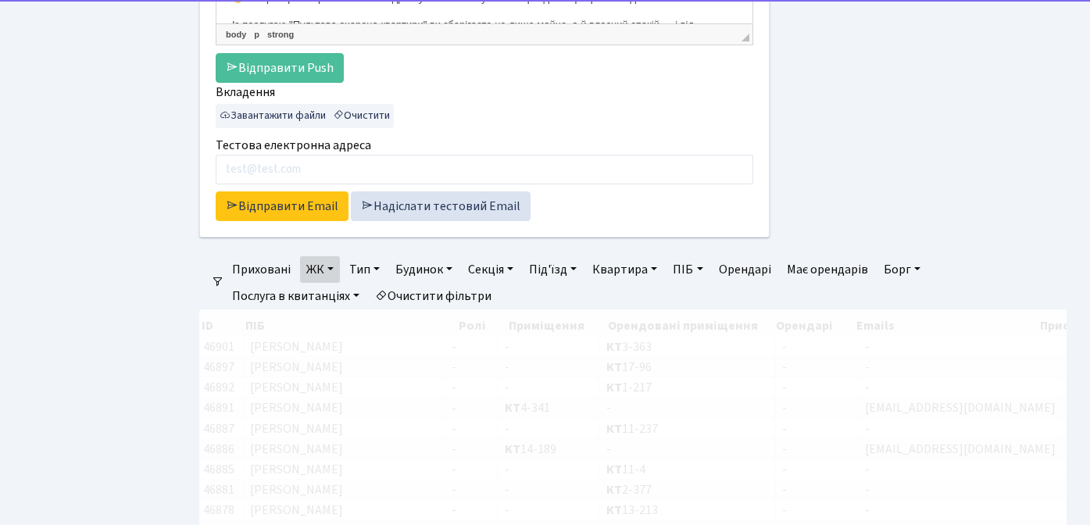
click at [320, 267] on link "ЖК" at bounding box center [320, 269] width 40 height 27
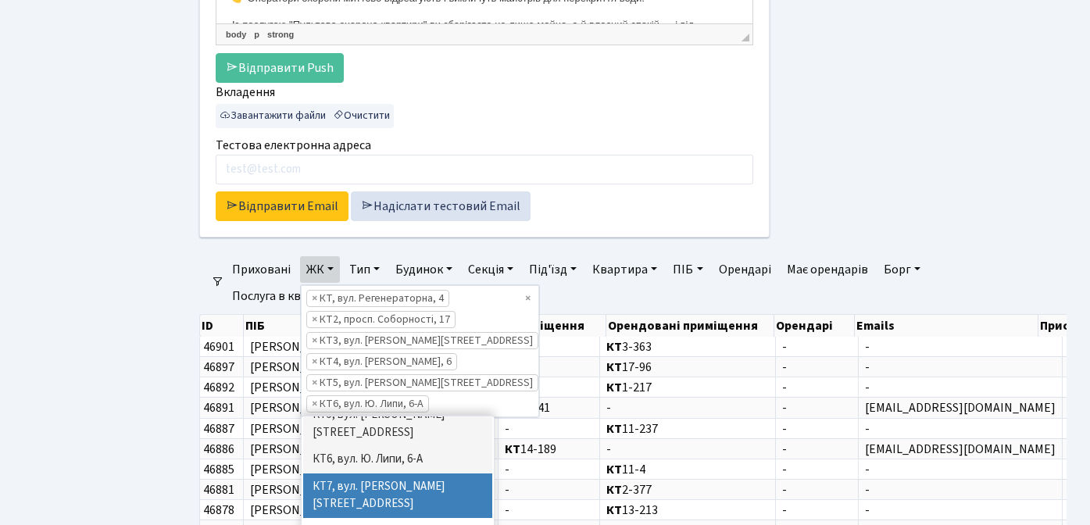
scroll to position [138, 0]
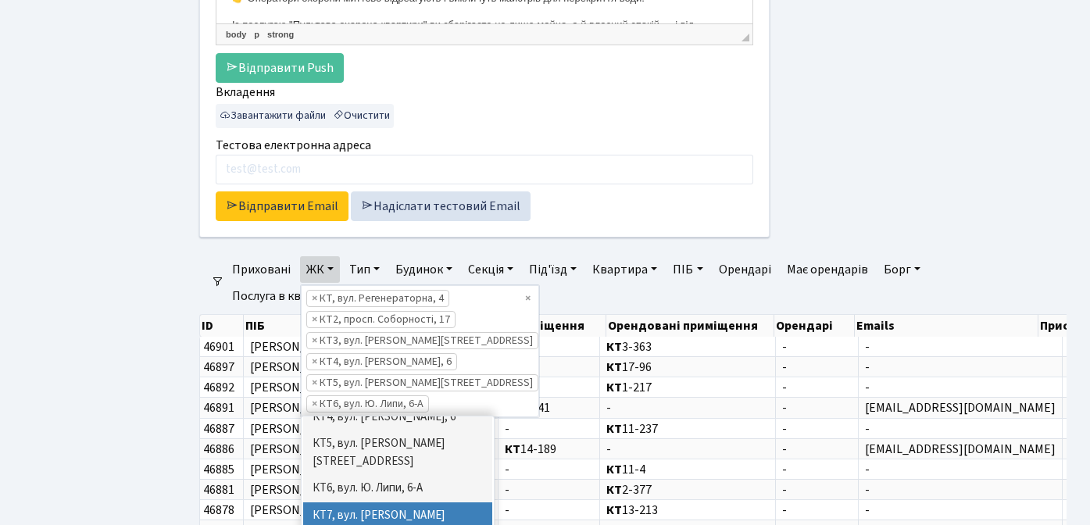
click at [356, 502] on li "КТ7, вул. [PERSON_NAME][STREET_ADDRESS]" at bounding box center [397, 524] width 189 height 45
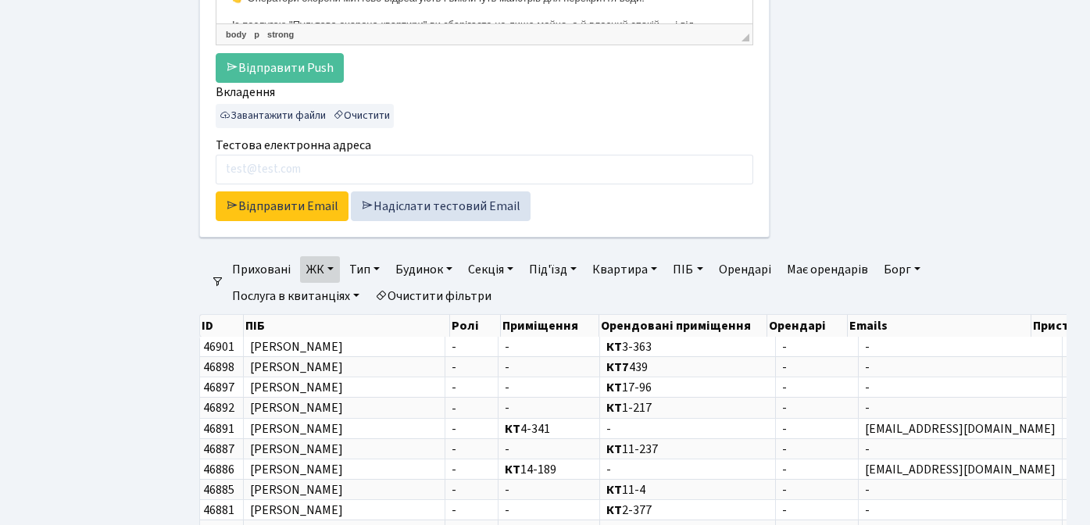
click at [323, 269] on link "ЖК" at bounding box center [320, 269] width 40 height 27
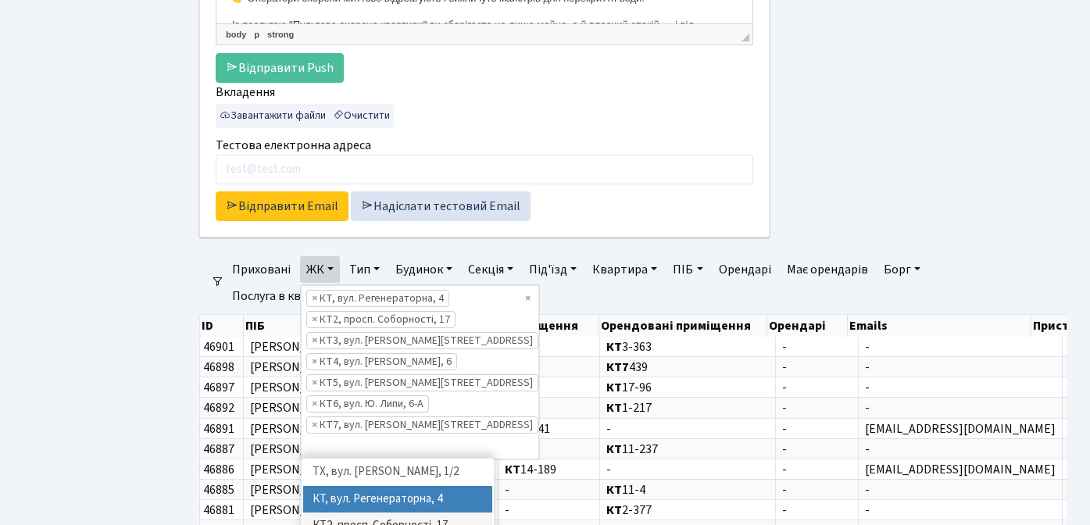
click at [86, 335] on ul "Панель управління Мої повідомлення 62 НомерОк" at bounding box center [86, 254] width 156 height 1388
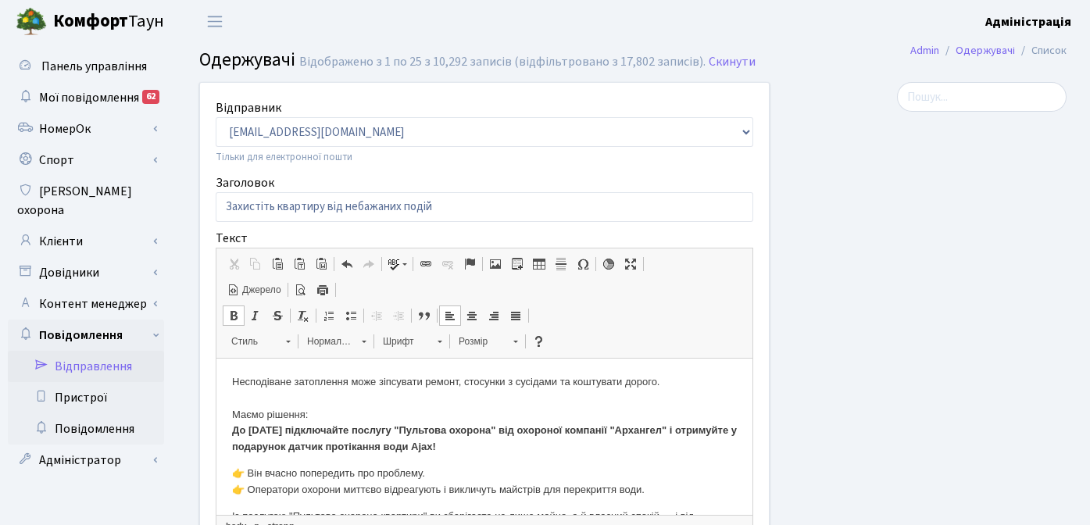
click at [923, 237] on div at bounding box center [929, 414] width 297 height 665
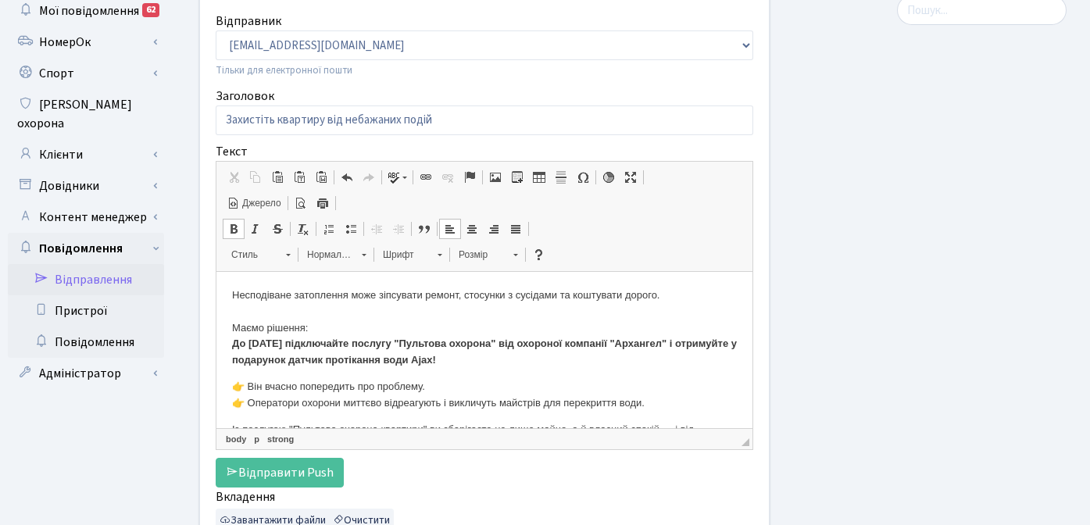
scroll to position [90, 0]
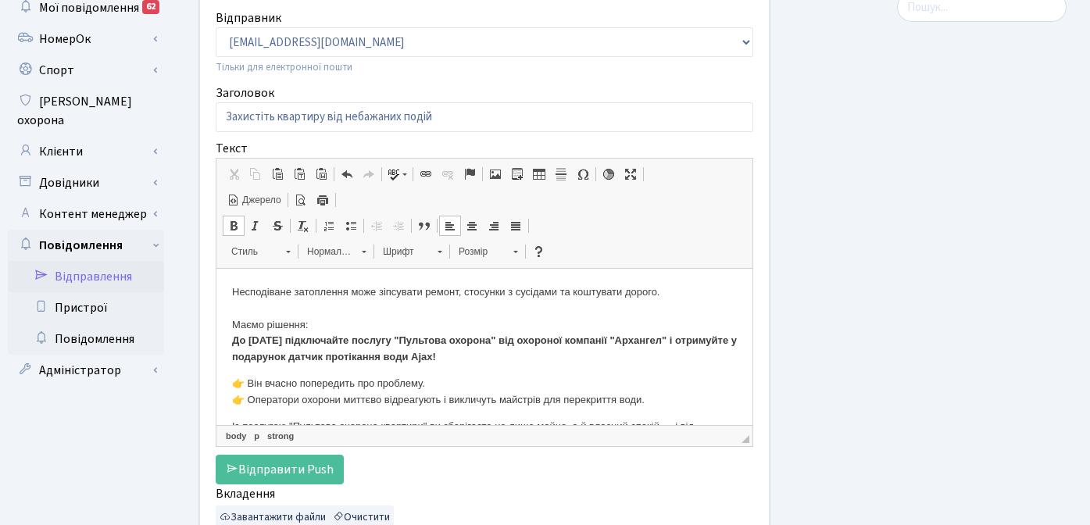
click at [259, 197] on span "Джерело" at bounding box center [260, 200] width 41 height 13
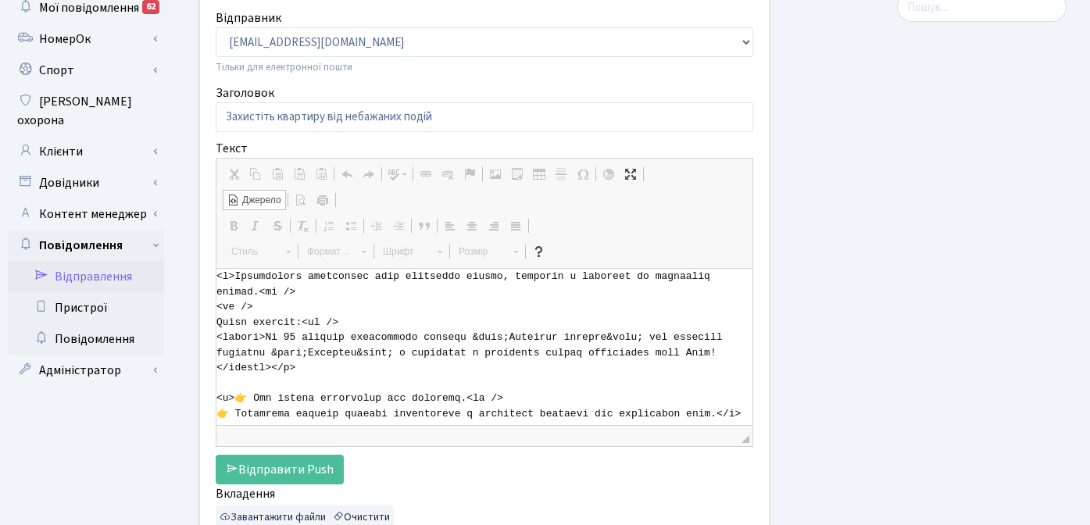
click at [391, 337] on textarea "Текстовий редактор, bodyOriginal" at bounding box center [484, 347] width 536 height 156
drag, startPoint x: 473, startPoint y: 339, endPoint x: 510, endPoint y: 337, distance: 37.6
click at [510, 337] on textarea "Текстовий редактор, bodyOriginal" at bounding box center [484, 347] width 536 height 156
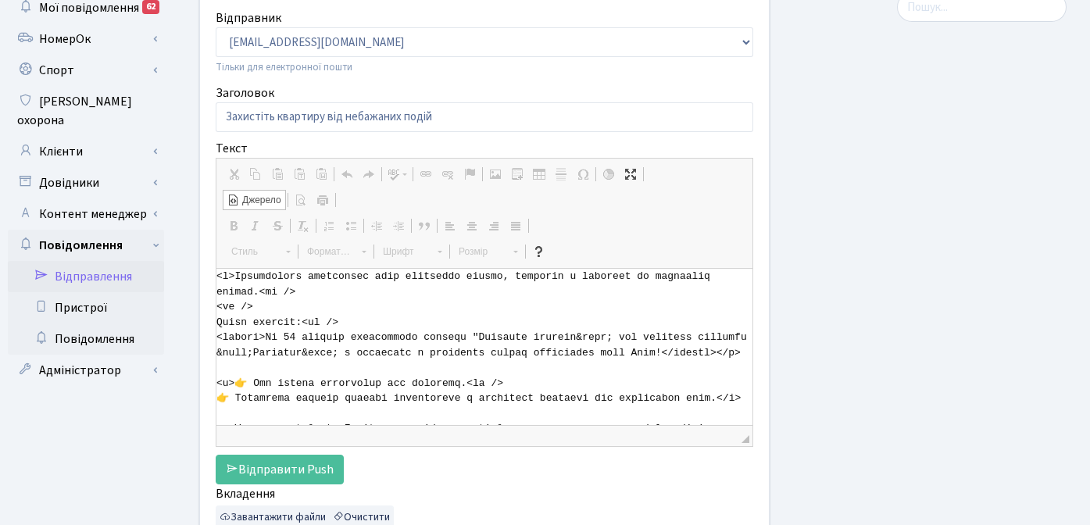
drag, startPoint x: 577, startPoint y: 338, endPoint x: 610, endPoint y: 341, distance: 32.9
click at [612, 337] on textarea "Текстовий редактор, bodyOriginal" at bounding box center [484, 347] width 536 height 156
type textarea "<p>Несподіване затоплення може зіпсувати ремонт, стосунки з сусідами та коштува…"
click at [252, 196] on span "Джерело" at bounding box center [260, 200] width 41 height 13
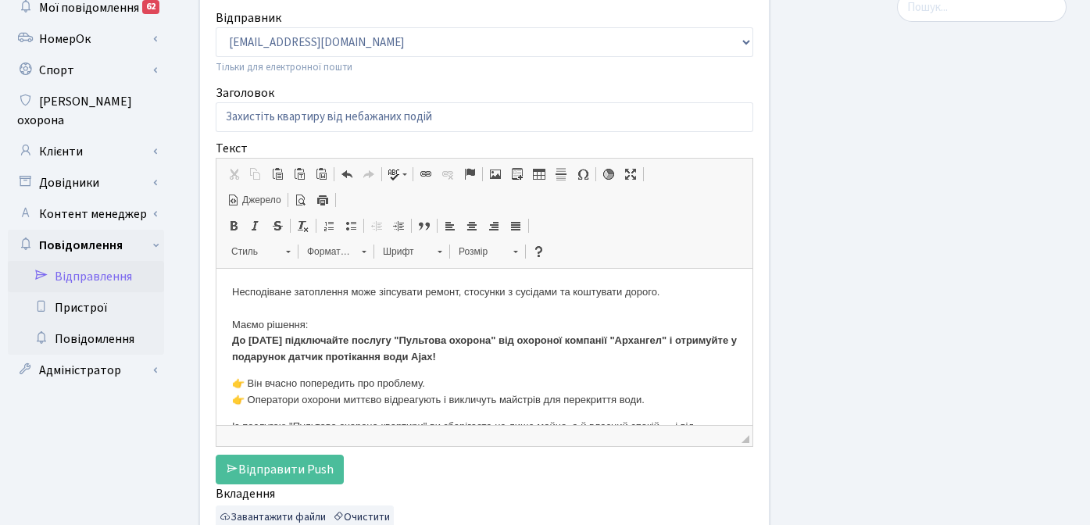
scroll to position [0, 0]
click at [256, 199] on span "Джерело" at bounding box center [260, 200] width 41 height 13
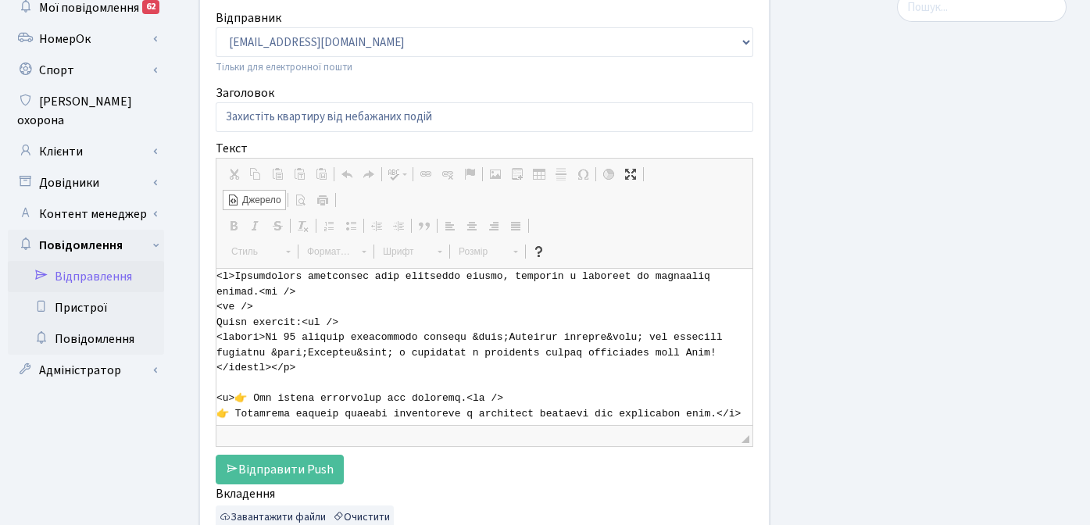
drag, startPoint x: 472, startPoint y: 339, endPoint x: 507, endPoint y: 337, distance: 35.2
click at [507, 337] on textarea "Текстовий редактор, bodyOriginal" at bounding box center [484, 347] width 536 height 156
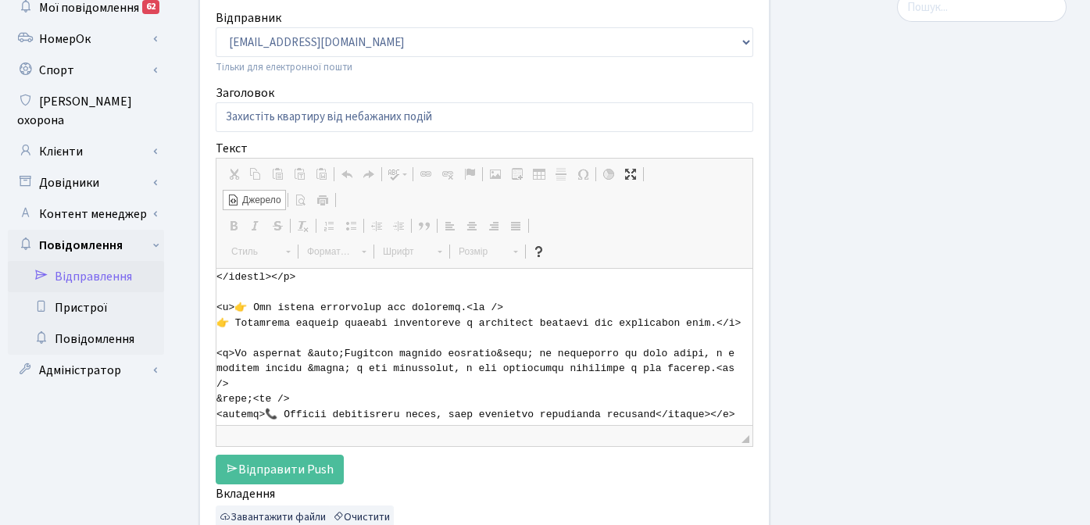
scroll to position [91, 0]
drag, startPoint x: 308, startPoint y: 385, endPoint x: 350, endPoint y: 385, distance: 42.2
click at [350, 385] on textarea "Текстовий редактор, bodyOriginal" at bounding box center [484, 347] width 536 height 156
type textarea "<p>Несподіване затоплення може зіпсувати ремонт, стосунки з сусідами та коштува…"
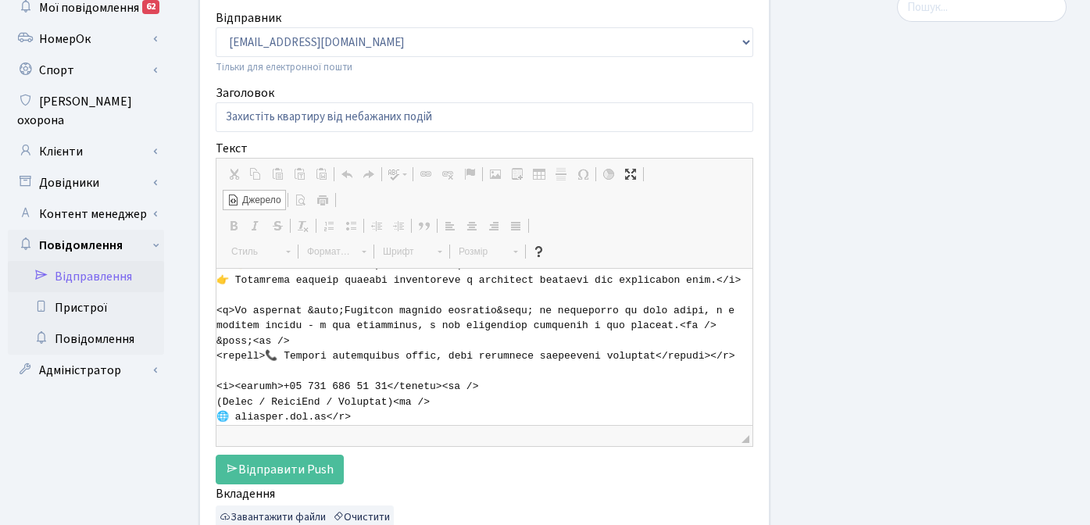
scroll to position [164, 0]
click at [260, 195] on span "Джерело" at bounding box center [260, 200] width 41 height 13
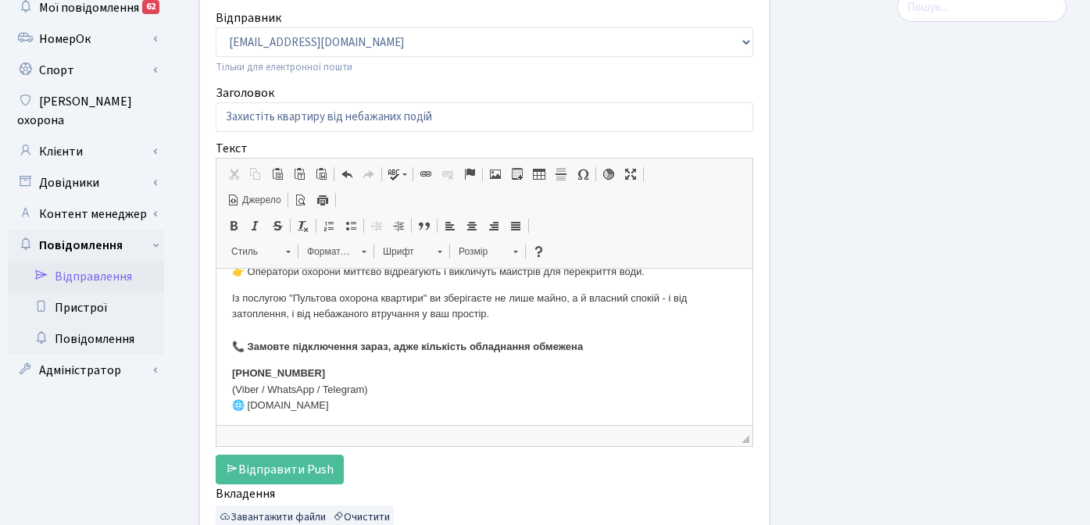
scroll to position [125, 0]
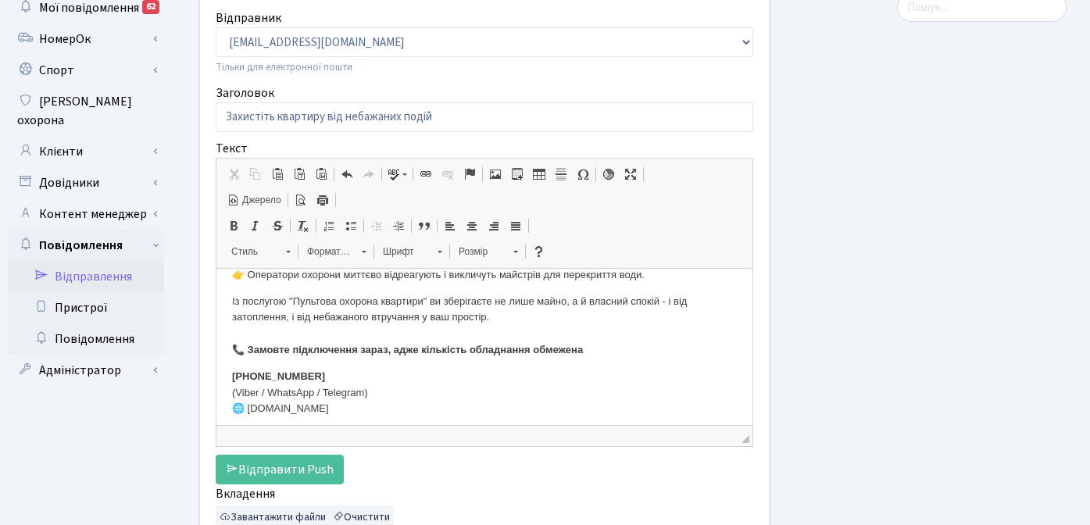
click at [259, 194] on span "Джерело" at bounding box center [260, 200] width 41 height 13
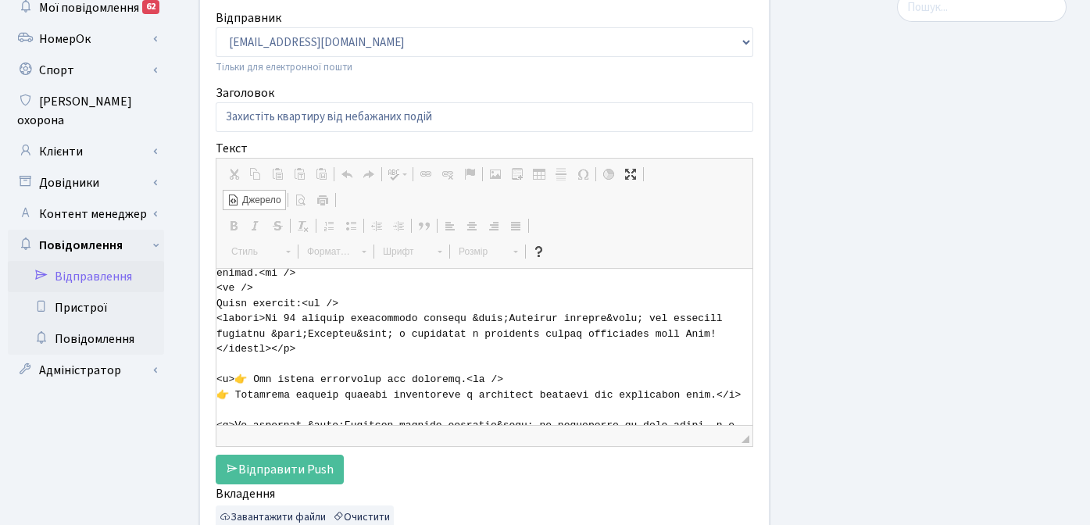
scroll to position [16, 0]
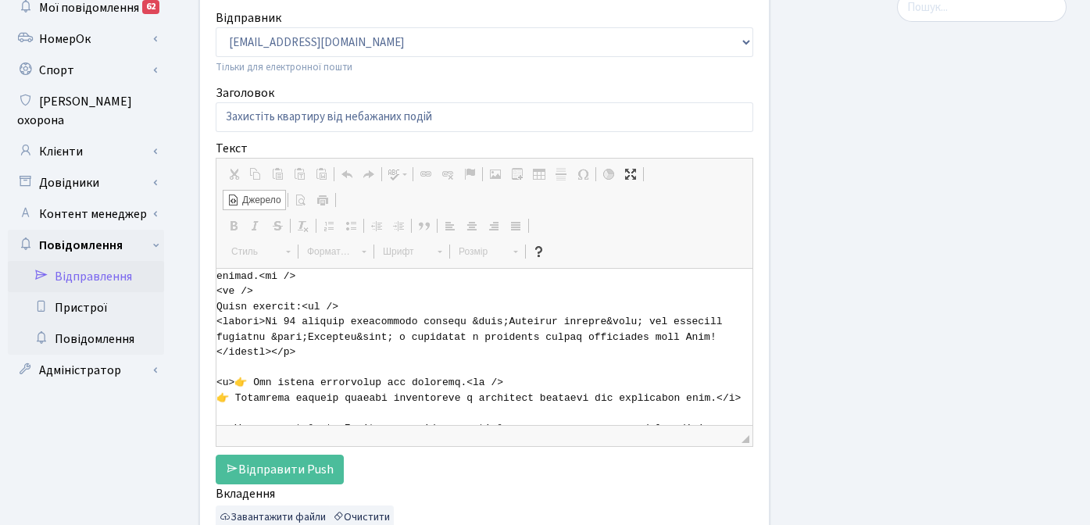
drag, startPoint x: 471, startPoint y: 323, endPoint x: 509, endPoint y: 325, distance: 38.3
click at [509, 325] on textarea "Текстовий редактор, bodyOriginal" at bounding box center [484, 347] width 536 height 156
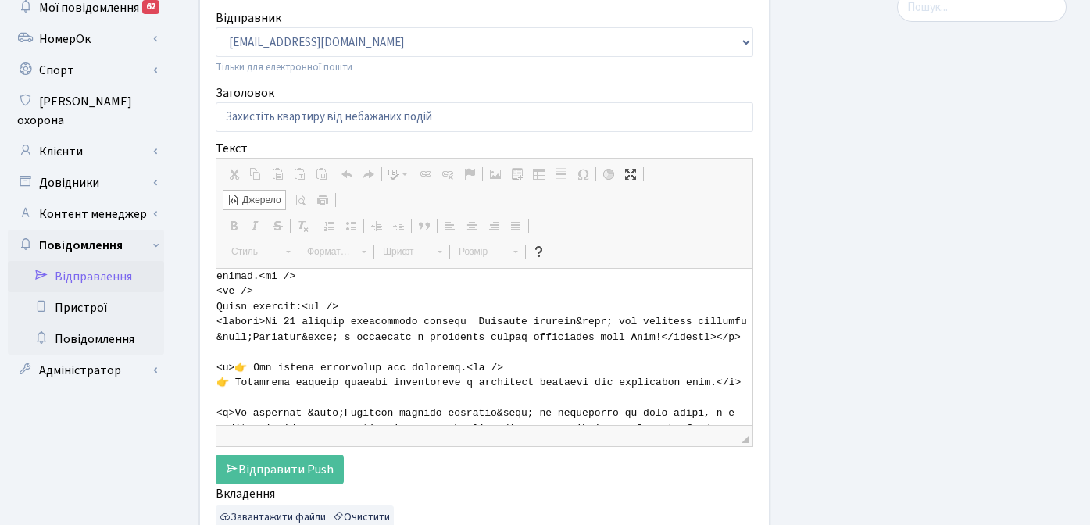
type textarea "<p>Несподіване затоплення може зіпсувати ремонт, стосунки з сусідами та коштува…"
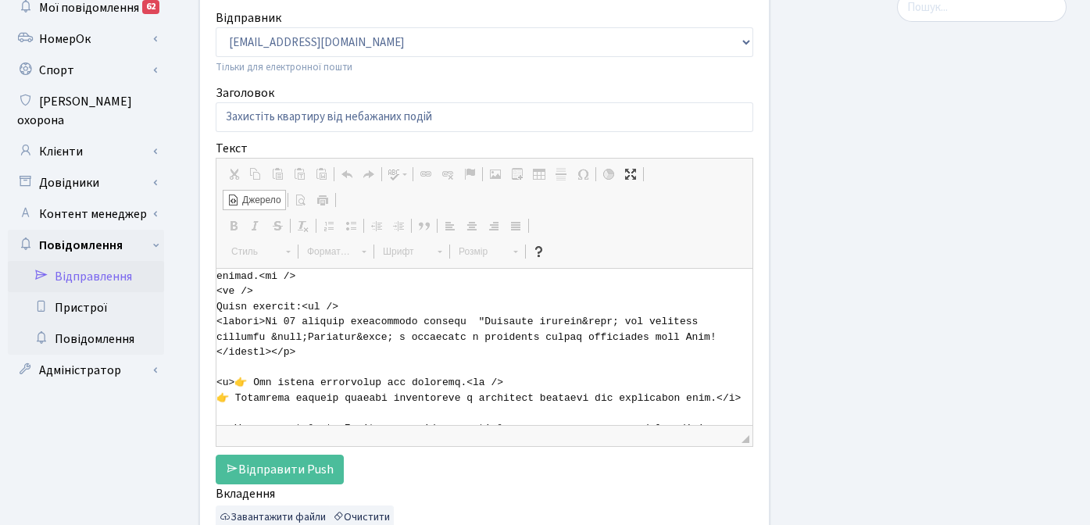
click at [273, 202] on span "Джерело" at bounding box center [260, 200] width 41 height 13
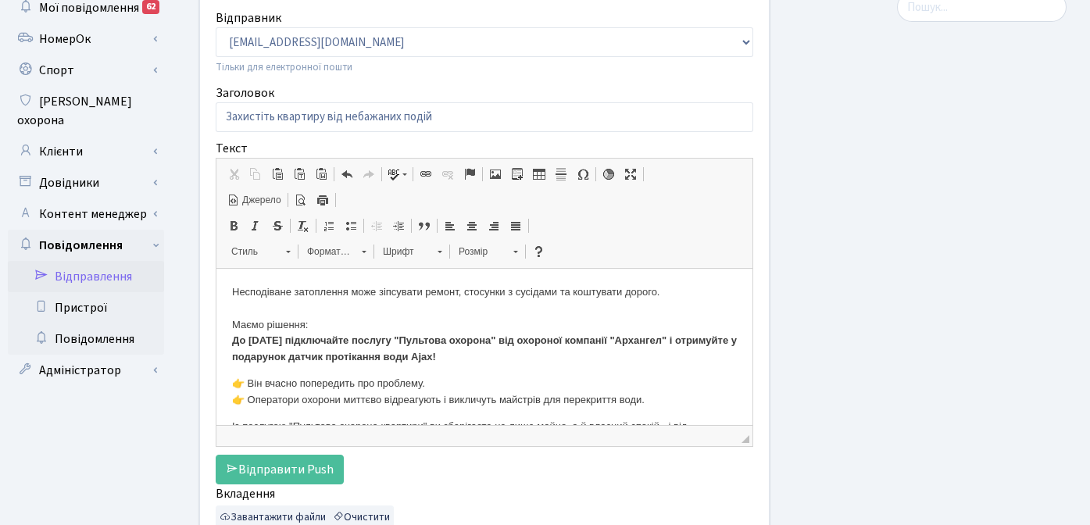
scroll to position [0, 0]
click at [260, 194] on span "Джерело" at bounding box center [260, 200] width 41 height 13
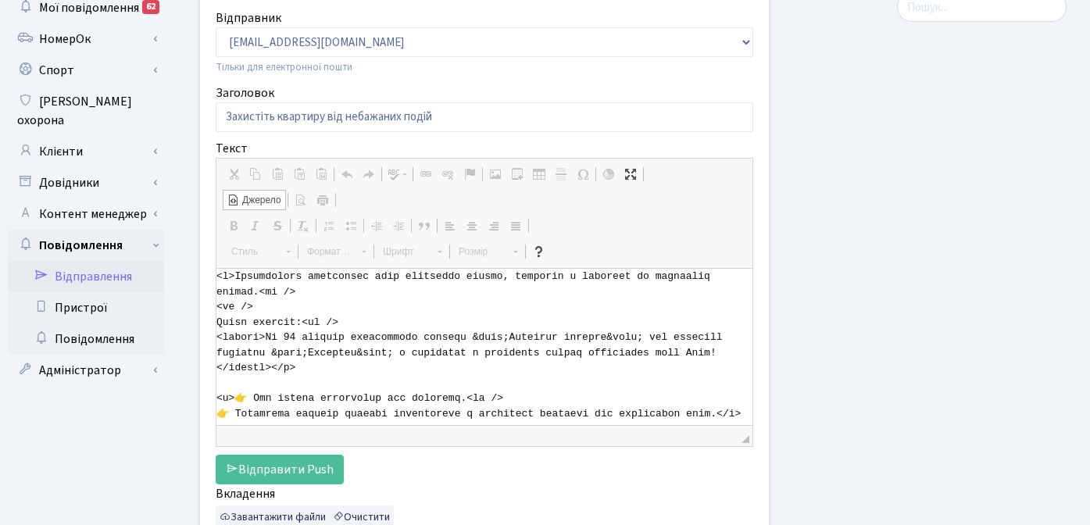
click at [264, 201] on span "Джерело" at bounding box center [260, 200] width 41 height 13
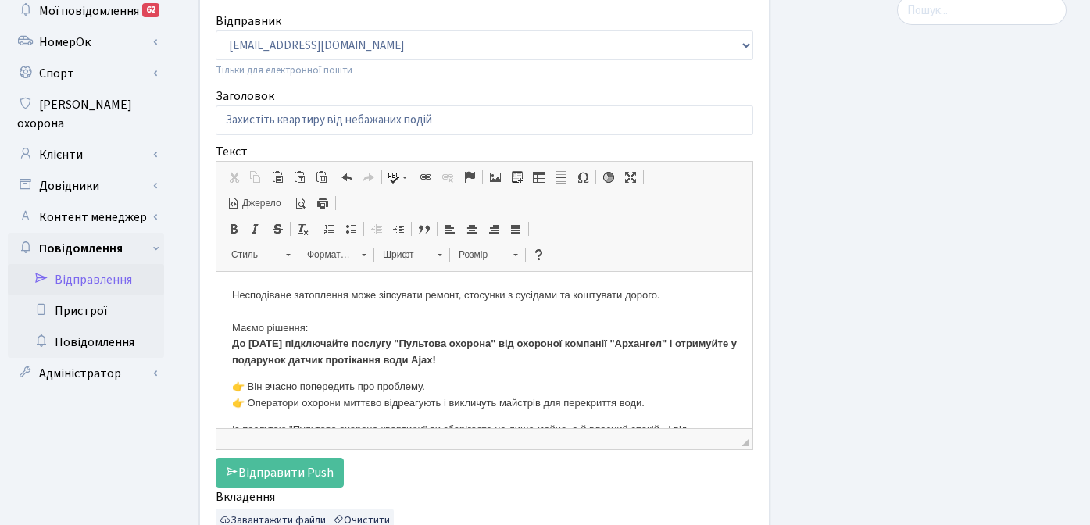
scroll to position [3, 0]
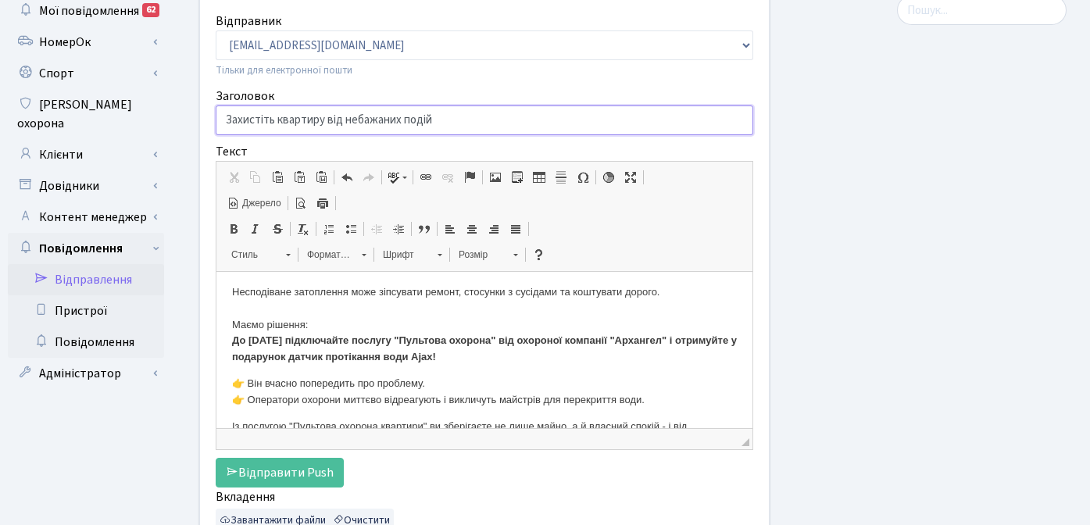
drag, startPoint x: 405, startPoint y: 122, endPoint x: 433, endPoint y: 124, distance: 29.0
click at [433, 124] on input "Захистіть квартиру від небажаних подій" at bounding box center [484, 120] width 537 height 30
type input "Захистіть квартиру від небажаних ситуацій"
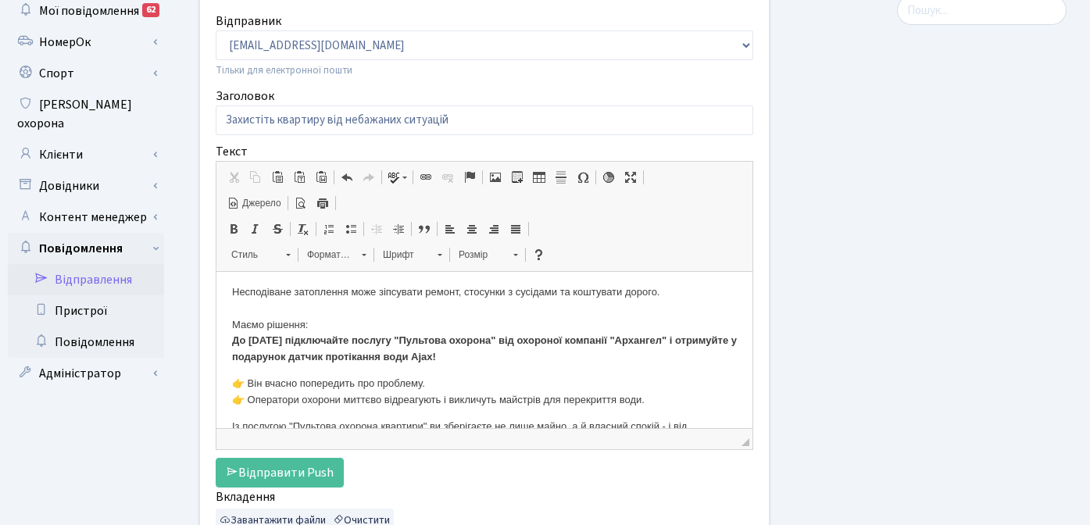
click at [982, 298] on div at bounding box center [929, 327] width 297 height 665
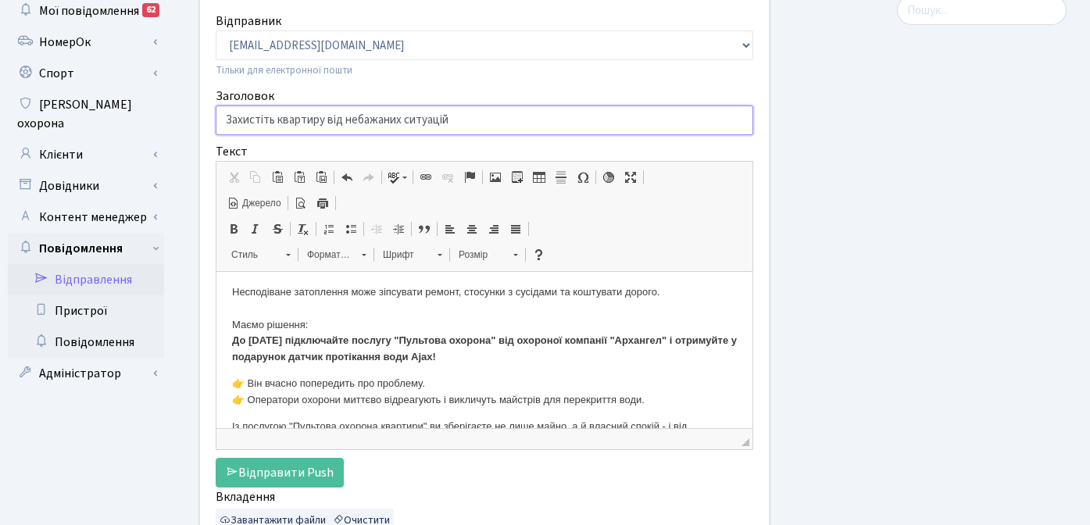
click at [403, 118] on input "Захистіть квартиру від небажаних ситуацій" at bounding box center [484, 120] width 537 height 30
click at [470, 123] on input "Захистіть квартиру від небажаних ситуацій" at bounding box center [484, 120] width 537 height 30
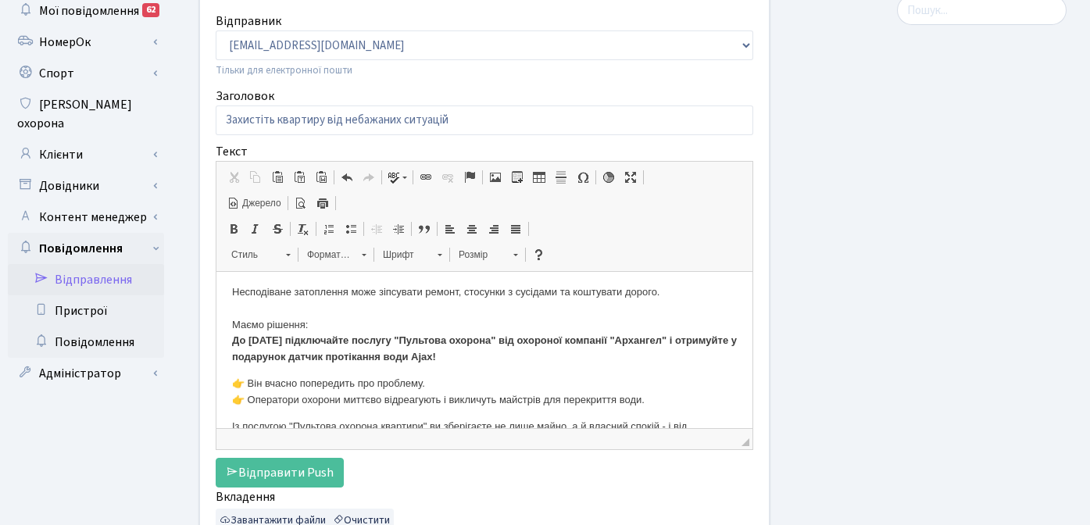
click at [353, 313] on p "Несподіване затоплення може зіпсувати ремонт, стосунки з сусідами та коштувати …" at bounding box center [484, 324] width 505 height 81
click at [362, 291] on p "Несподіване затоплення може зіпсувати ремонт, стосунки з сусідами та коштувати …" at bounding box center [484, 324] width 505 height 81
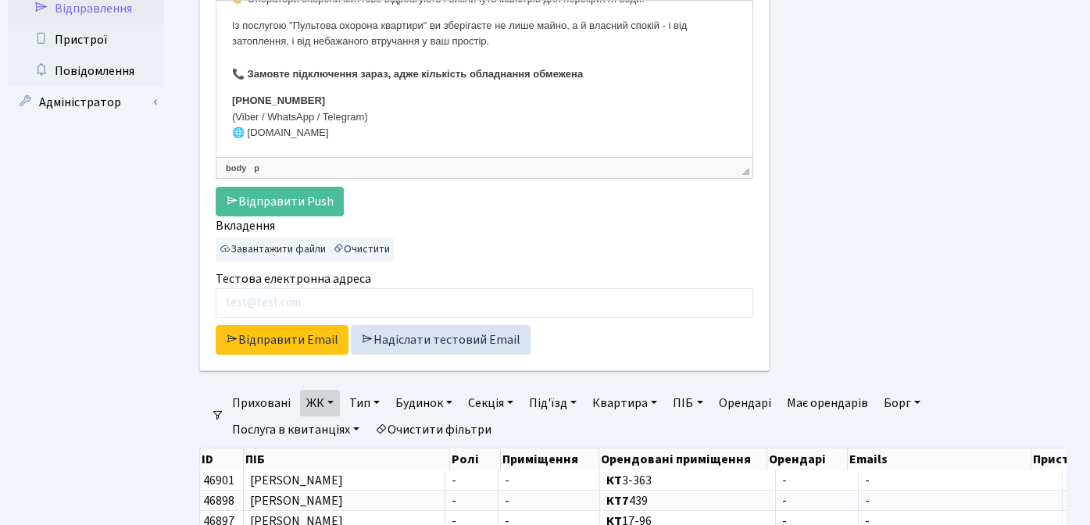
scroll to position [375, 0]
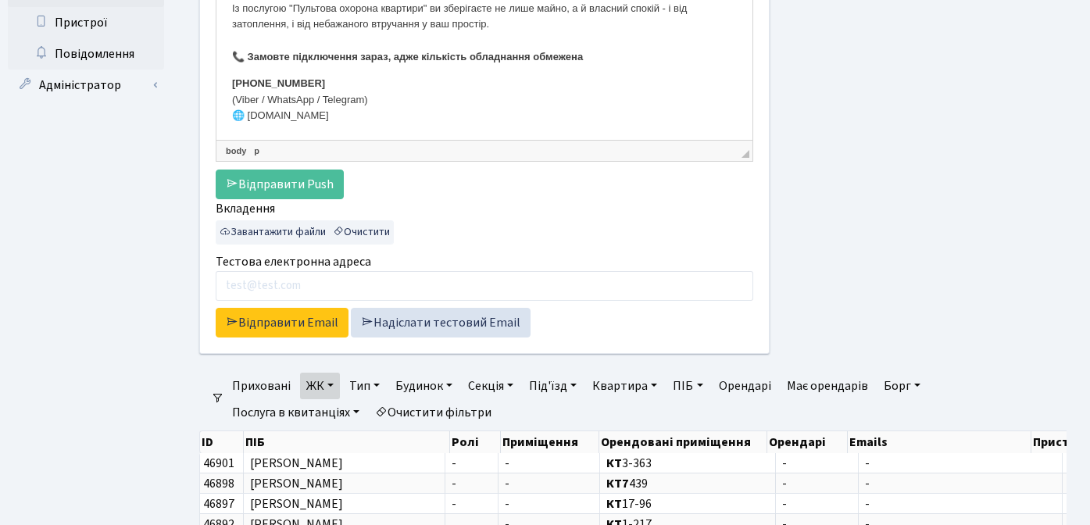
click at [330, 387] on link "ЖК" at bounding box center [320, 386] width 40 height 27
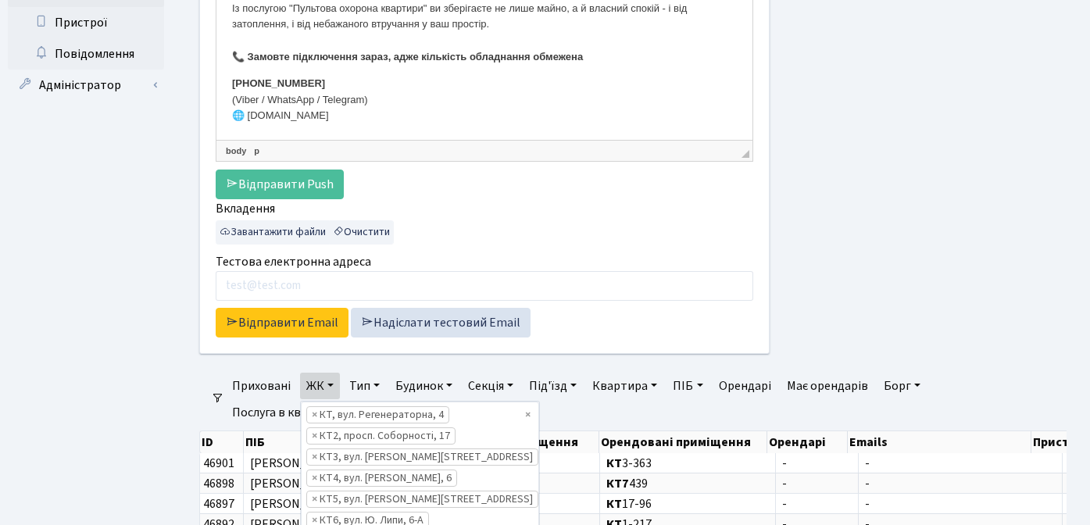
scroll to position [675, 0]
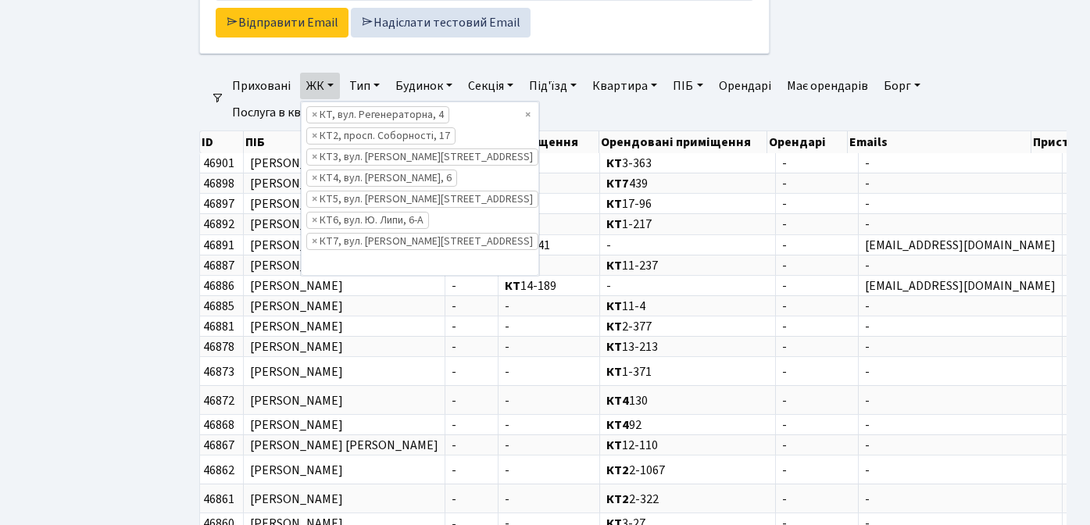
click at [99, 232] on ul "Панель управління Мої повідомлення 62 НомерОк" at bounding box center [86, 70] width 156 height 1388
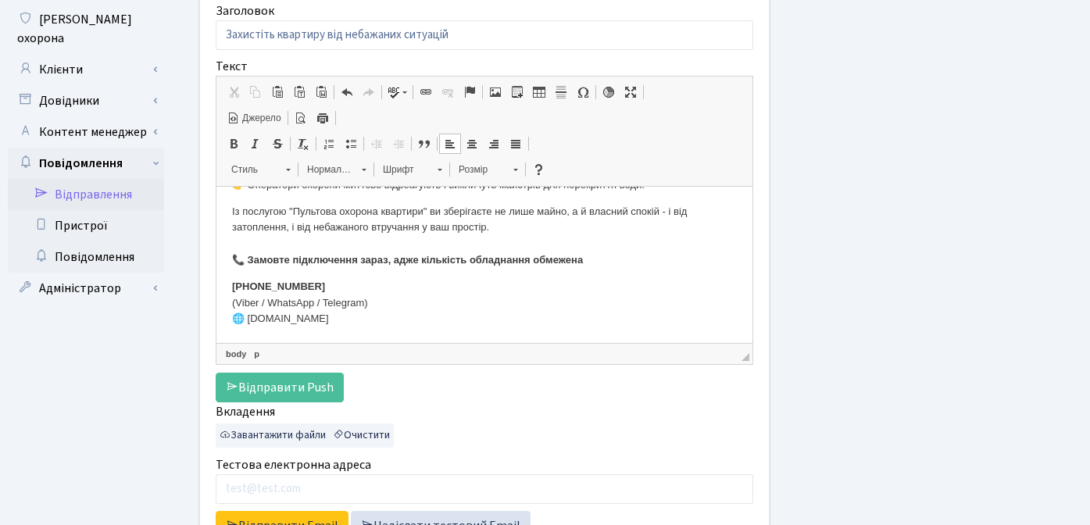
scroll to position [233, 0]
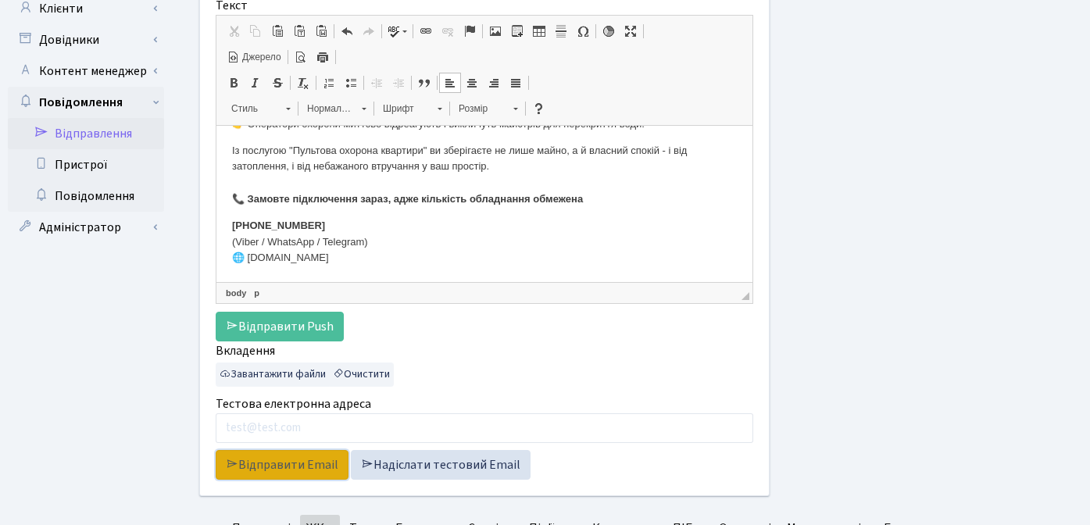
click at [280, 459] on link "Відправити Email" at bounding box center [282, 465] width 133 height 30
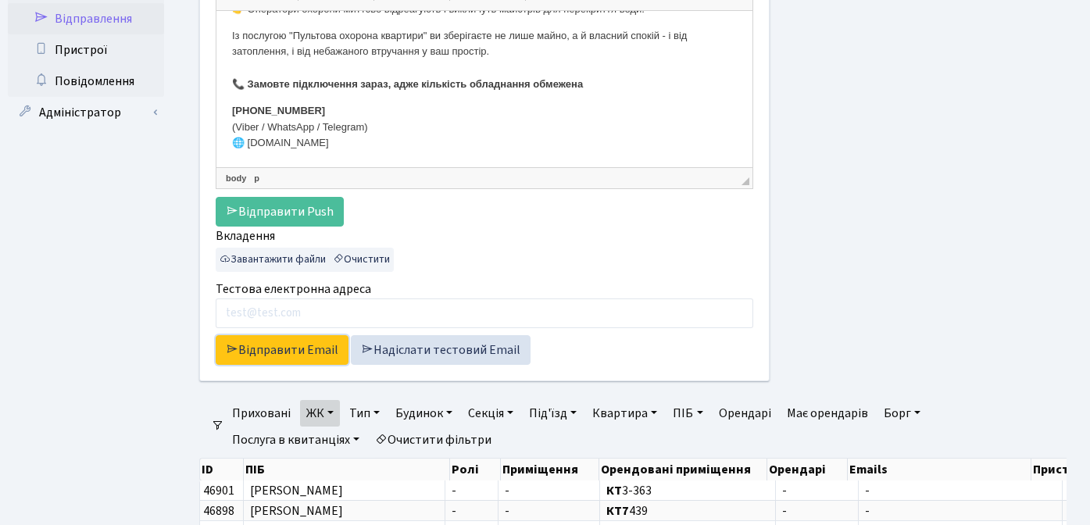
scroll to position [369, 0]
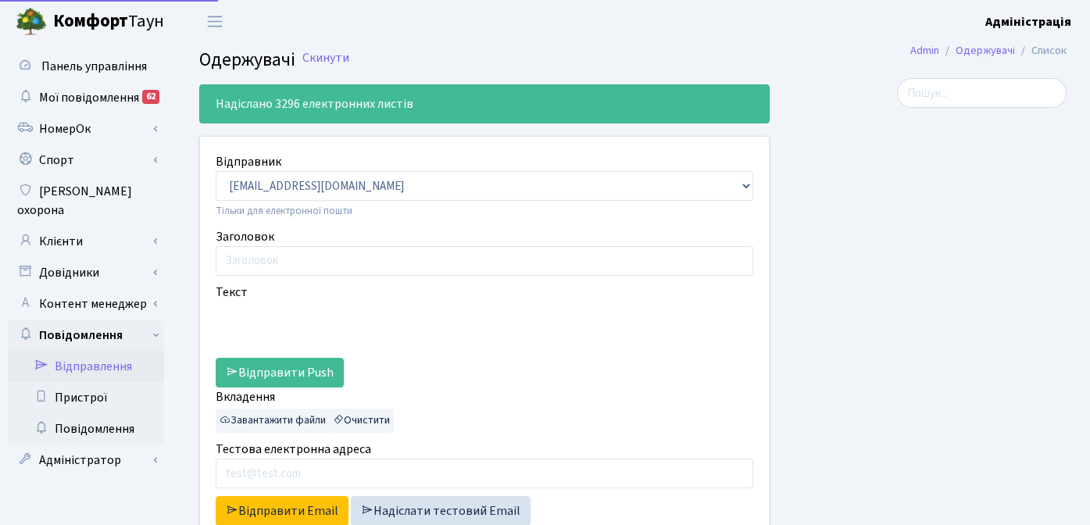
select select "25"
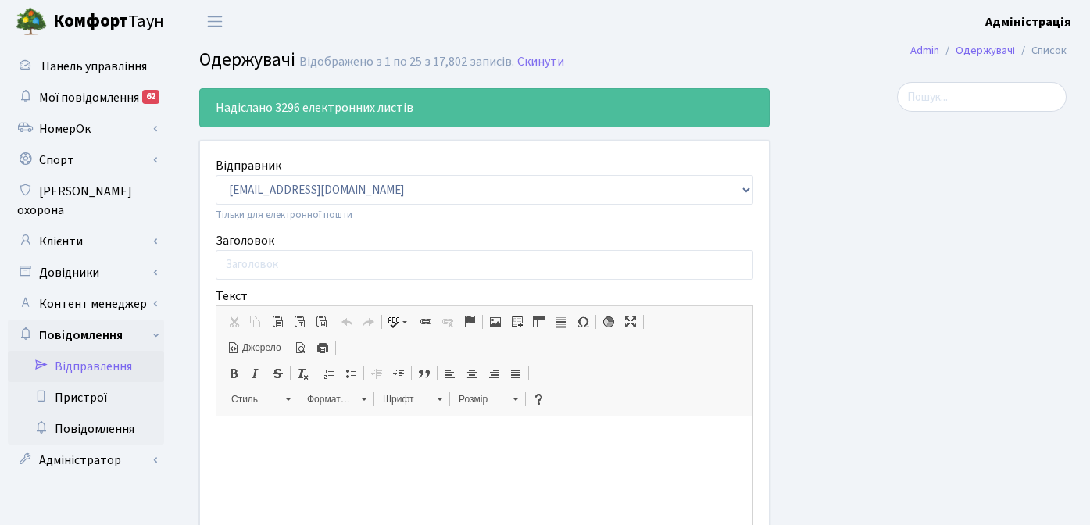
click at [888, 255] on div at bounding box center [929, 443] width 297 height 723
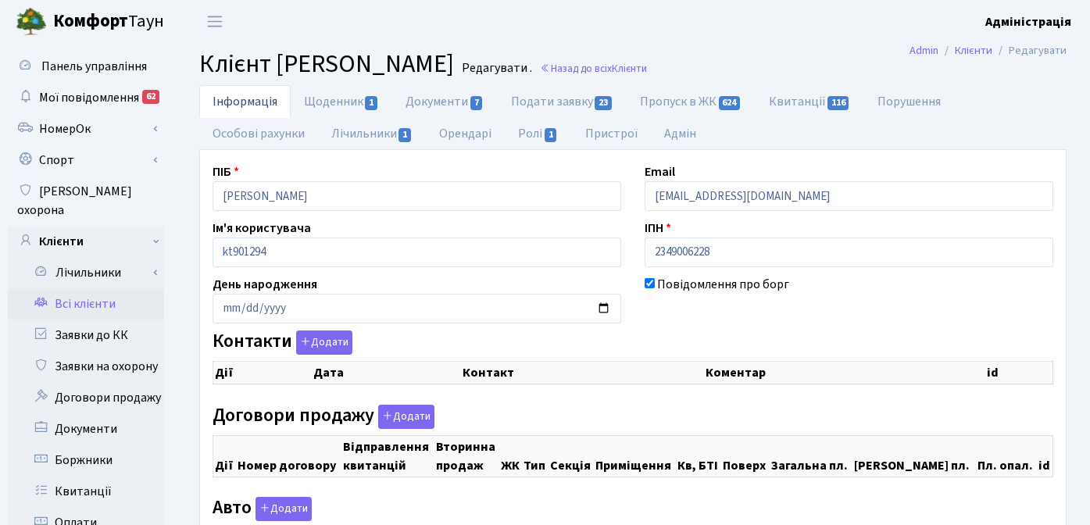
checkbox input "true"
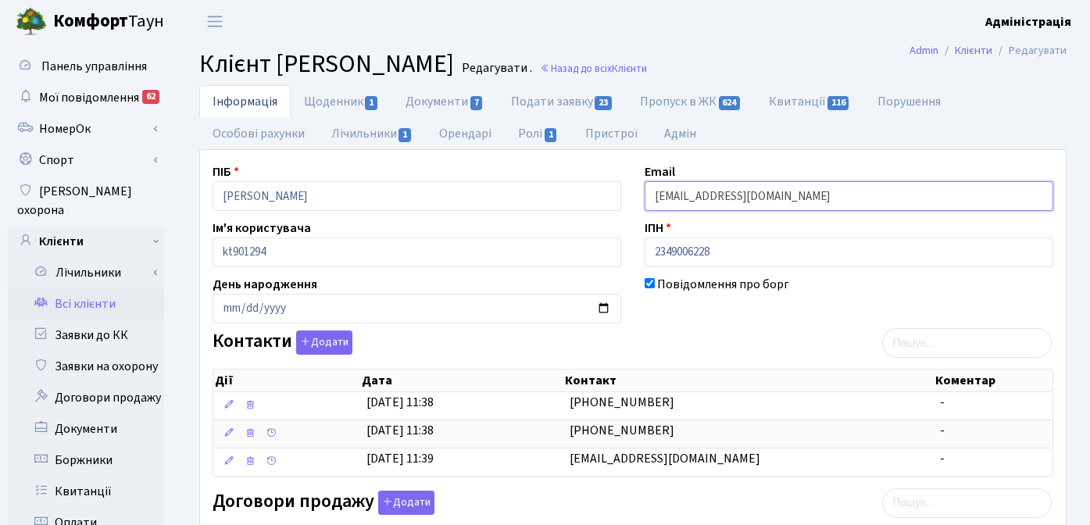
drag, startPoint x: 836, startPoint y: 198, endPoint x: 716, endPoint y: 202, distance: 119.6
click at [716, 202] on input "[EMAIL_ADDRESS][DOMAIN_NAME]" at bounding box center [848, 196] width 408 height 30
paste input "[DOMAIN_NAME]"
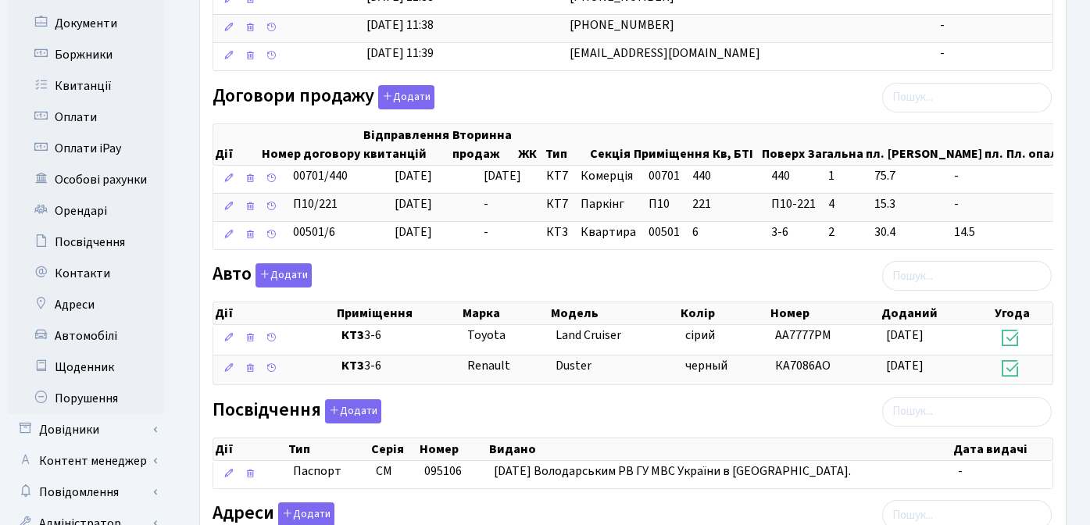
scroll to position [622, 0]
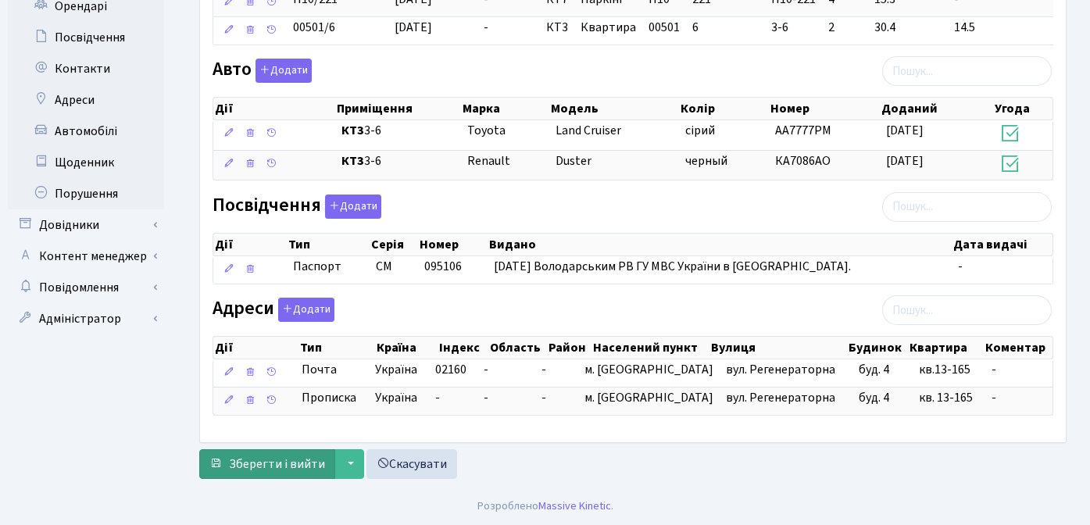
type input "[EMAIL_ADDRESS][DOMAIN_NAME]"
click at [319, 455] on span "Зберегти і вийти" at bounding box center [277, 463] width 96 height 17
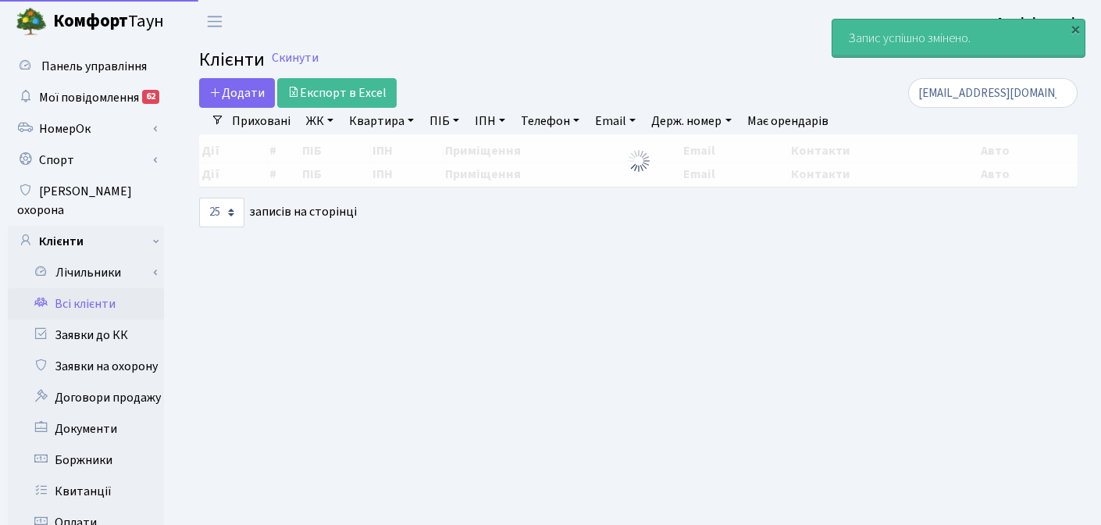
select select "25"
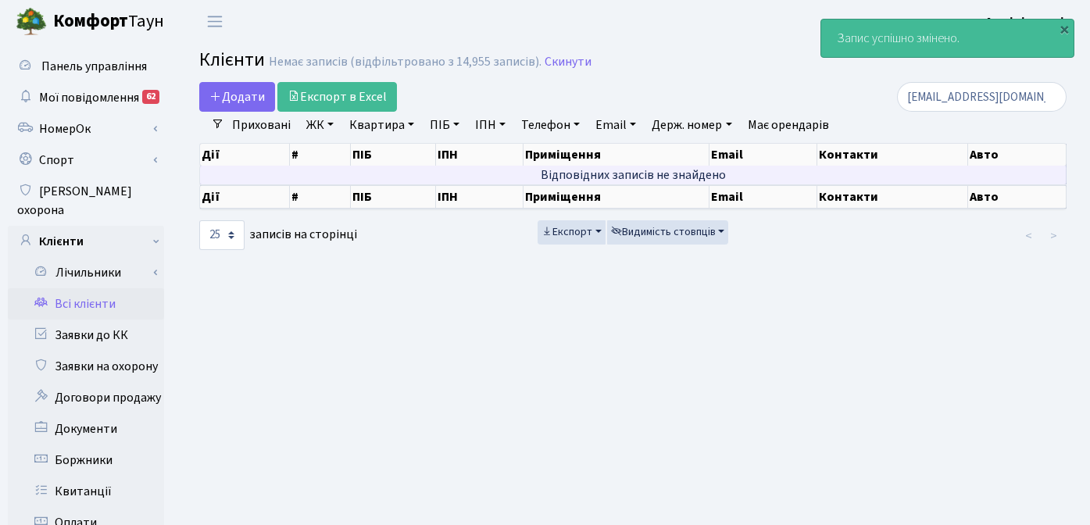
click at [865, 176] on td "Відповідних записів не знайдено" at bounding box center [633, 175] width 866 height 19
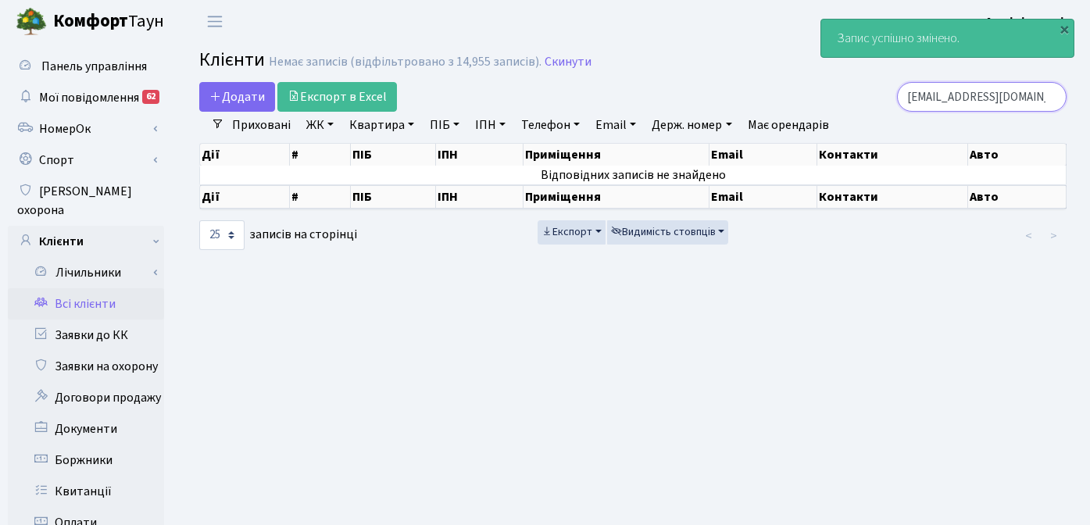
click at [993, 98] on input "[EMAIL_ADDRESS][DOMAIN_NAME]" at bounding box center [981, 97] width 169 height 30
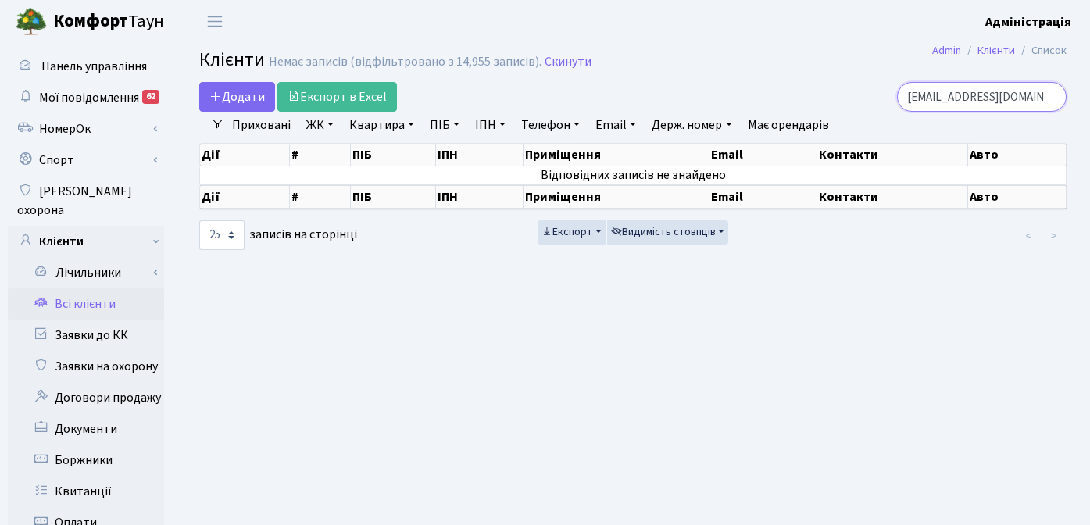
click at [1047, 97] on input "[EMAIL_ADDRESS][DOMAIN_NAME]" at bounding box center [981, 97] width 169 height 30
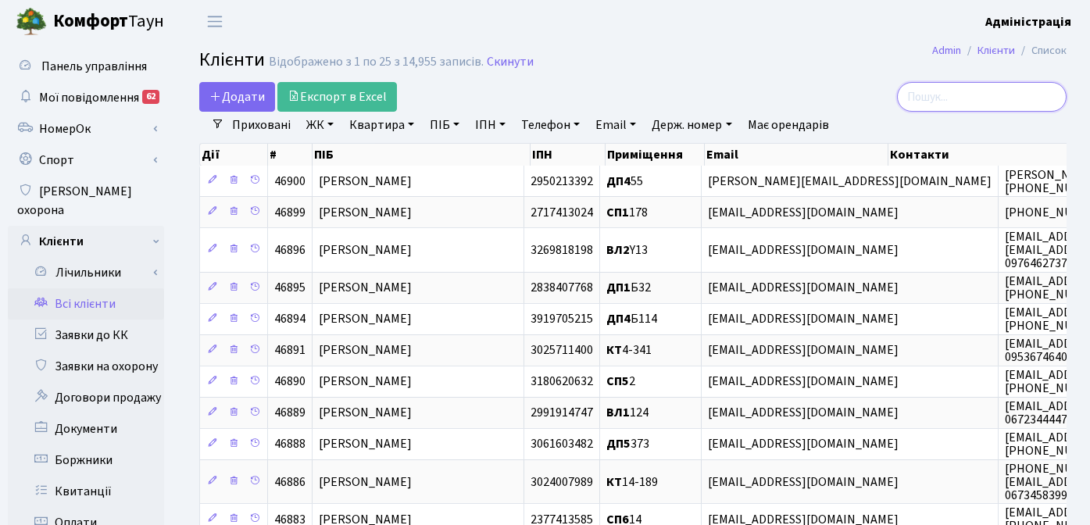
paste input "[DOMAIN_NAME]"
type input "[DOMAIN_NAME]"
click at [977, 90] on input "search" at bounding box center [981, 97] width 169 height 30
paste input "[EMAIL_ADDRESS][DOMAIN_NAME]"
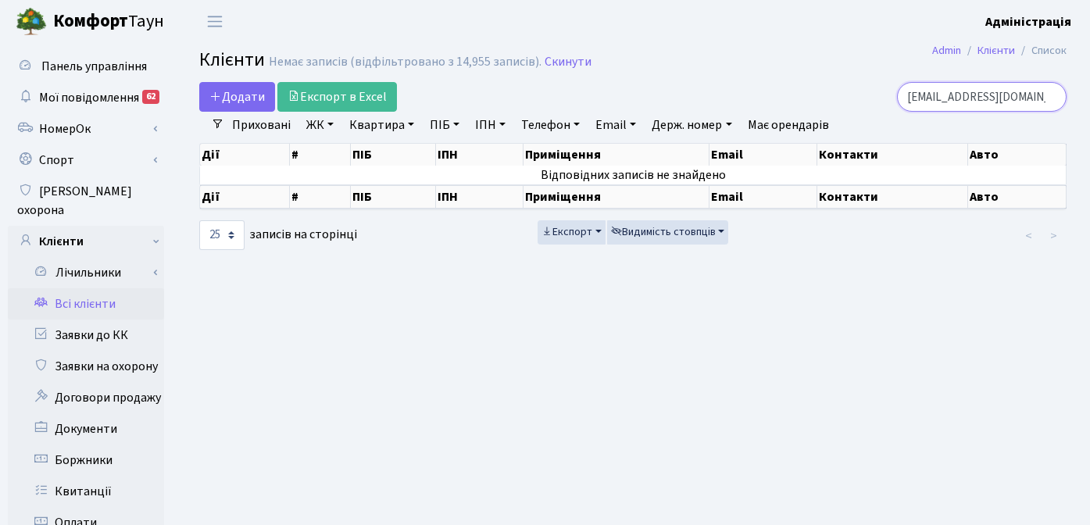
click at [981, 97] on input "[EMAIL_ADDRESS][DOMAIN_NAME]" at bounding box center [981, 97] width 169 height 30
click at [984, 95] on input "[EMAIL_ADDRESS][DOMAIN_NAME]" at bounding box center [981, 97] width 169 height 30
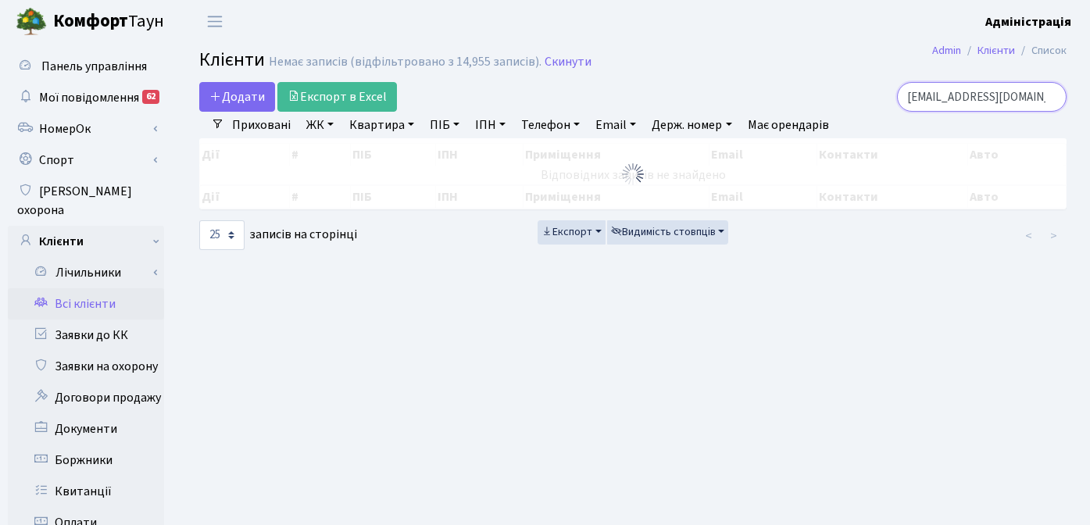
type input "[EMAIL_ADDRESS][DOMAIN_NAME]"
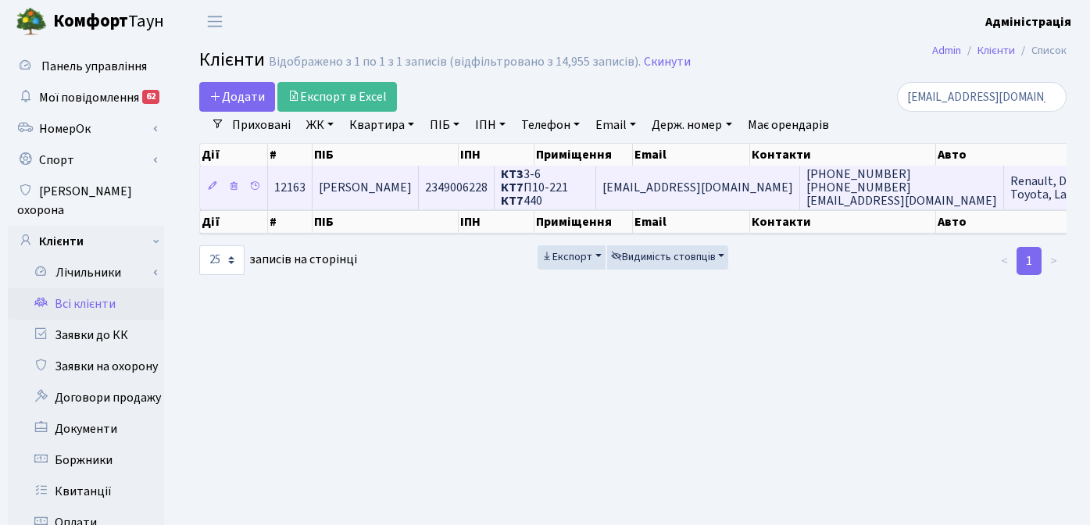
click at [806, 182] on span "(095) 283-35-19 093-389-98-21 24041964@comfort-town.com.ua" at bounding box center [901, 188] width 191 height 44
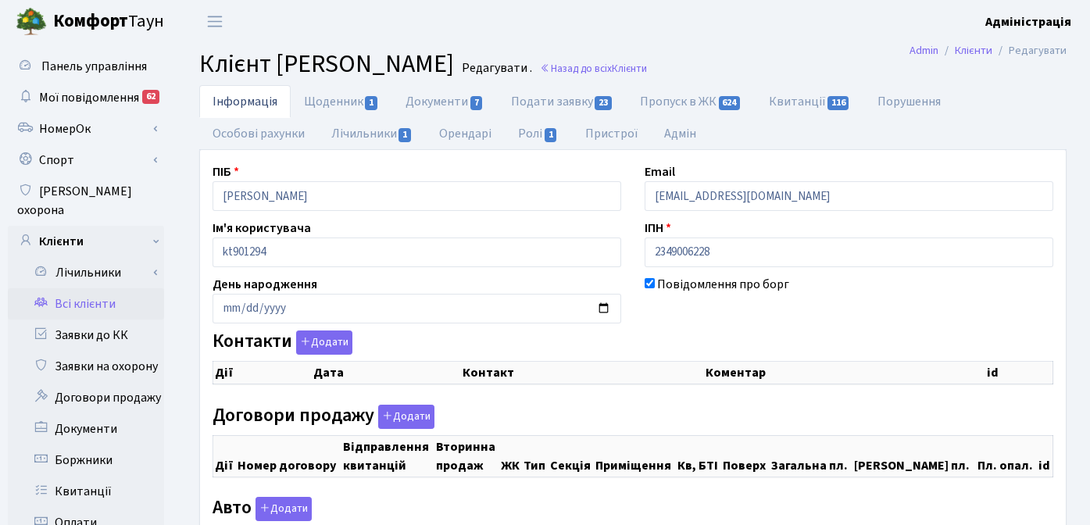
checkbox input "true"
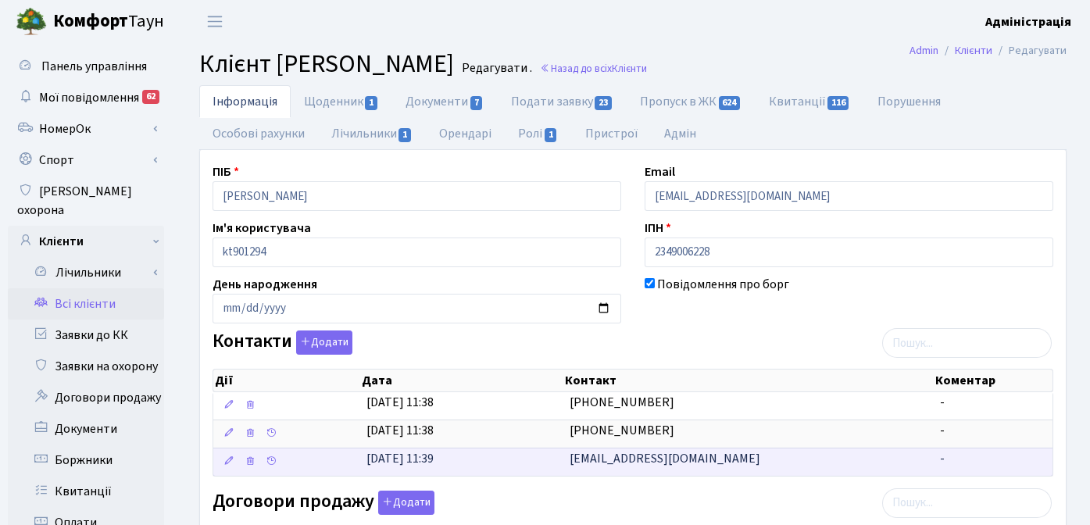
click at [762, 458] on td "[EMAIL_ADDRESS][DOMAIN_NAME]" at bounding box center [748, 462] width 370 height 28
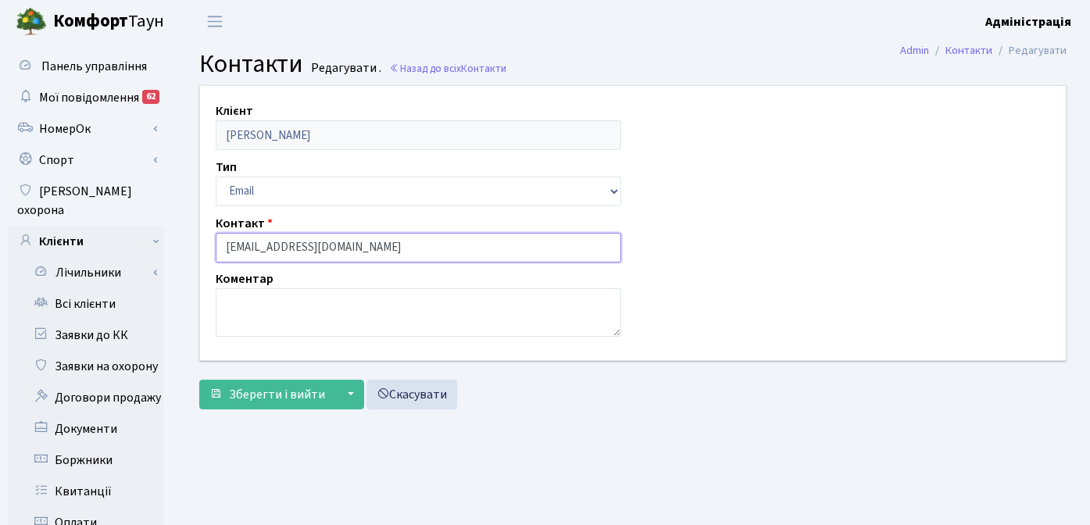
drag, startPoint x: 414, startPoint y: 249, endPoint x: 282, endPoint y: 245, distance: 132.0
click at [282, 245] on input "[EMAIL_ADDRESS][DOMAIN_NAME]" at bounding box center [418, 248] width 405 height 30
paste input "[EMAIL_ADDRESS][DOMAIN_NAME]"
drag, startPoint x: 341, startPoint y: 248, endPoint x: 284, endPoint y: 246, distance: 57.1
click at [284, 246] on input "24041964@24041964@ukr.net" at bounding box center [418, 248] width 405 height 30
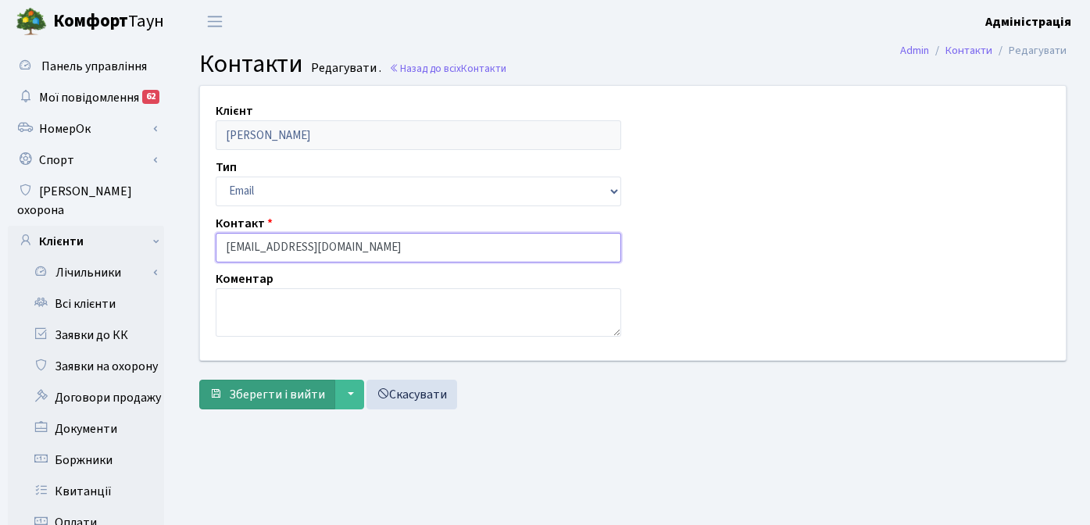
type input "[EMAIL_ADDRESS][DOMAIN_NAME]"
click at [250, 391] on span "Зберегти і вийти" at bounding box center [277, 394] width 96 height 17
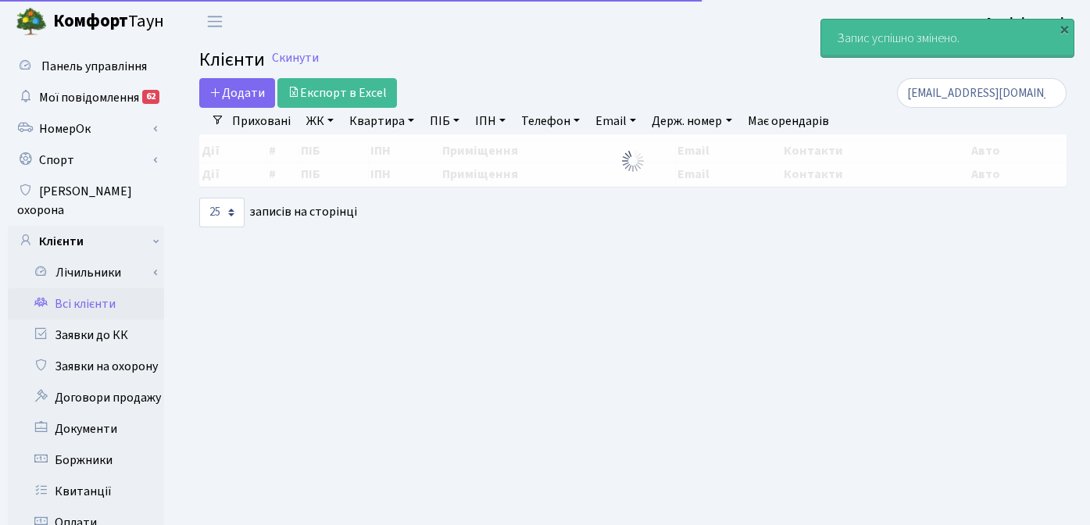
select select "25"
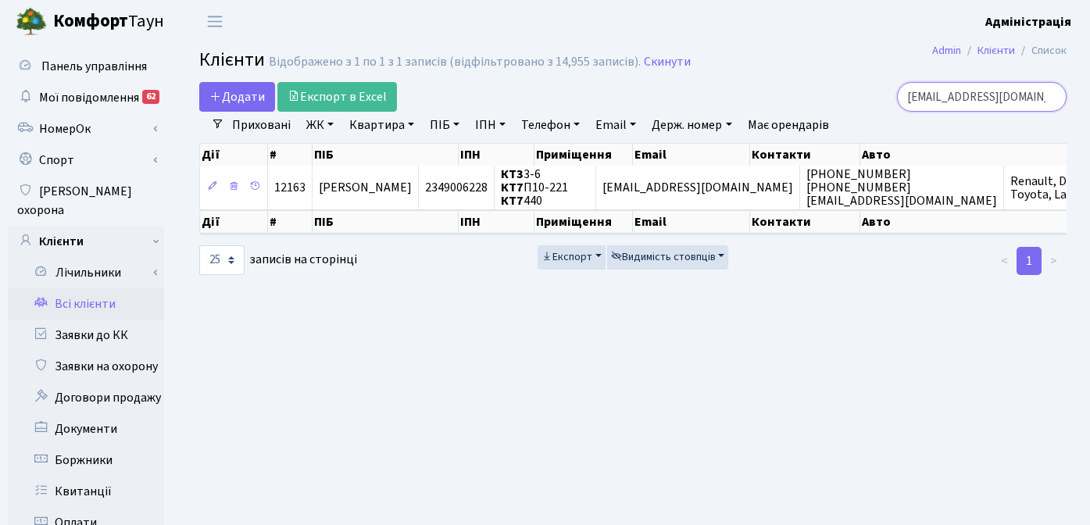
click at [993, 96] on input "240419641@ukr.net" at bounding box center [981, 97] width 169 height 30
type input "24041964"
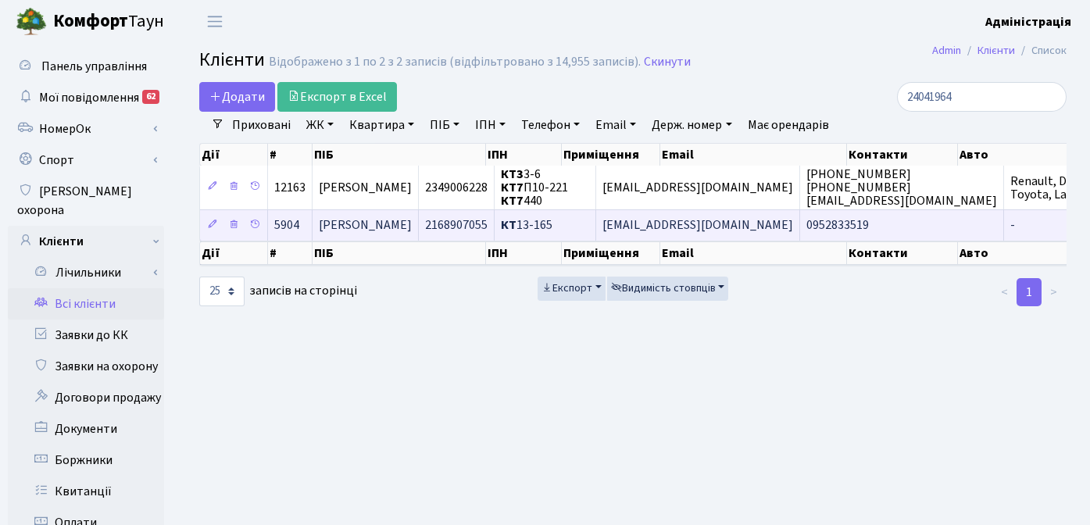
click at [750, 223] on span "[EMAIL_ADDRESS][DOMAIN_NAME]" at bounding box center [697, 225] width 191 height 17
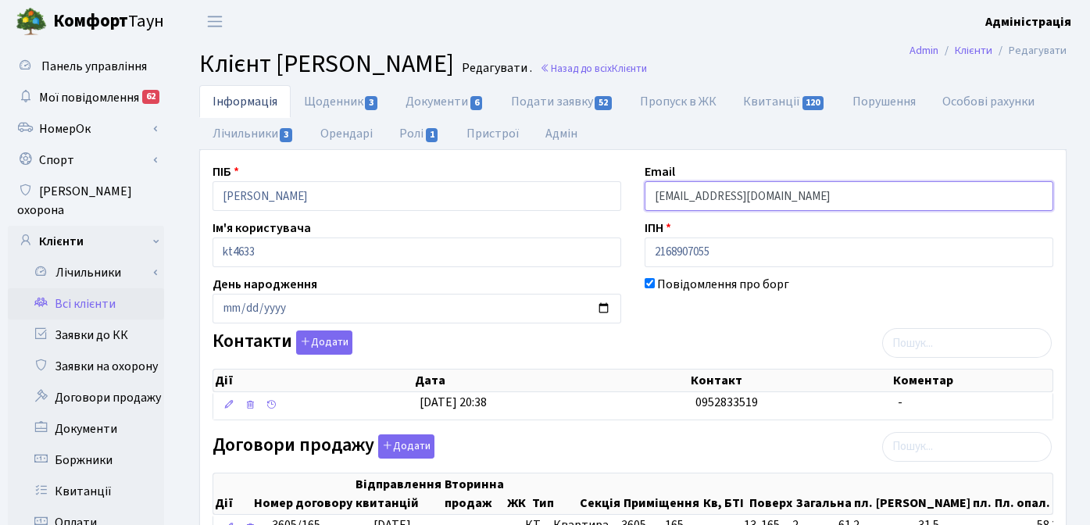
drag, startPoint x: 851, startPoint y: 191, endPoint x: 710, endPoint y: 196, distance: 140.7
click at [708, 196] on input "[EMAIL_ADDRESS][DOMAIN_NAME]" at bounding box center [848, 196] width 408 height 30
paste input "[EMAIL_ADDRESS][DOMAIN_NAME]"
drag, startPoint x: 712, startPoint y: 195, endPoint x: 769, endPoint y: 198, distance: 57.9
click at [769, 198] on input "24041964@24041964@ukr.net" at bounding box center [848, 196] width 408 height 30
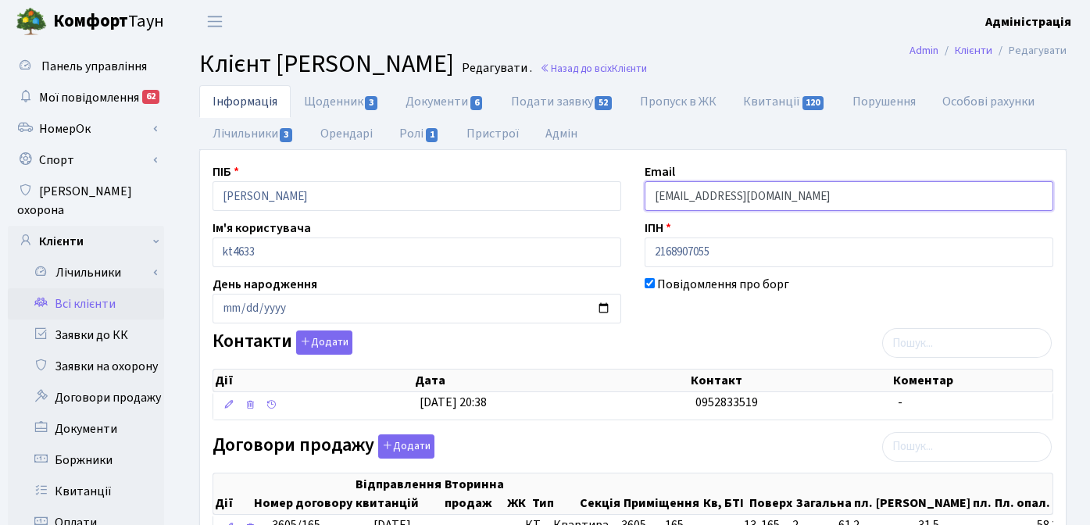
scroll to position [459, 0]
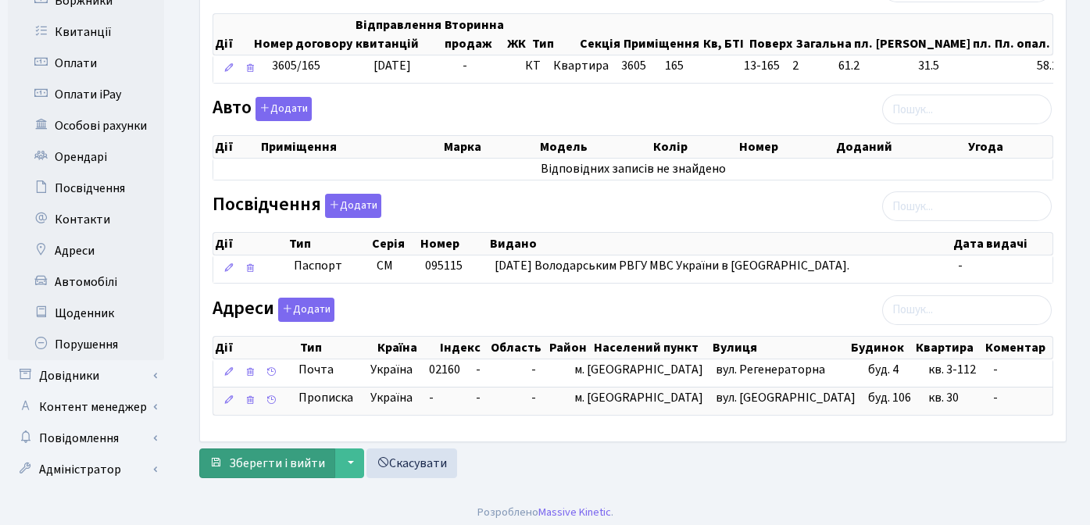
type input "24041964@ukr.net"
click at [241, 462] on span "Зберегти і вийти" at bounding box center [277, 463] width 96 height 17
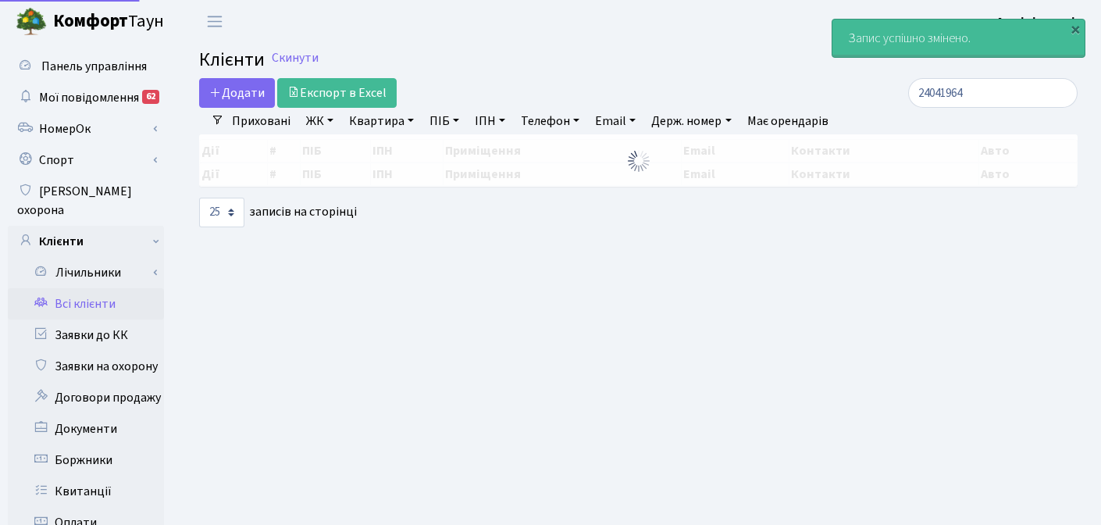
select select "25"
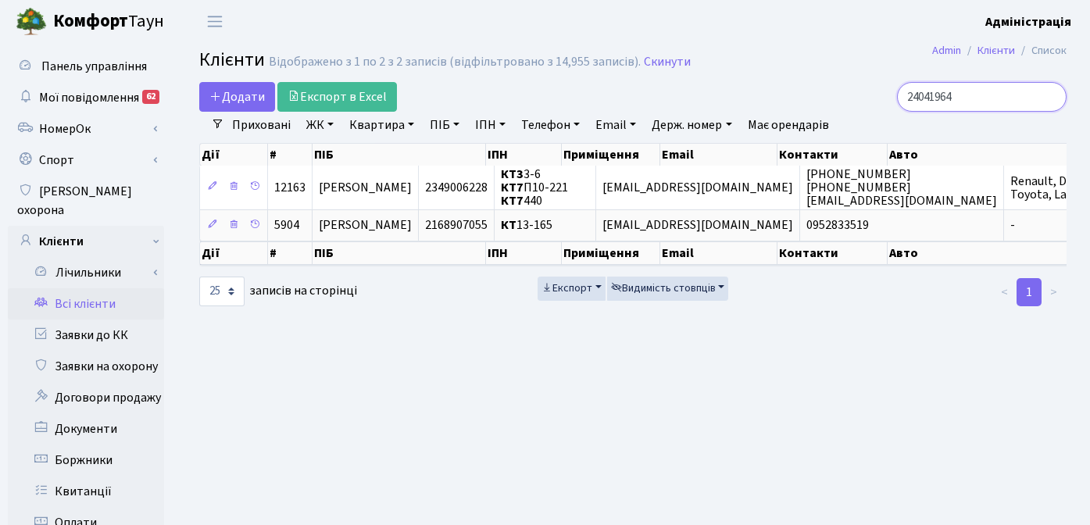
click at [1048, 99] on input "24041964" at bounding box center [981, 97] width 169 height 30
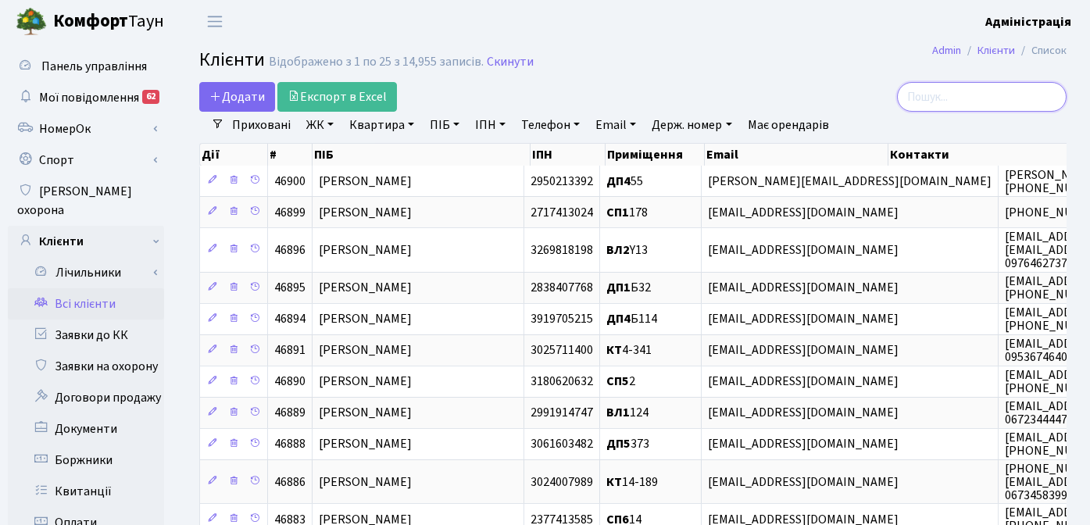
paste input "[EMAIL_ADDRESS][DOMAIN_NAME]"
type input "[EMAIL_ADDRESS][DOMAIN_NAME]"
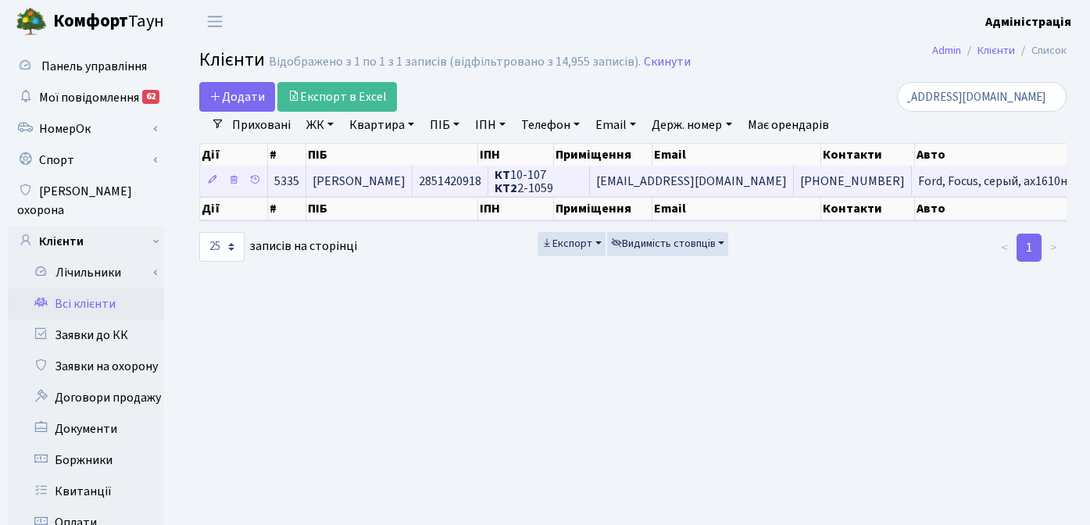
click at [740, 177] on span "[EMAIL_ADDRESS][DOMAIN_NAME]" at bounding box center [691, 181] width 191 height 17
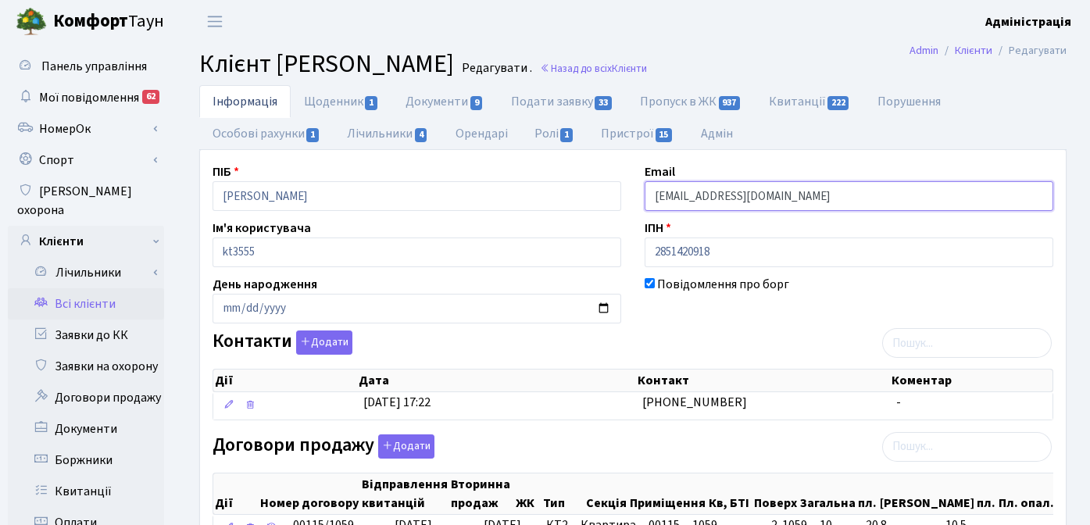
click at [833, 186] on input "[EMAIL_ADDRESS][DOMAIN_NAME]" at bounding box center [848, 196] width 408 height 30
paste input "ukr.net"
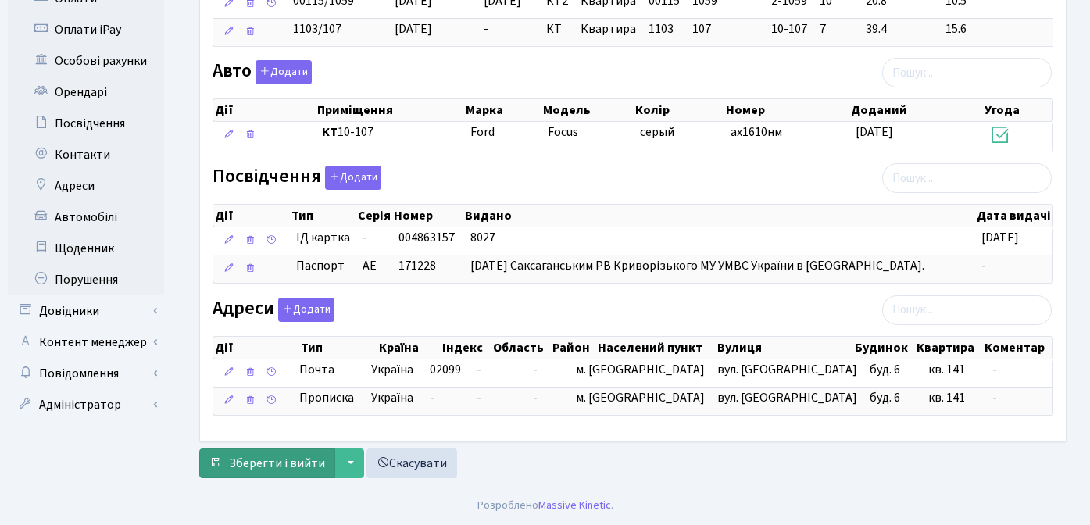
type input "rrr555@ukr.net"
click at [305, 463] on span "Зберегти і вийти" at bounding box center [277, 463] width 96 height 17
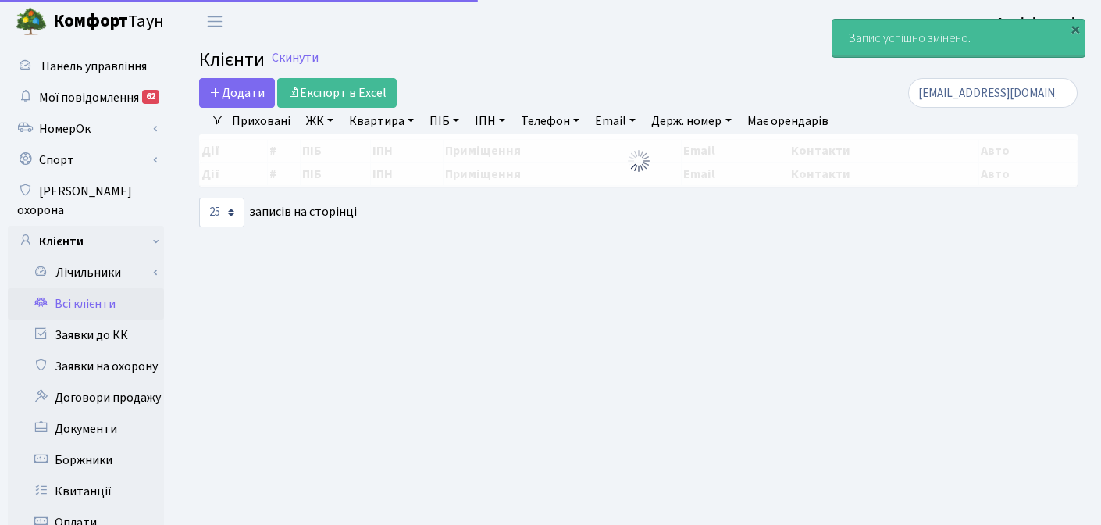
select select "25"
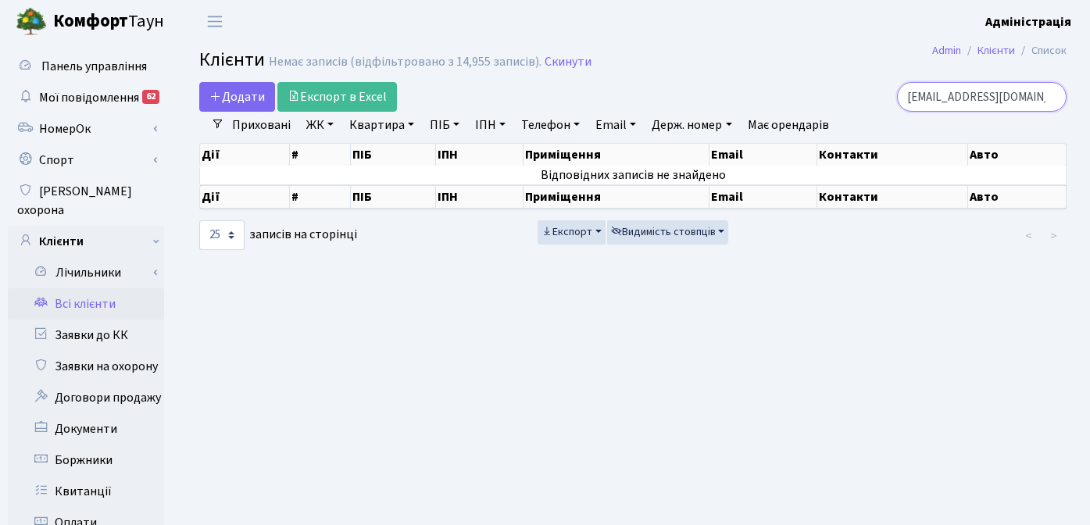
click at [990, 102] on input "rrr555@comfort-town.com.ua" at bounding box center [981, 97] width 169 height 30
paste input "oleg.gafenko"
type input "[PERSON_NAME][EMAIL_ADDRESS][DOMAIN_NAME]"
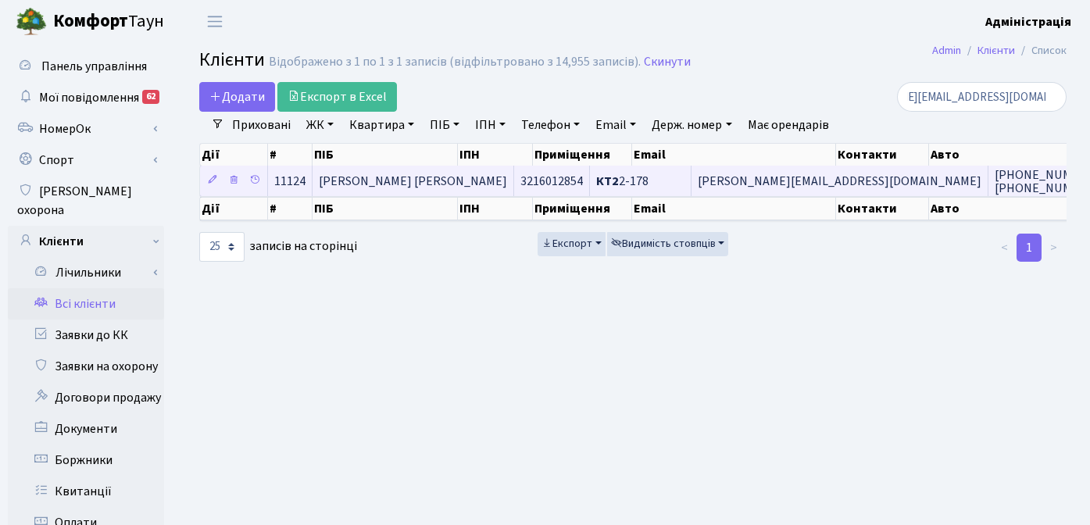
click at [700, 177] on span "[PERSON_NAME][EMAIL_ADDRESS][DOMAIN_NAME]" at bounding box center [839, 181] width 284 height 17
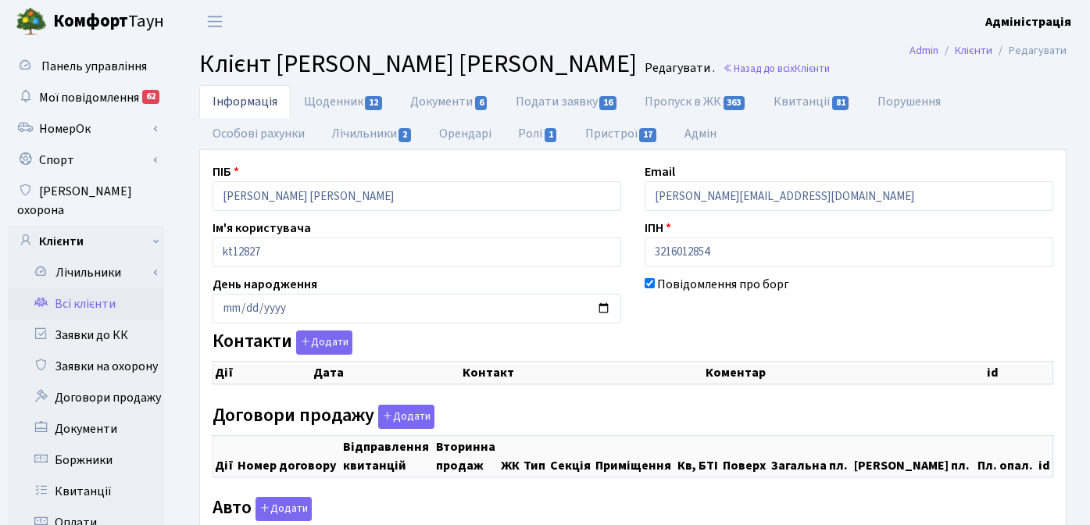
checkbox input "true"
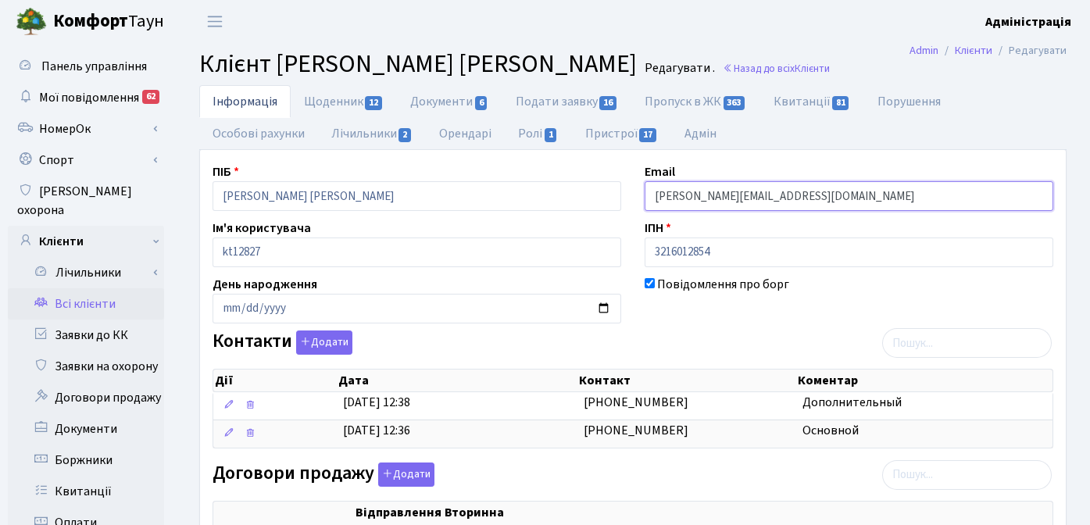
drag, startPoint x: 839, startPoint y: 198, endPoint x: 630, endPoint y: 198, distance: 208.5
paste input "[DOMAIN_NAME]"
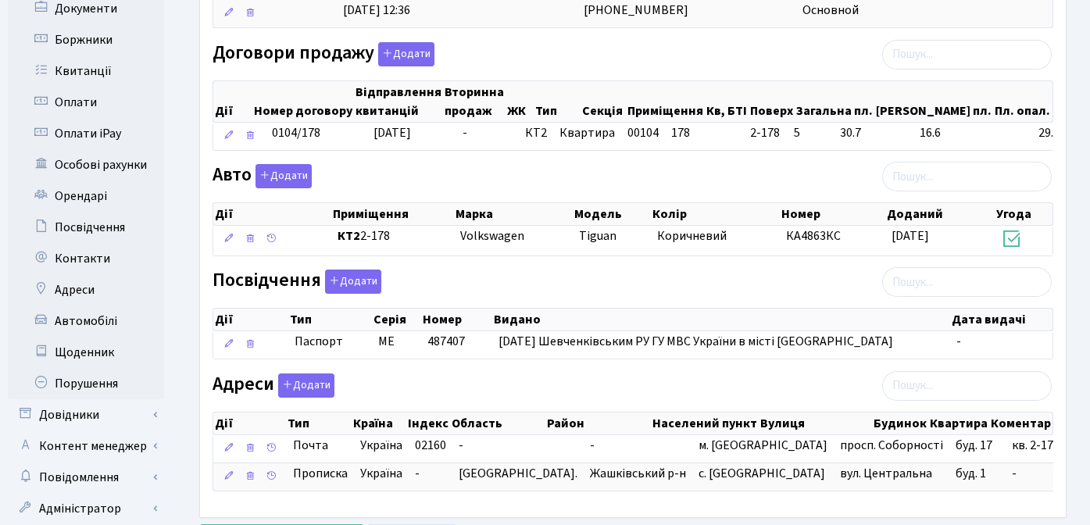
scroll to position [496, 0]
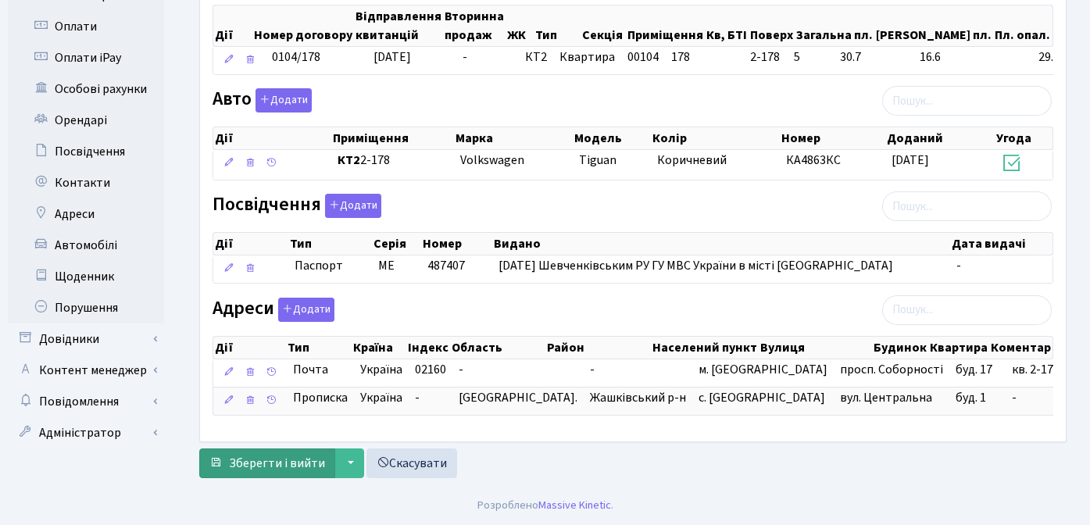
type input "oleg.gafenko@gmail.com"
click at [234, 465] on span "Зберегти і вийти" at bounding box center [277, 463] width 96 height 17
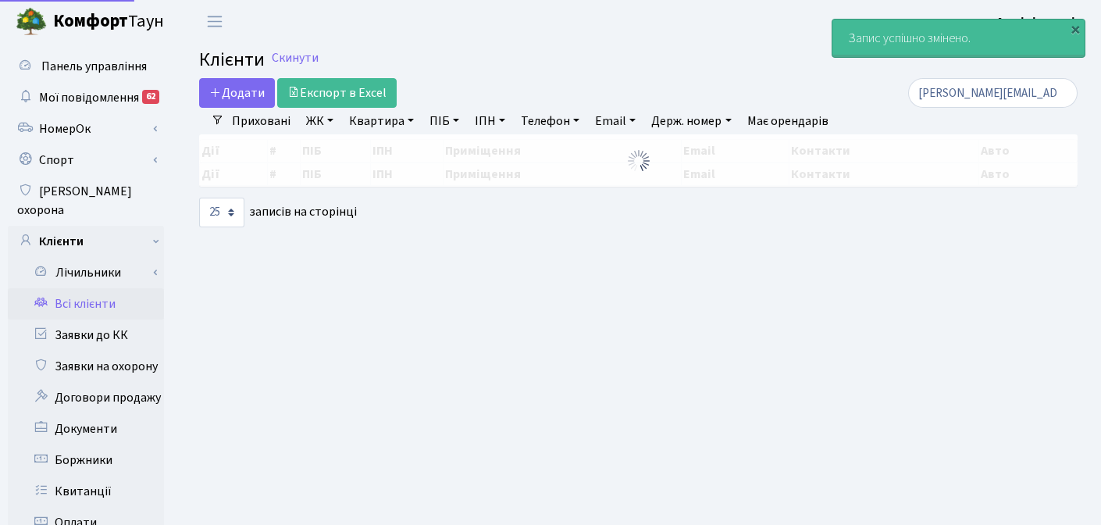
select select "25"
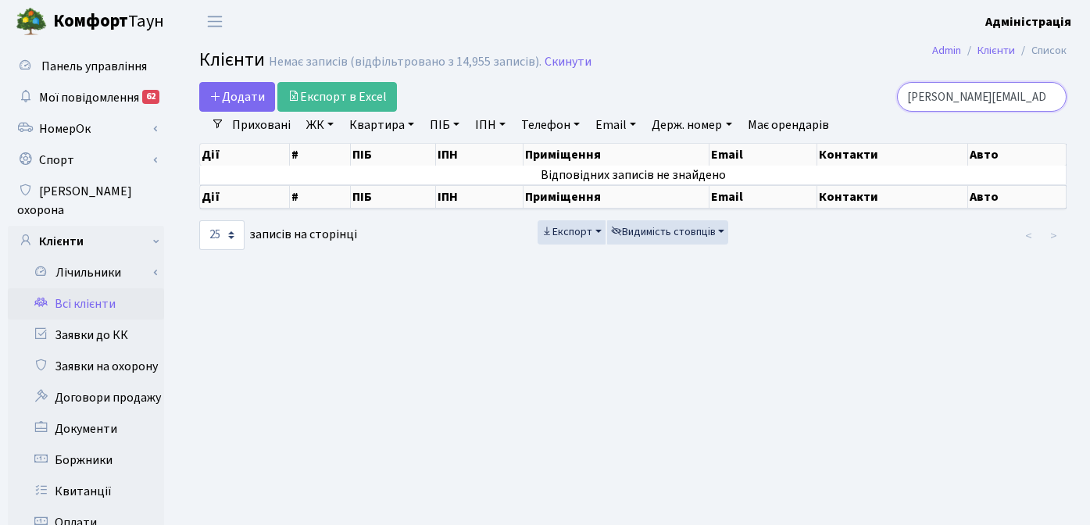
click at [970, 98] on input "oleg.gafenko@comfort-town.com.ua" at bounding box center [981, 97] width 169 height 30
paste input "sergey2104"
type input "[EMAIL_ADDRESS][DOMAIN_NAME]"
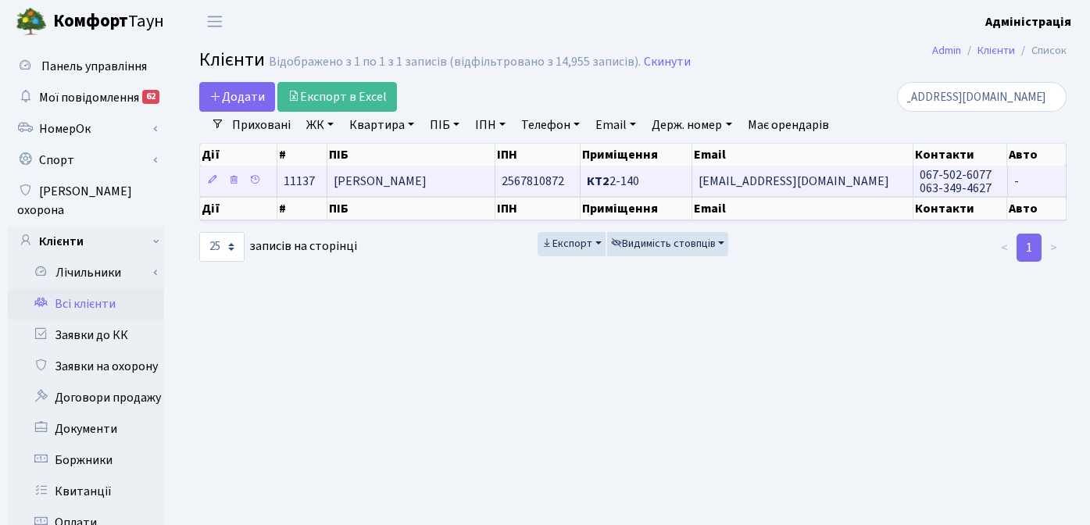
click at [733, 180] on span "[EMAIL_ADDRESS][DOMAIN_NAME]" at bounding box center [793, 181] width 191 height 17
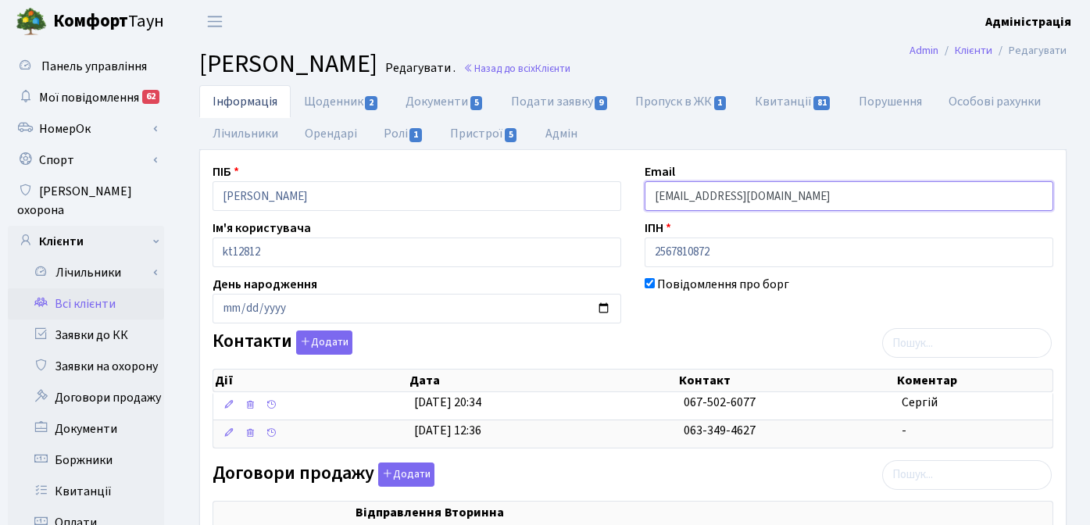
click at [838, 196] on input "[EMAIL_ADDRESS][DOMAIN_NAME]" at bounding box center [848, 196] width 408 height 30
paste input "gmail.com"
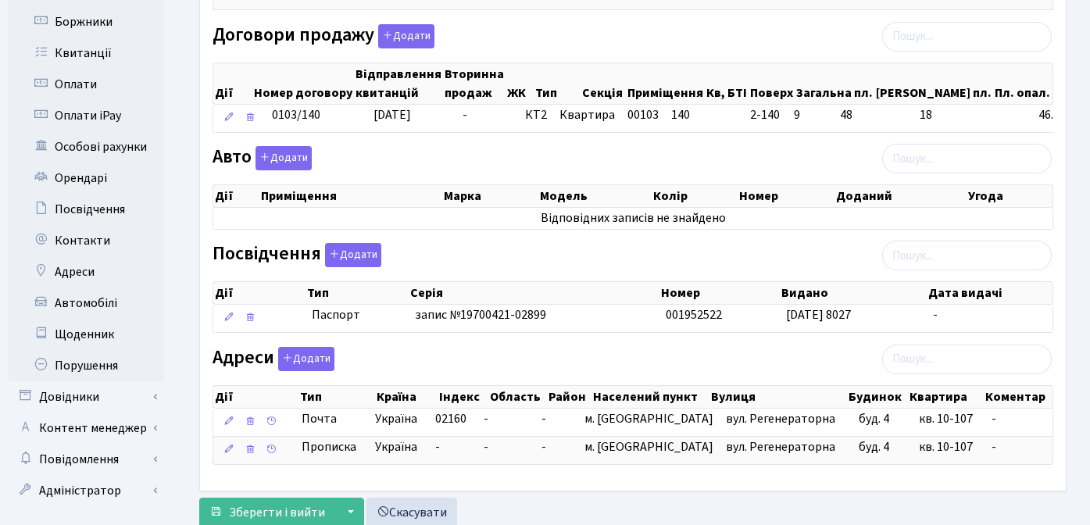
scroll to position [487, 0]
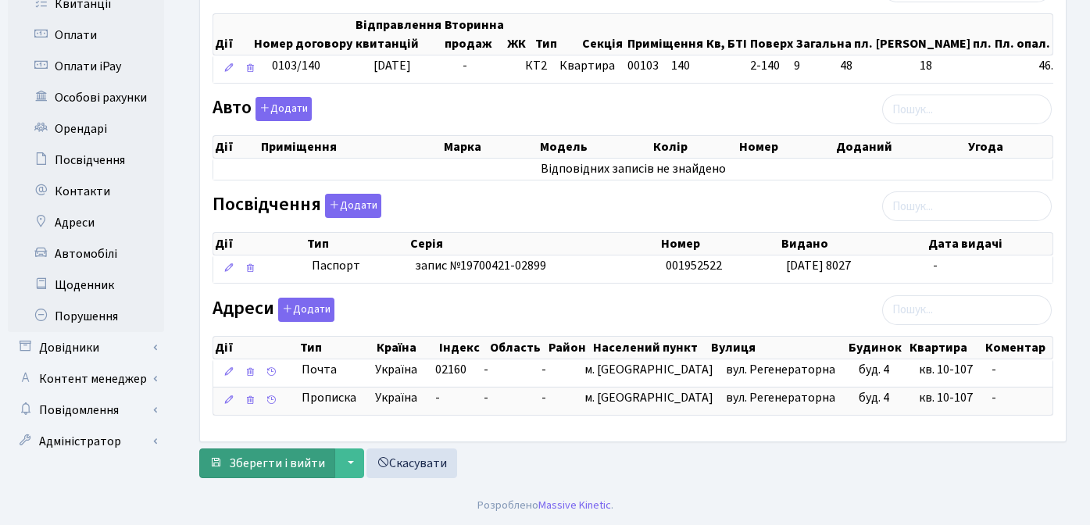
type input "sergey2104@gmail.com"
click at [266, 465] on span "Зберегти і вийти" at bounding box center [277, 463] width 96 height 17
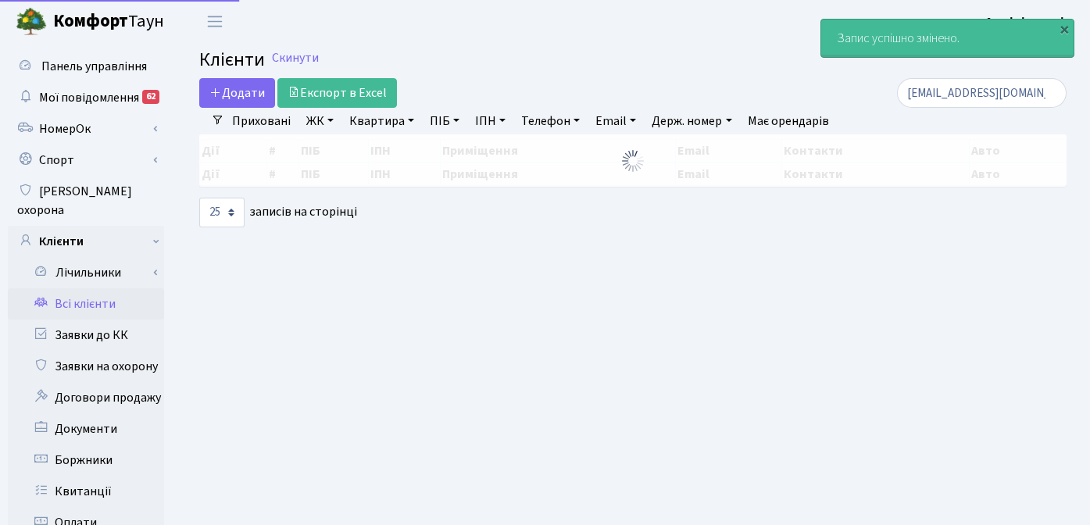
select select "25"
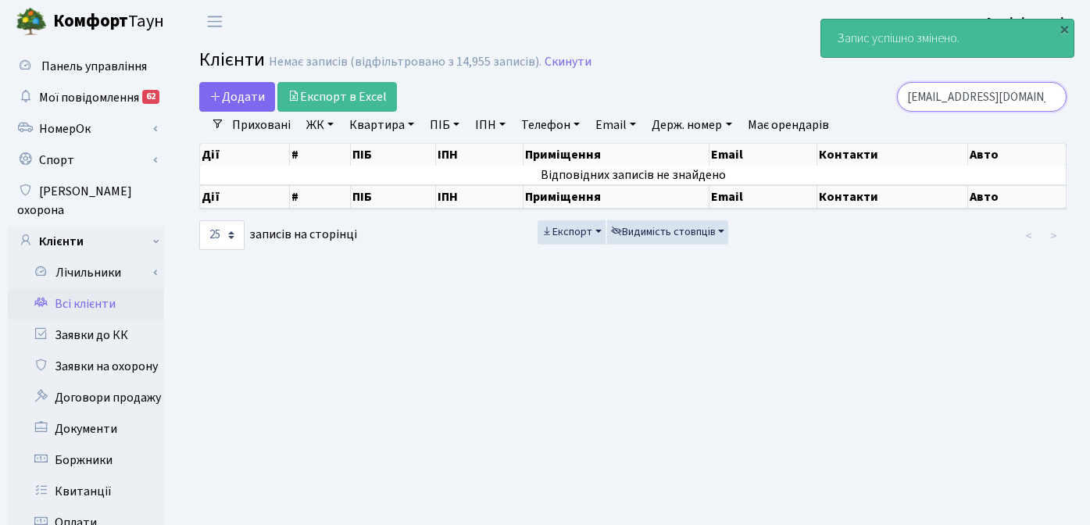
click at [1002, 100] on input "[EMAIL_ADDRESS][DOMAIN_NAME]" at bounding box center [981, 97] width 169 height 30
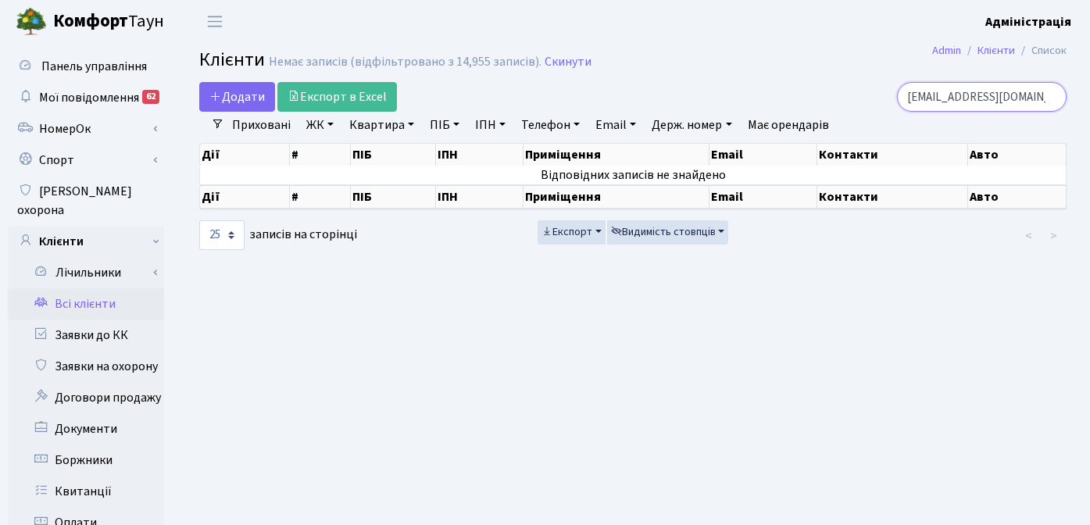
click at [1047, 96] on input "[EMAIL_ADDRESS][DOMAIN_NAME]" at bounding box center [981, 97] width 169 height 30
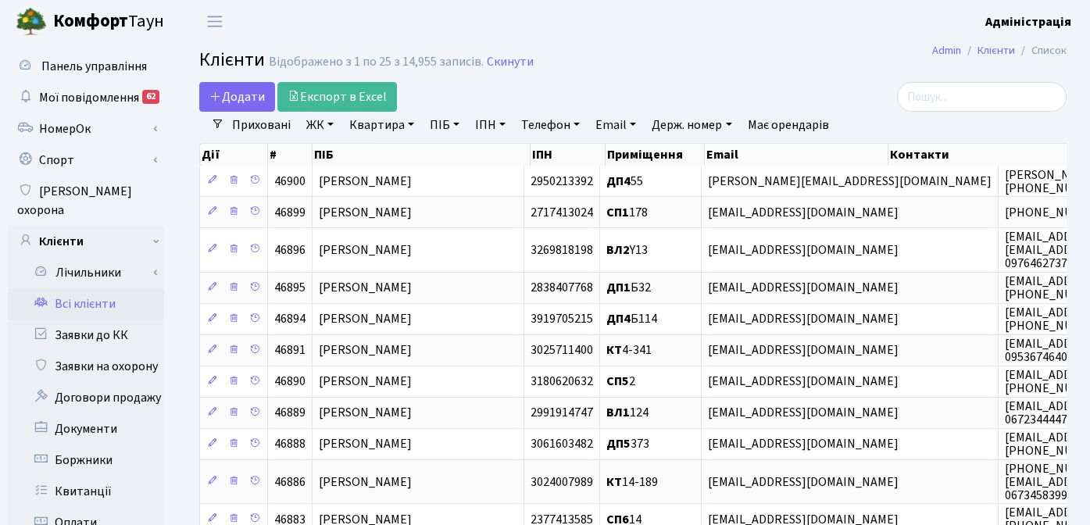
click at [821, 34] on header "[PERSON_NAME] Адміністрація Мій обліковий запис Вийти" at bounding box center [545, 21] width 1090 height 43
click at [704, 88] on div "Додати Експорт в Excel" at bounding box center [484, 97] width 570 height 30
